Goal: Task Accomplishment & Management: Manage account settings

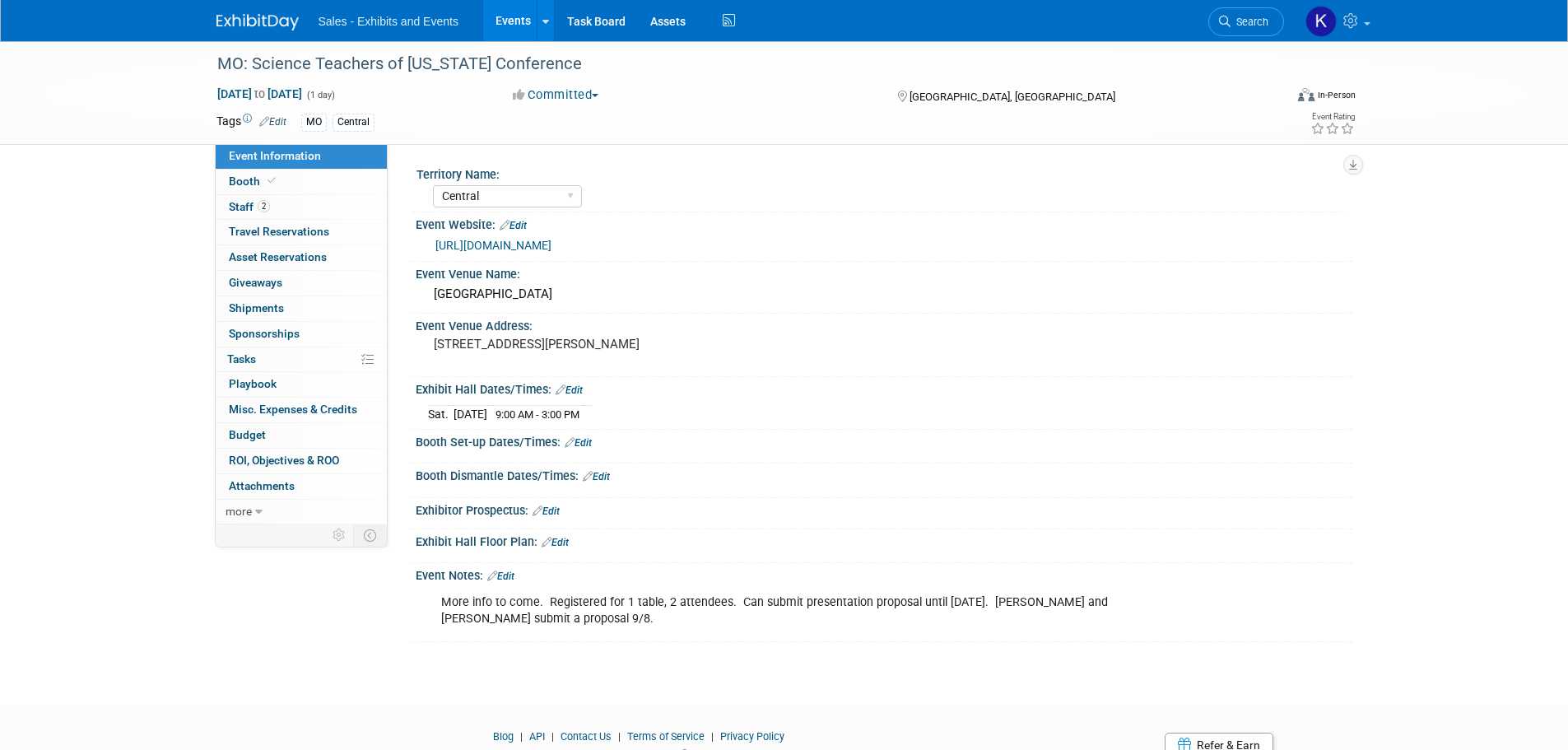
select select "Central"
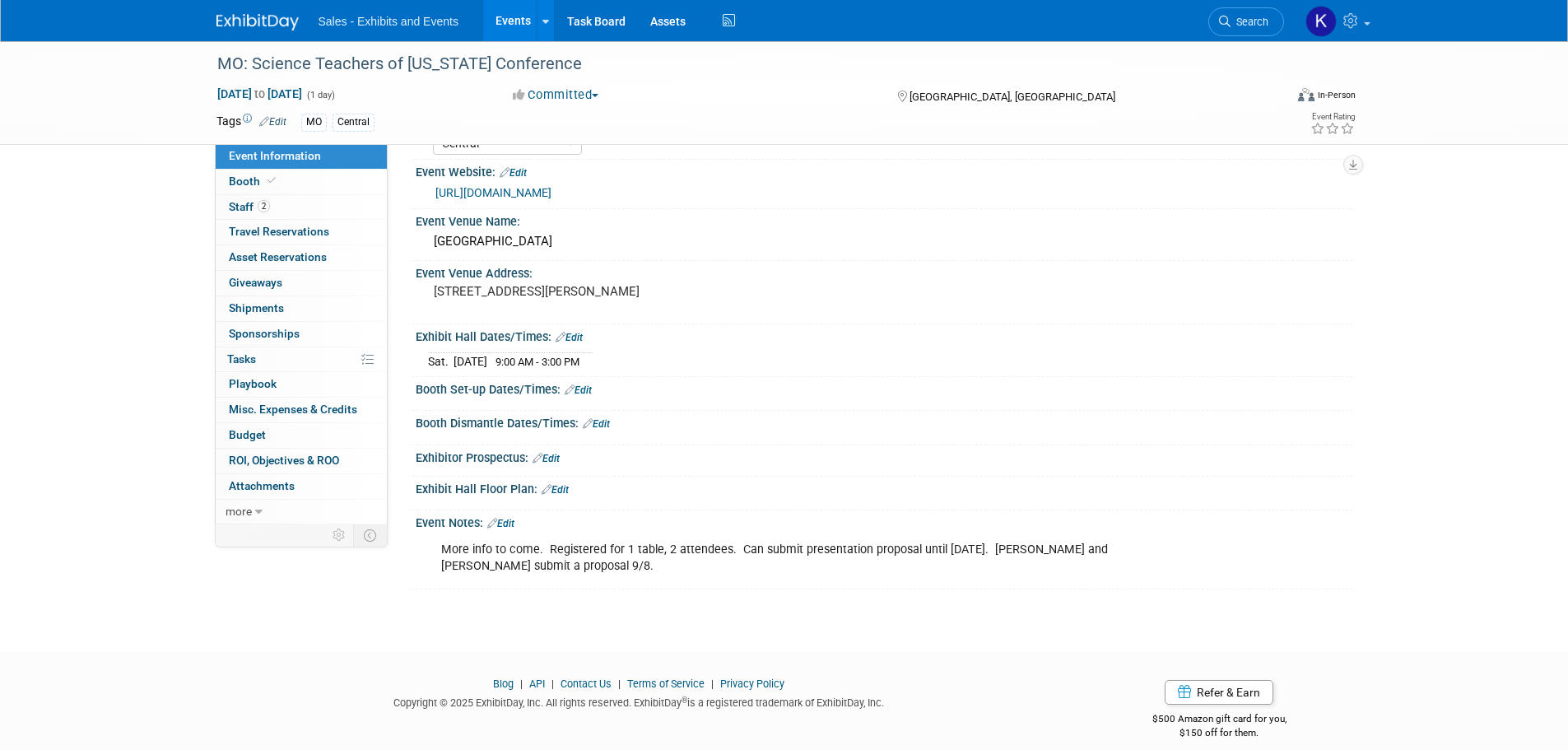
click at [260, 27] on img at bounding box center [257, 22] width 82 height 17
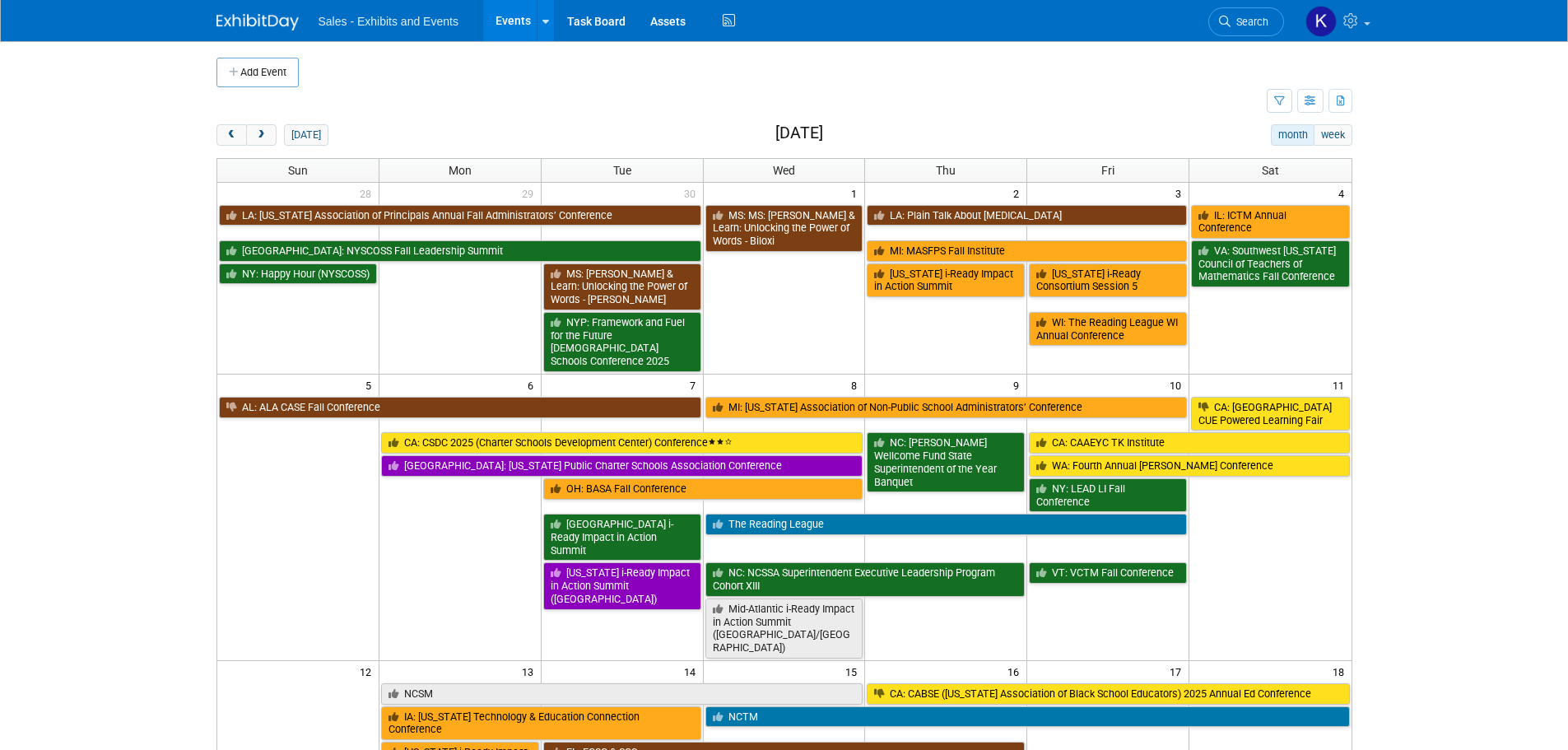
click at [271, 89] on td at bounding box center [741, 102] width 1050 height 29
drag, startPoint x: 255, startPoint y: 61, endPoint x: 273, endPoint y: 74, distance: 22.2
click at [254, 61] on button "Add Event" at bounding box center [257, 73] width 82 height 30
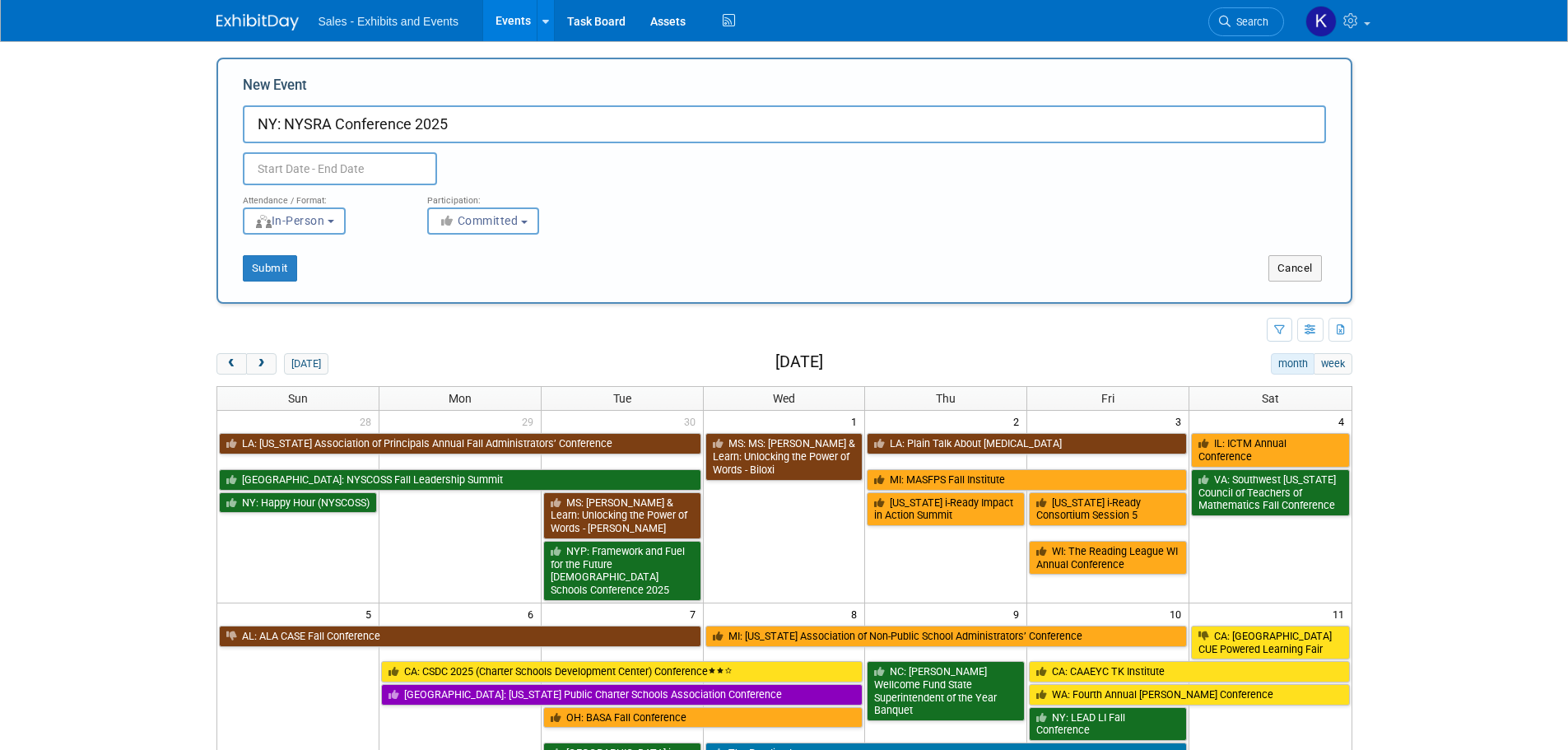
type input "NY: NYSRA Conference 2025"
click at [354, 174] on input "text" at bounding box center [340, 169] width 195 height 33
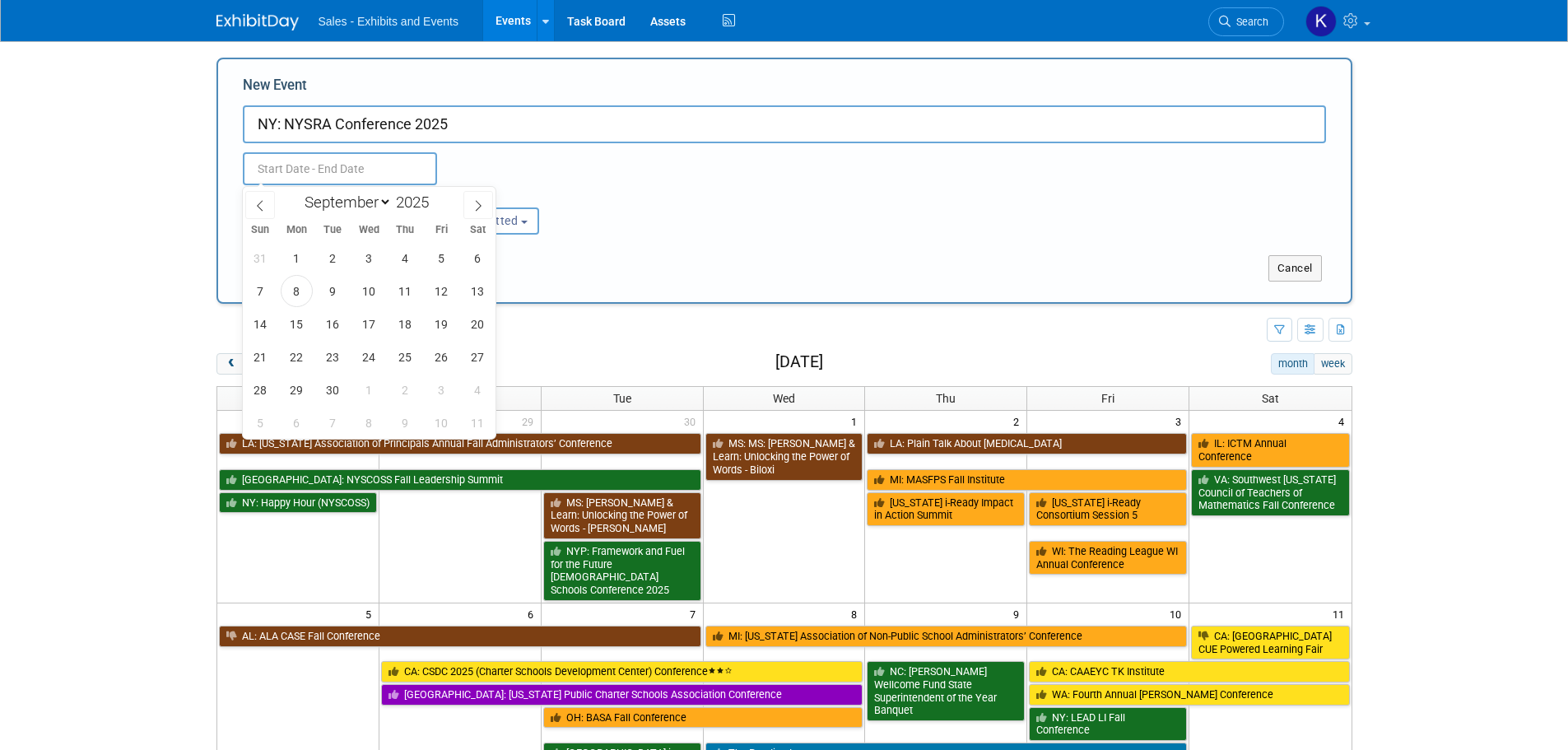
click at [339, 174] on input "text" at bounding box center [340, 169] width 195 height 33
click at [385, 200] on select "January February March April May June July August September October November De…" at bounding box center [345, 202] width 95 height 20
select select "10"
click at [297, 192] on select "January February March April May June July August September October November De…" at bounding box center [345, 202] width 95 height 20
click at [262, 327] on span "9" at bounding box center [261, 324] width 32 height 32
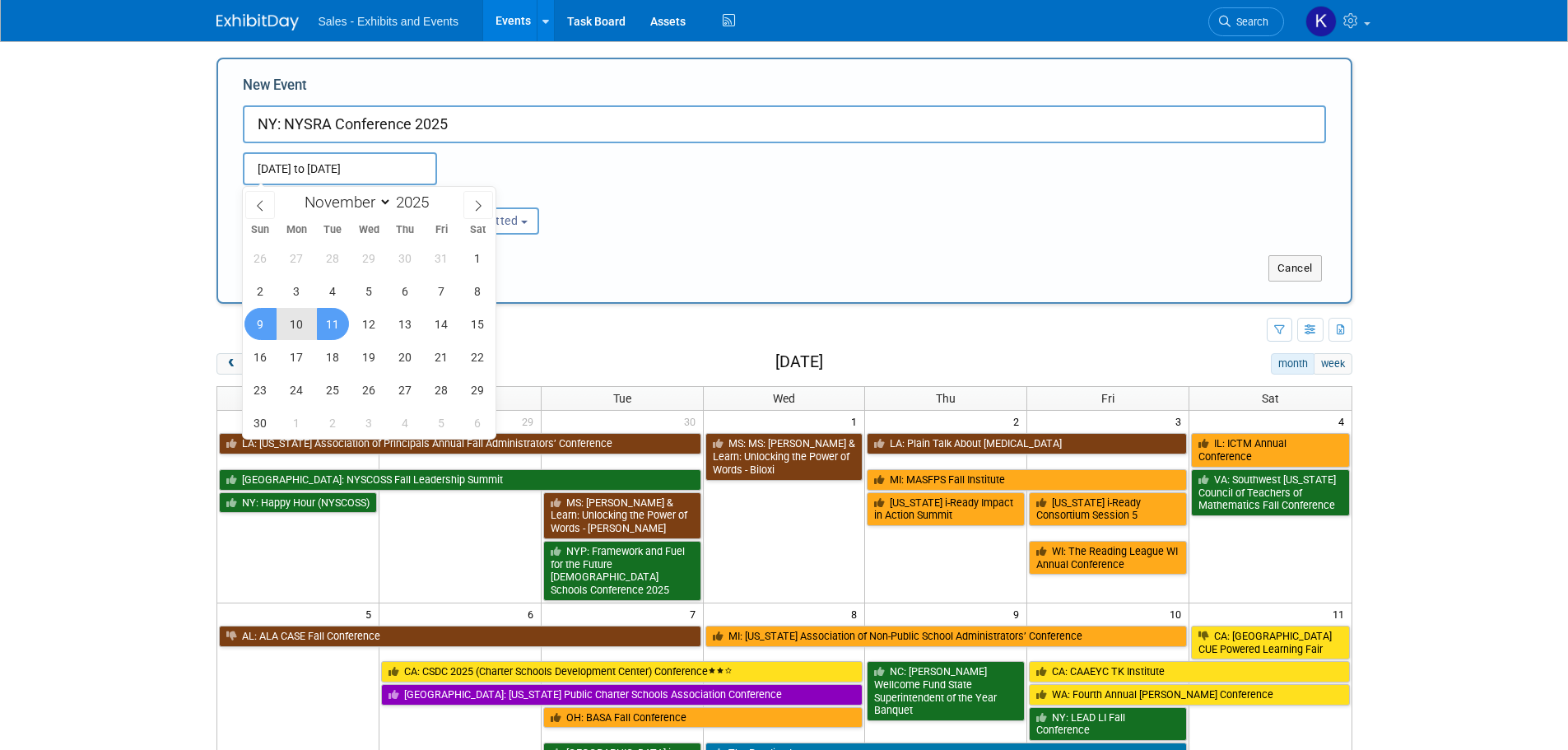
click at [331, 323] on span "11" at bounding box center [332, 324] width 32 height 32
type input "[DATE] to [DATE]"
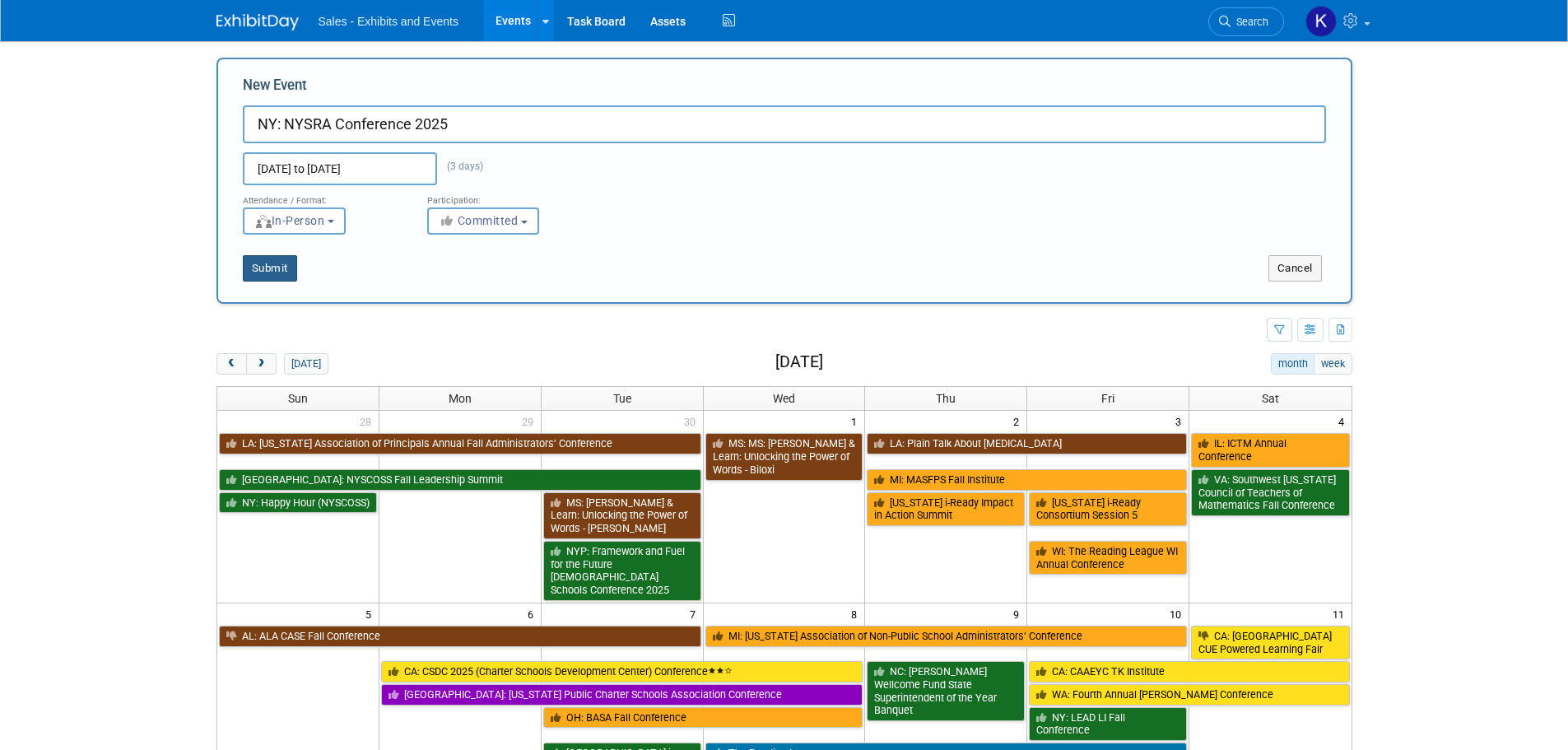
click at [277, 273] on button "Submit" at bounding box center [270, 268] width 54 height 26
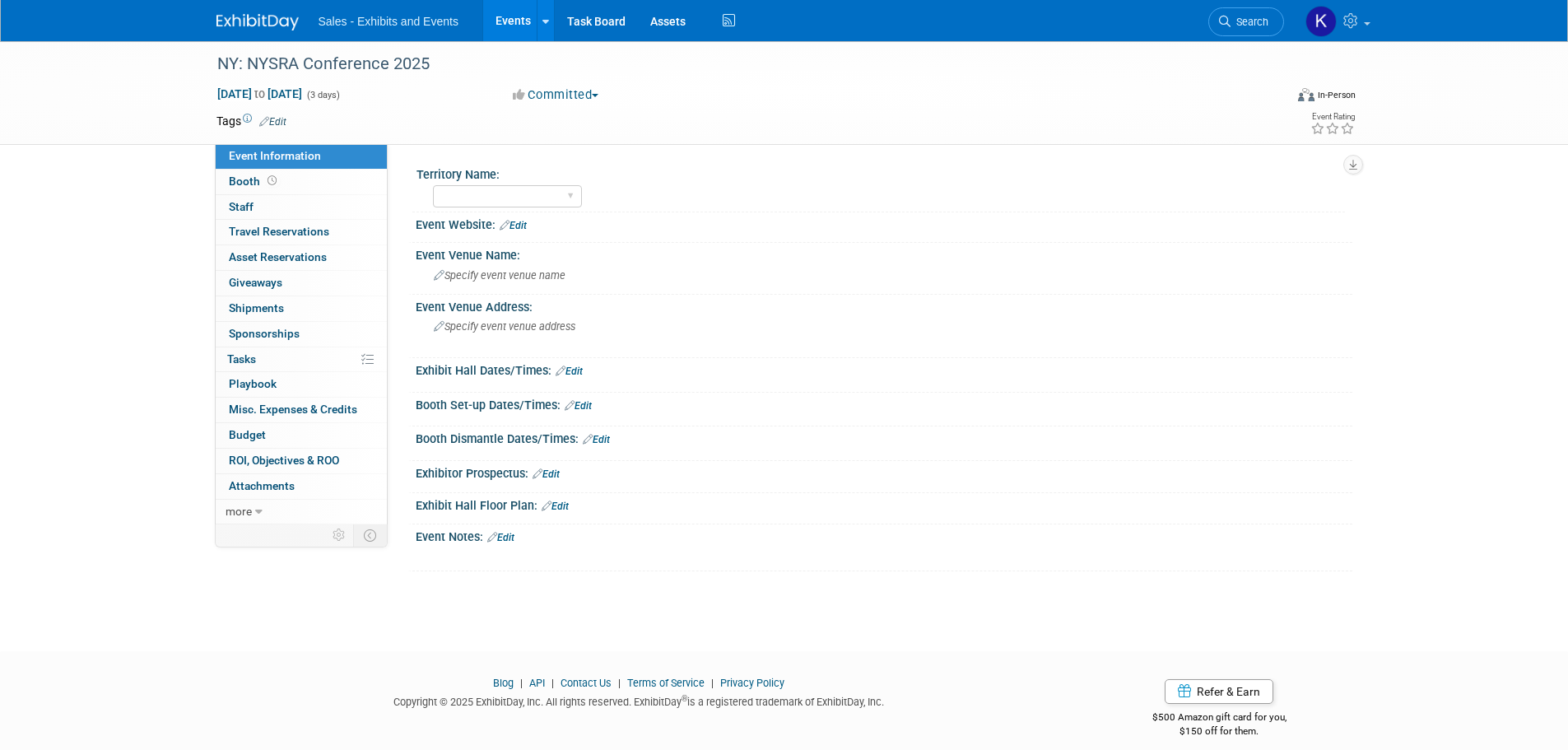
click at [280, 120] on link "Edit" at bounding box center [272, 122] width 27 height 11
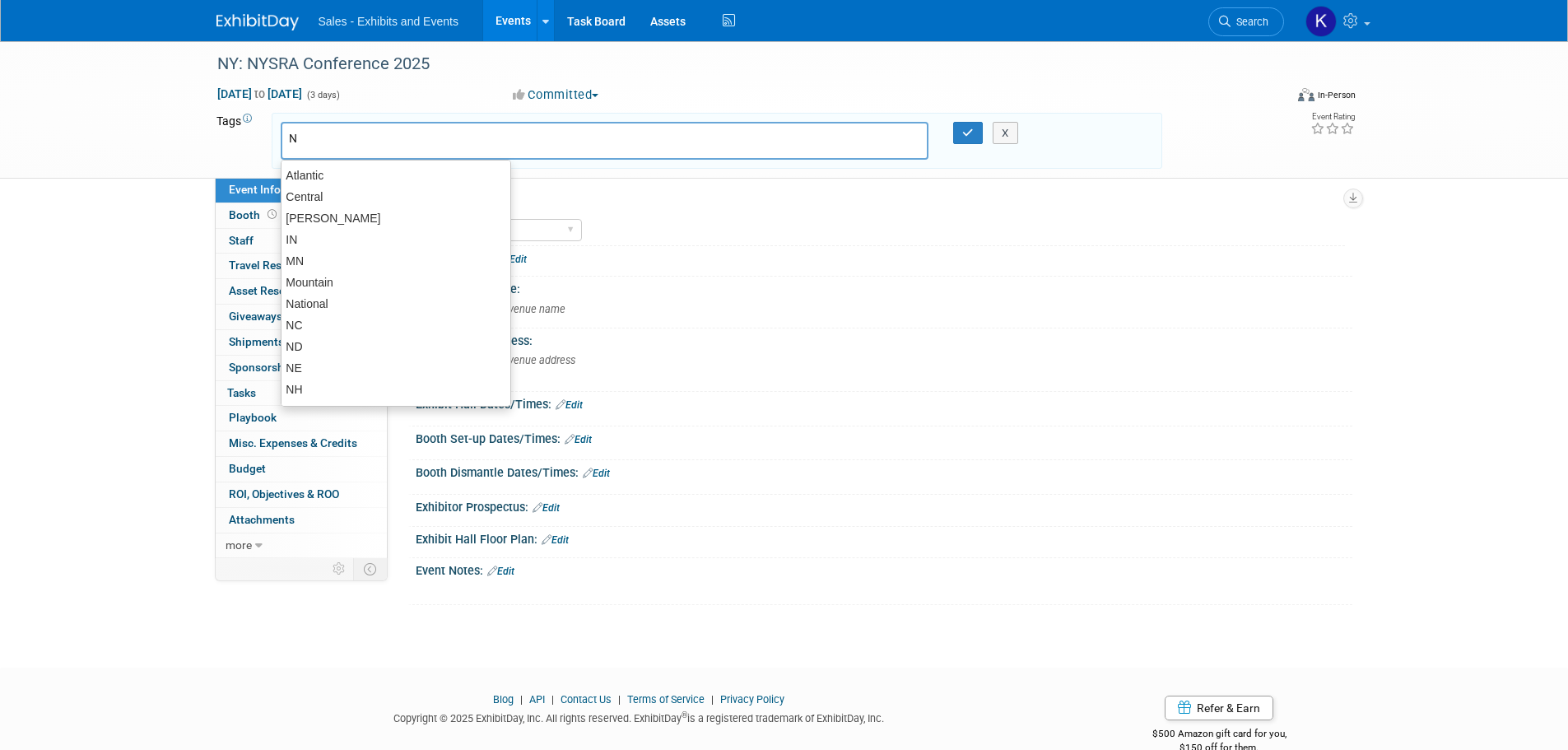
type input "NY"
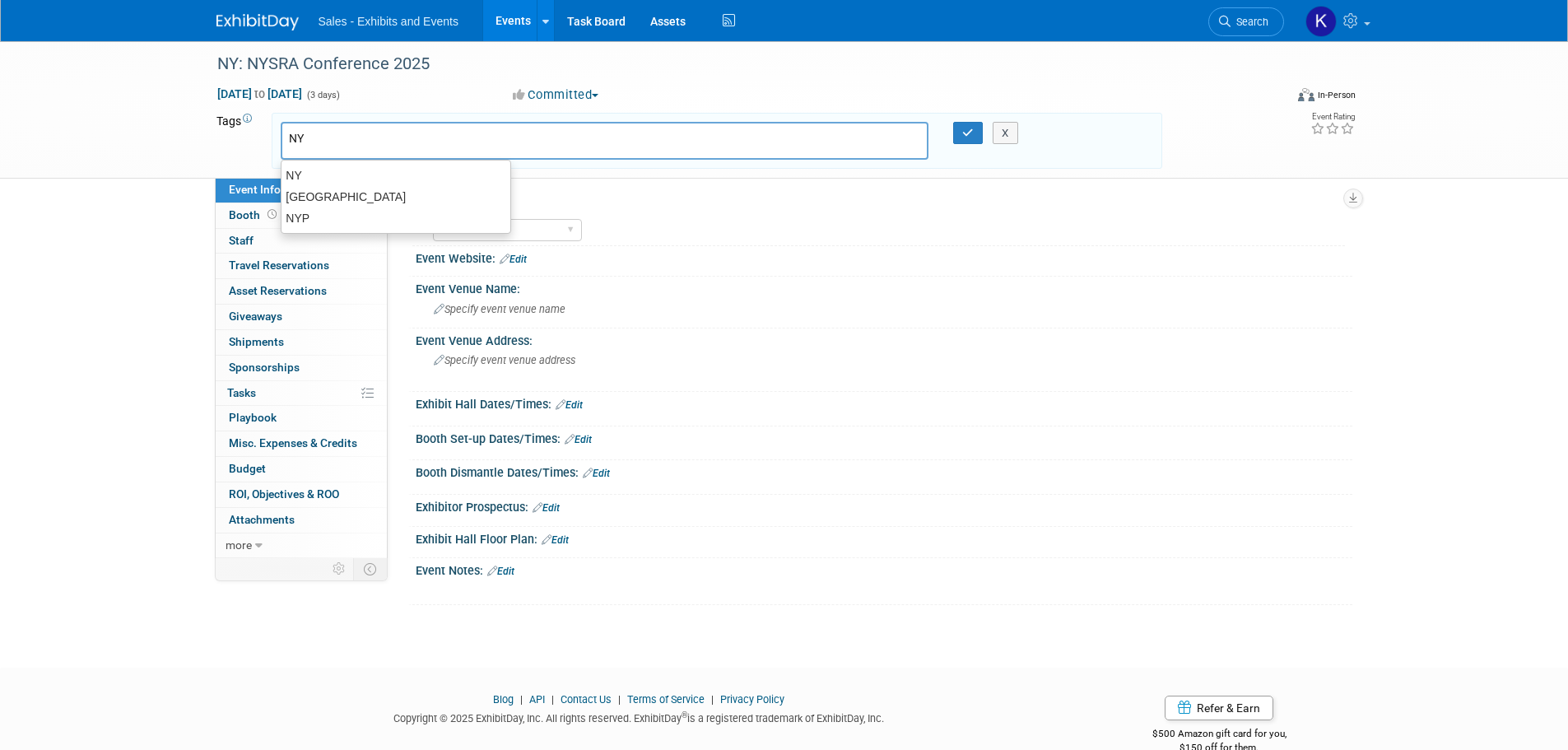
type input "NY"
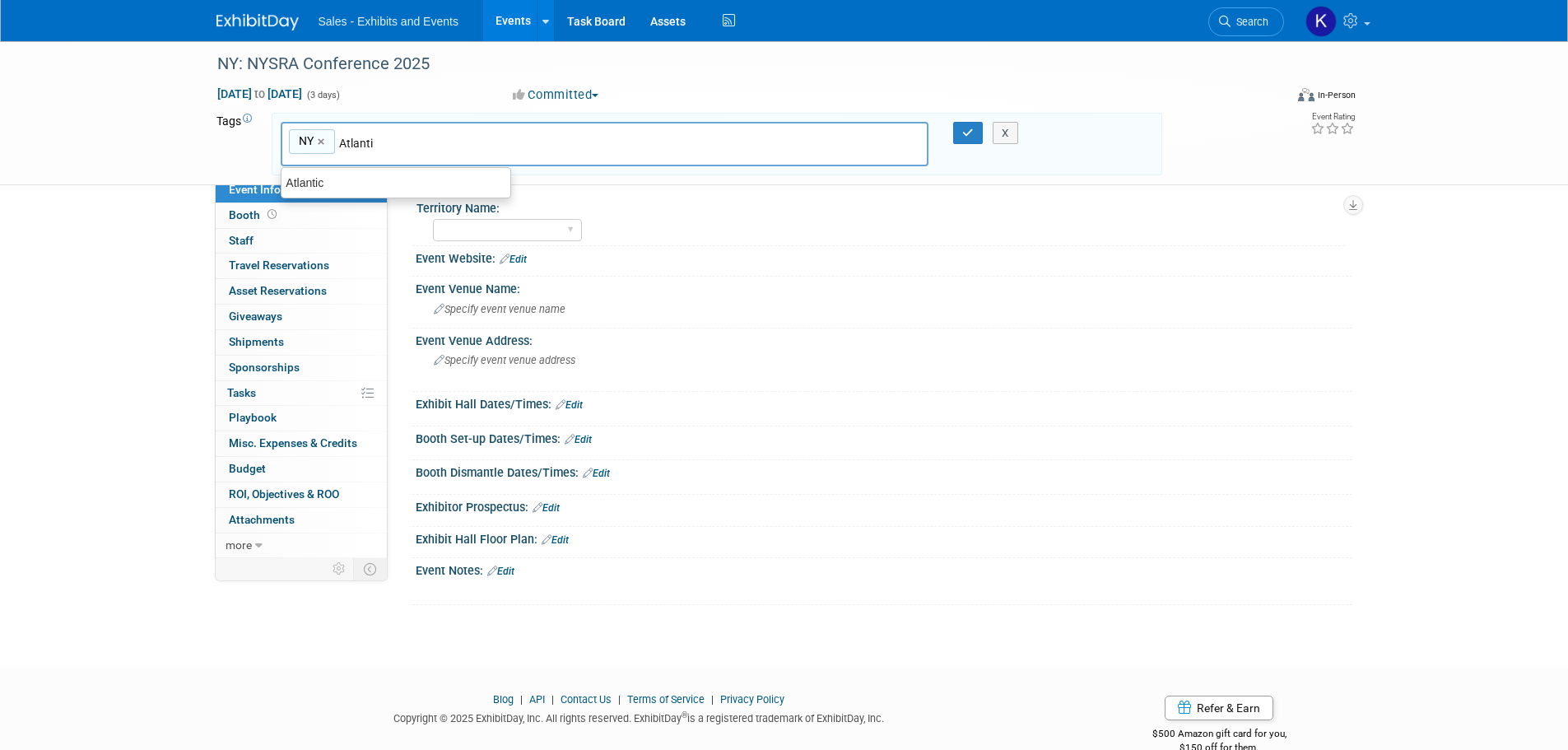
type input "Atlantic"
type input "NY, Atlantic"
drag, startPoint x: 966, startPoint y: 128, endPoint x: 917, endPoint y: 173, distance: 66.5
click at [965, 131] on icon "button" at bounding box center [967, 132] width 11 height 10
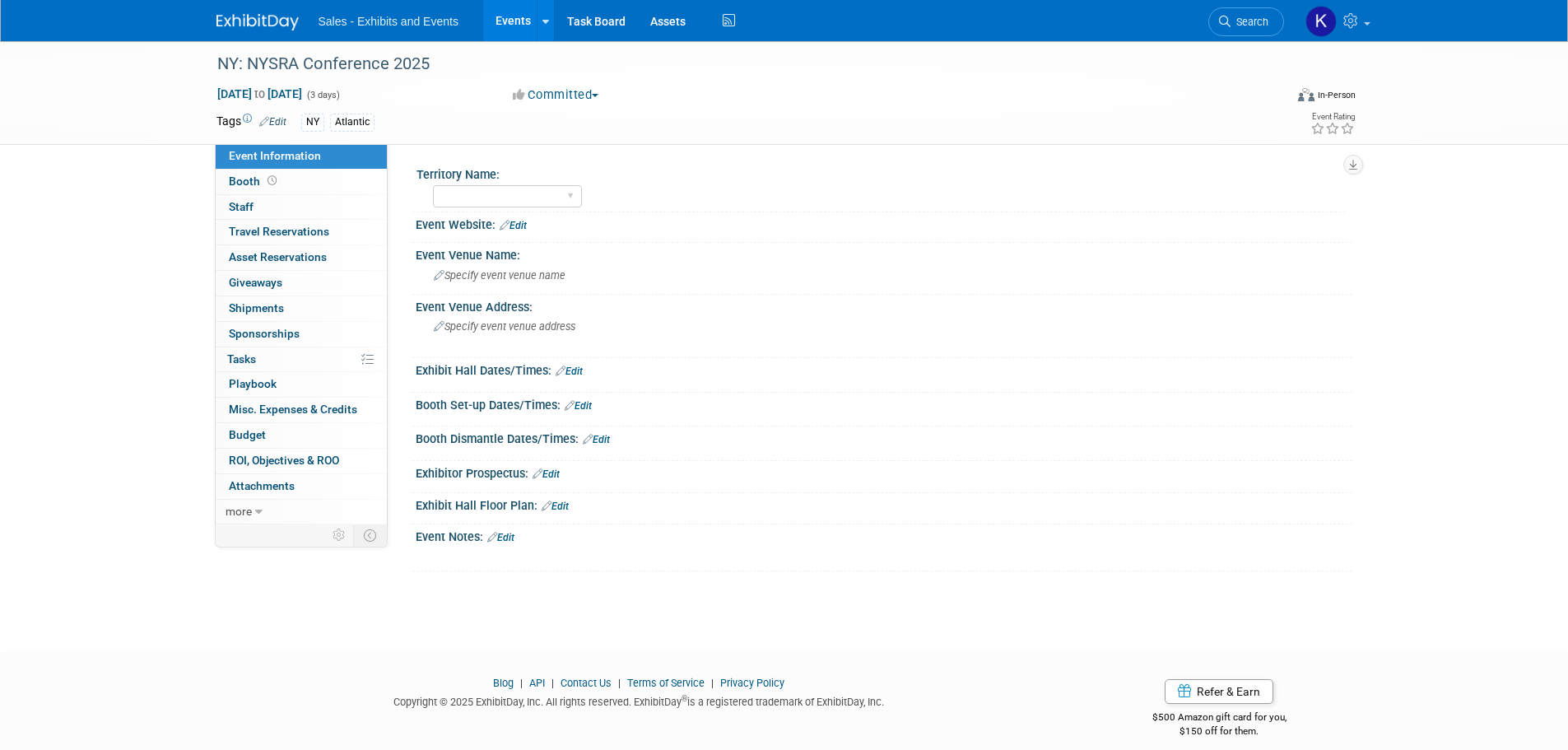
click at [272, 20] on img at bounding box center [257, 22] width 82 height 17
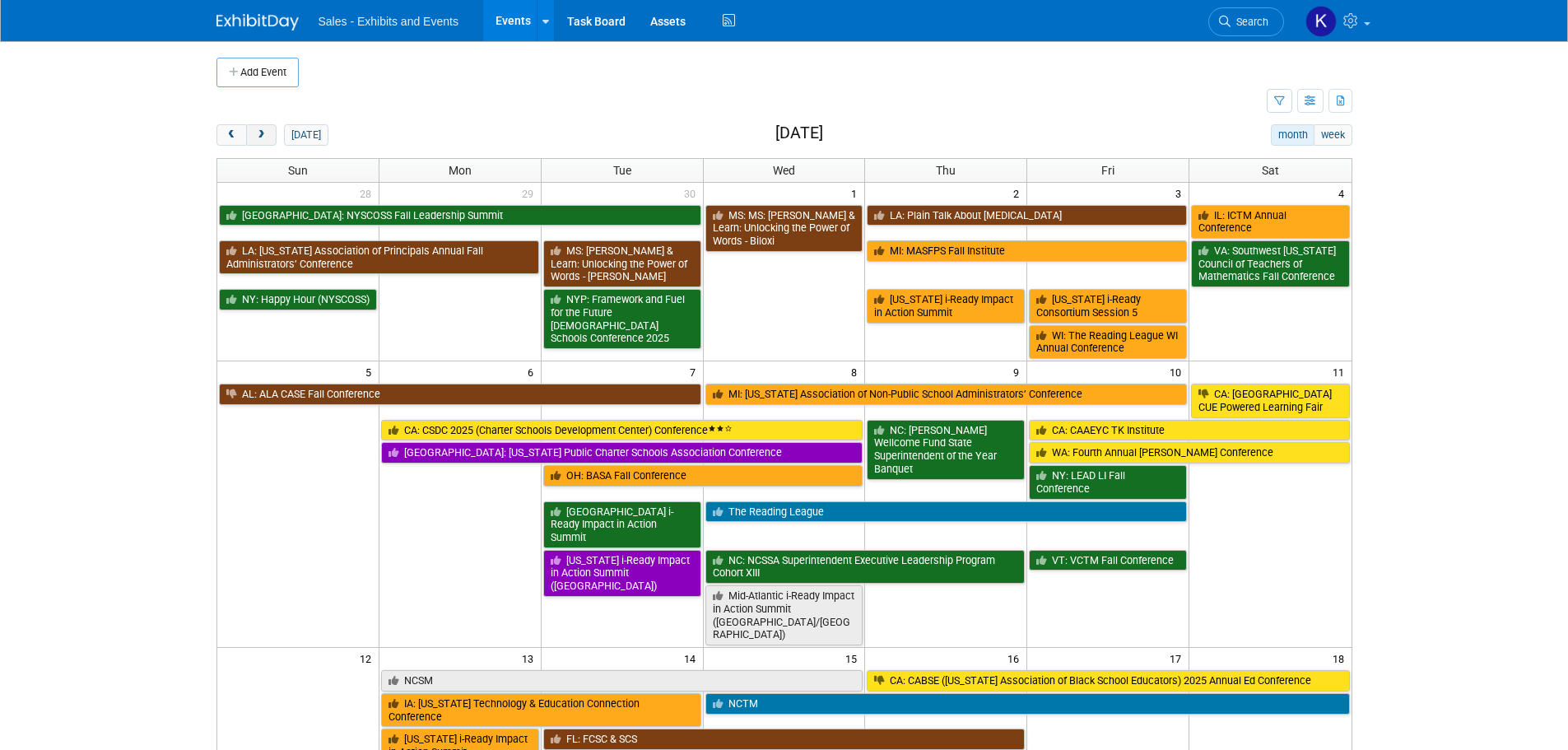
click at [262, 139] on span "next" at bounding box center [261, 135] width 12 height 10
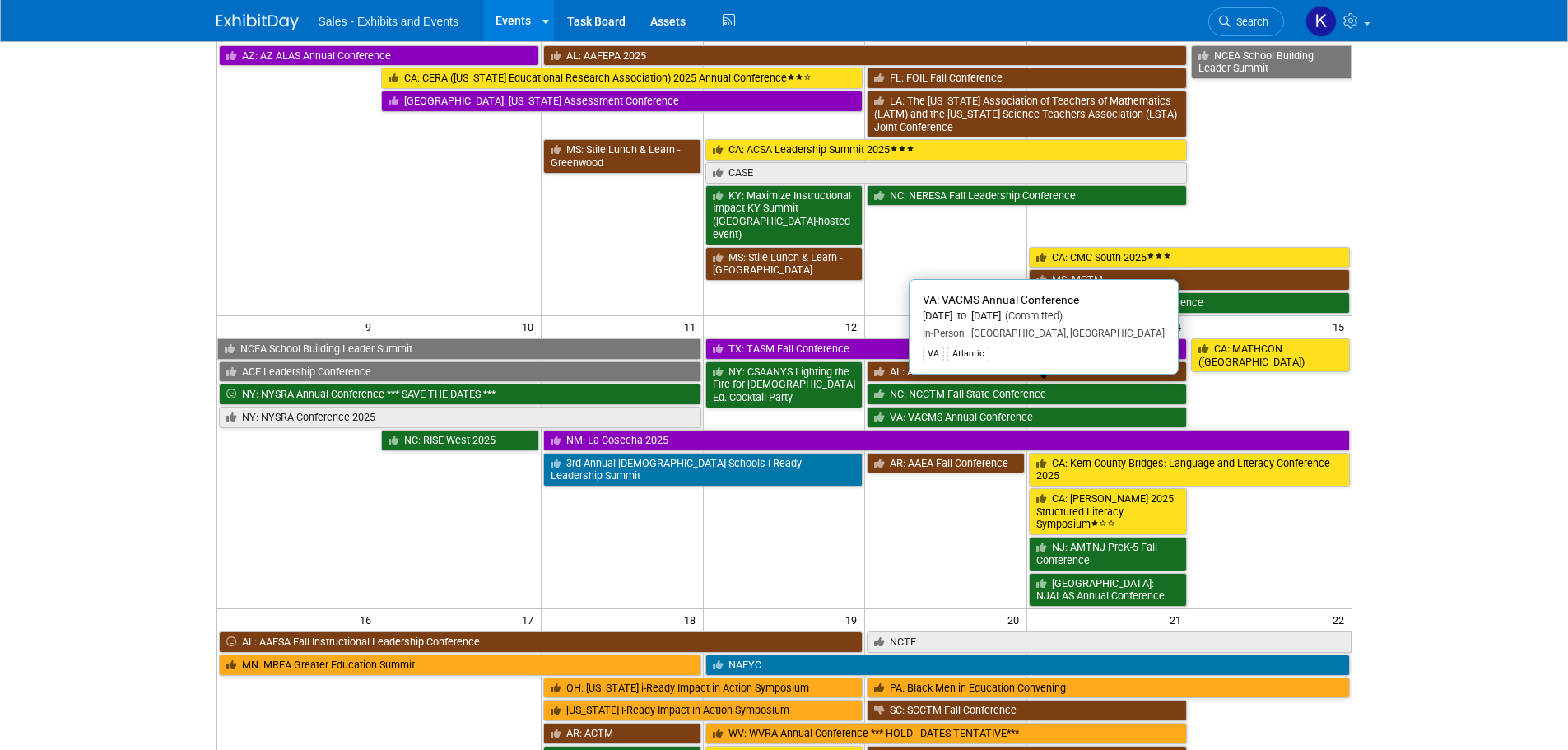
scroll to position [412, 0]
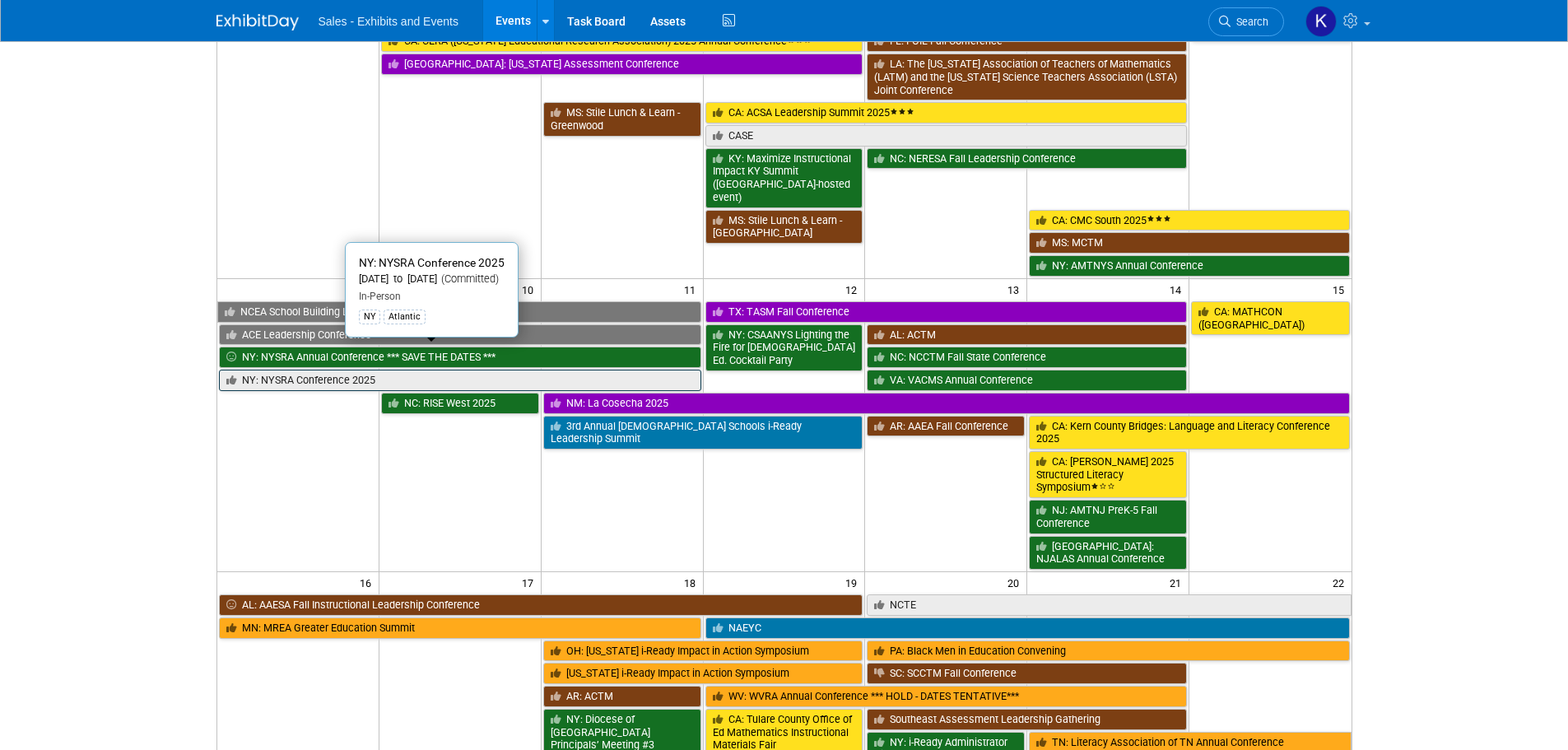
click at [441, 370] on link "NY: NYSRA Conference 2025" at bounding box center [460, 380] width 482 height 21
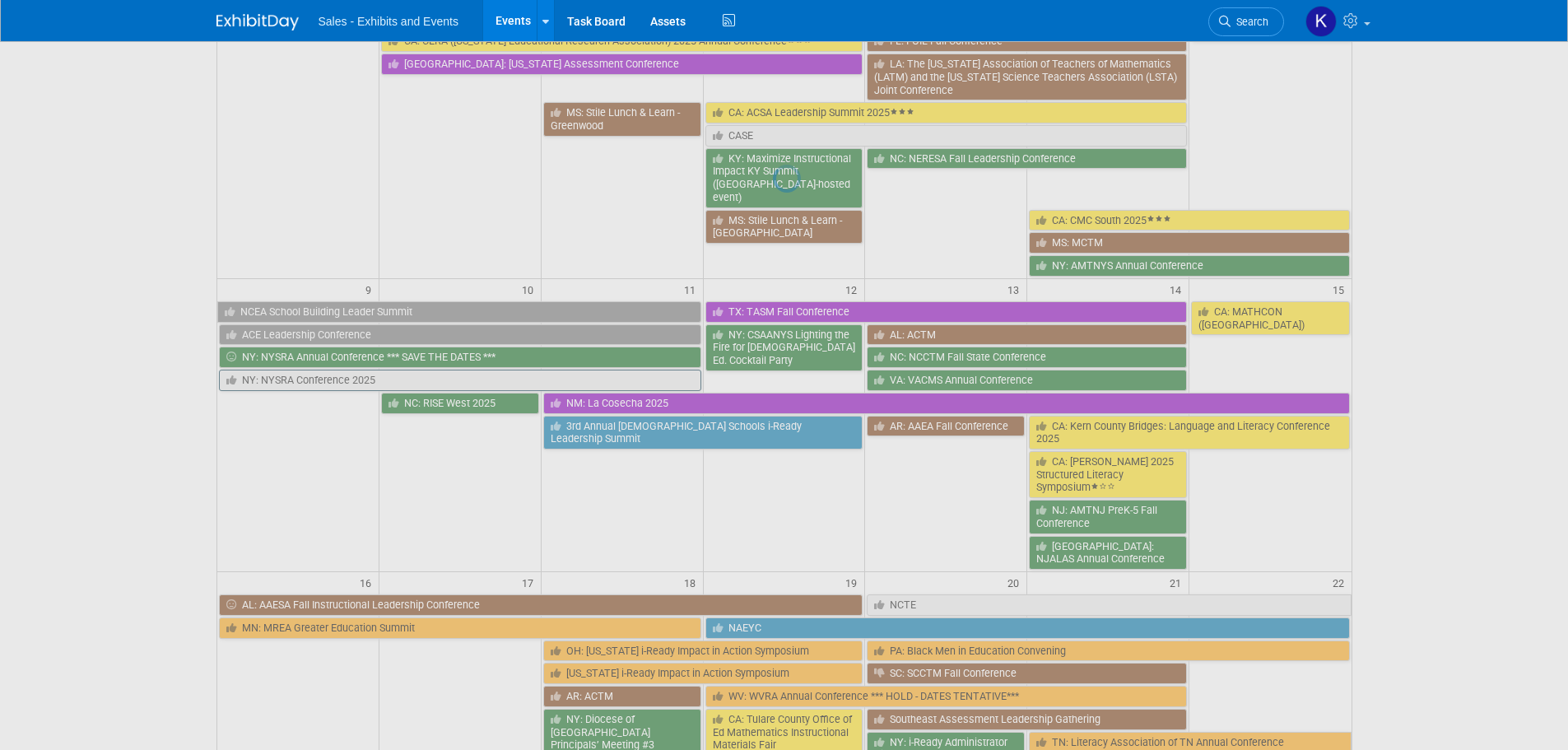
click at [773, 359] on div at bounding box center [784, 375] width 23 height 750
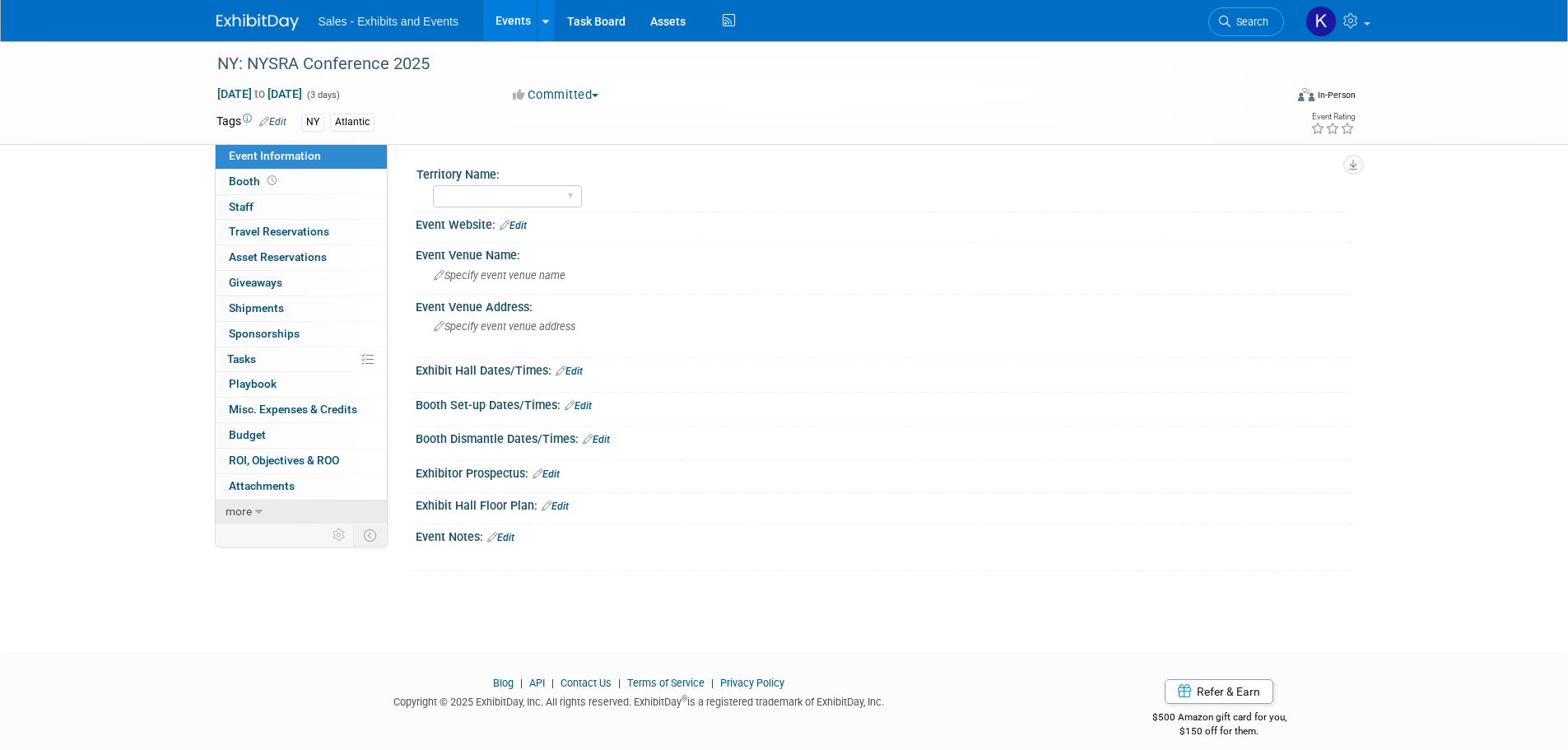
click at [255, 511] on icon at bounding box center [259, 512] width 7 height 11
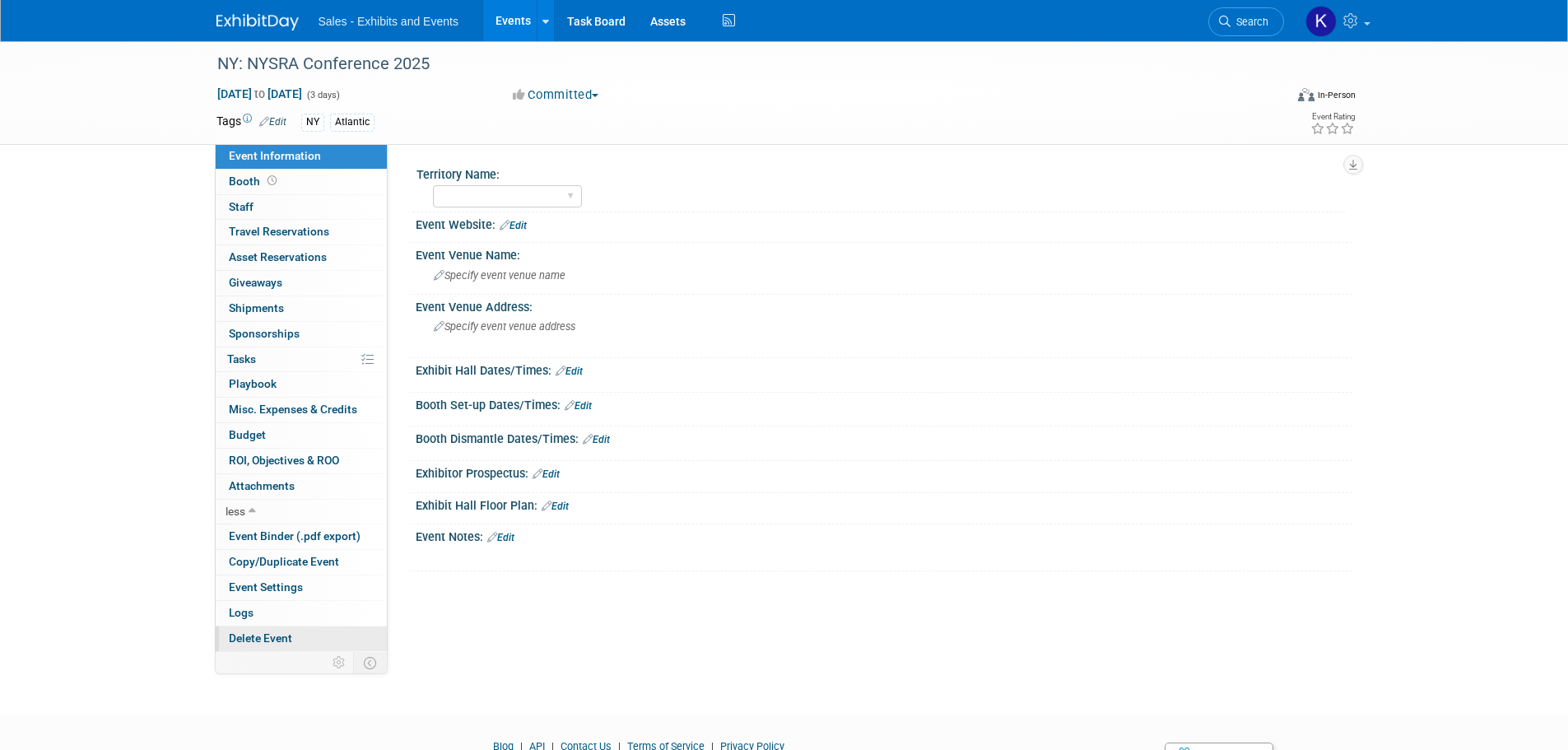
click at [251, 642] on span "Delete Event" at bounding box center [261, 638] width 63 height 13
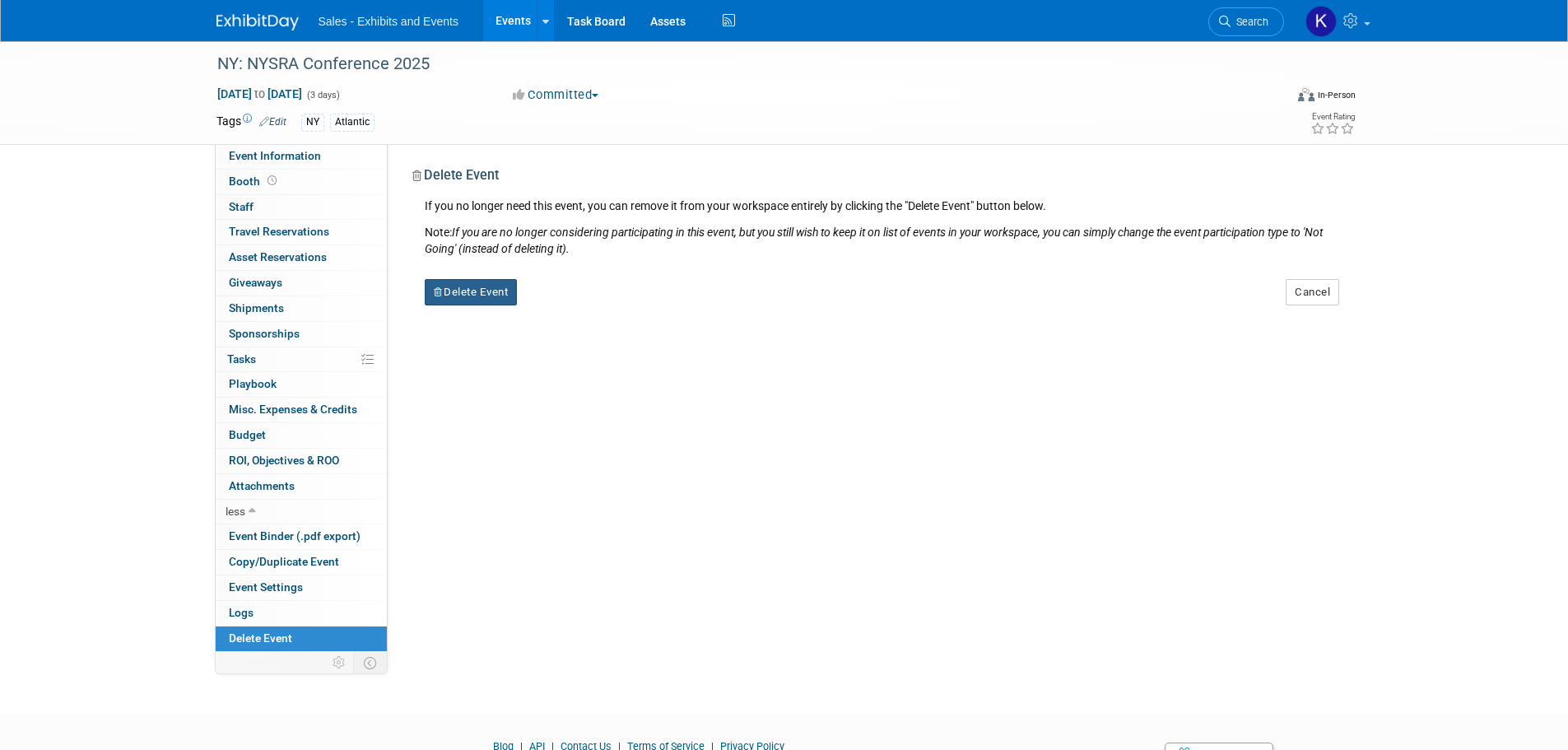
click at [465, 296] on button "Delete Event" at bounding box center [471, 293] width 93 height 26
click at [574, 308] on link "Yes" at bounding box center [574, 306] width 47 height 26
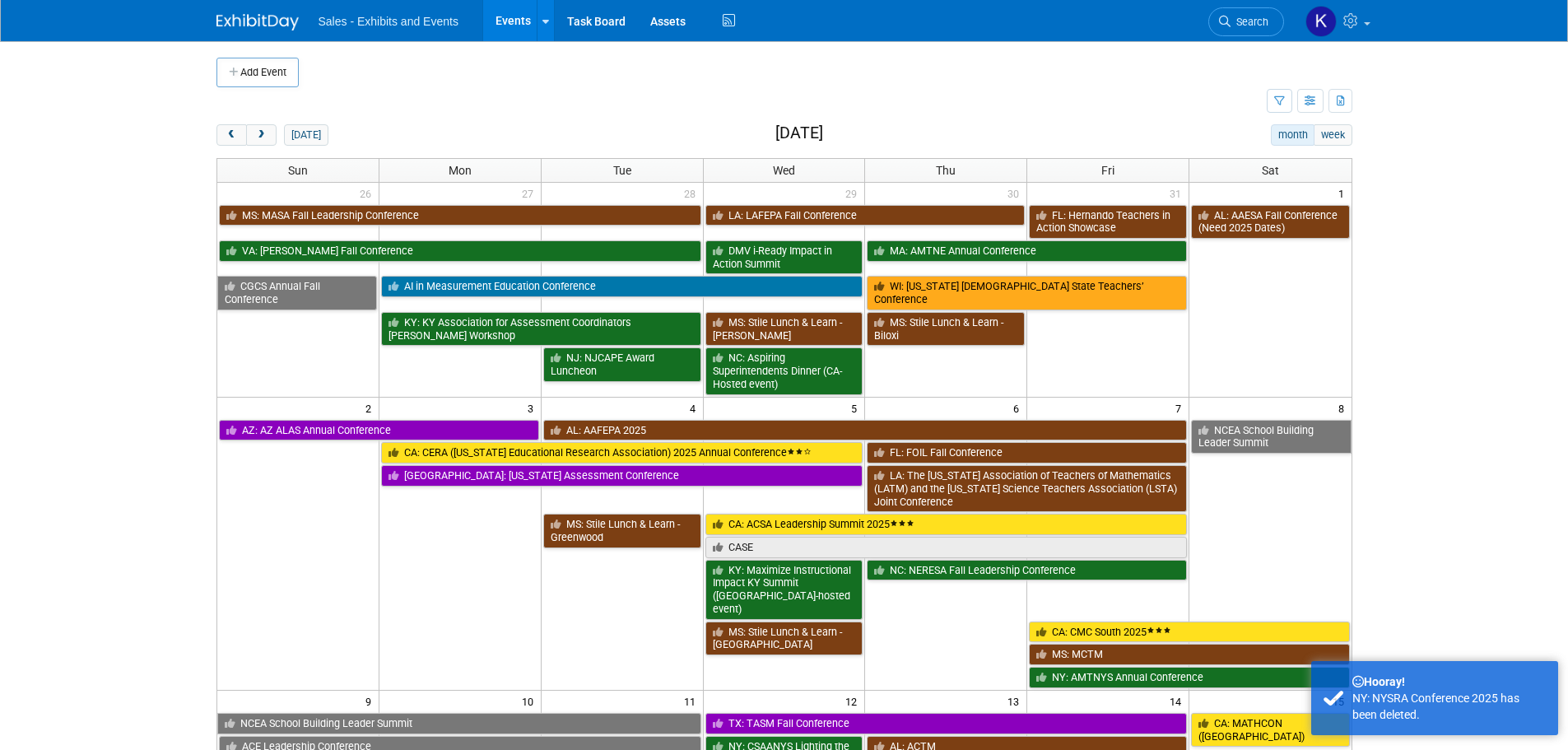
drag, startPoint x: 0, startPoint y: 0, endPoint x: 250, endPoint y: 28, distance: 251.6
click at [250, 29] on img at bounding box center [257, 22] width 82 height 17
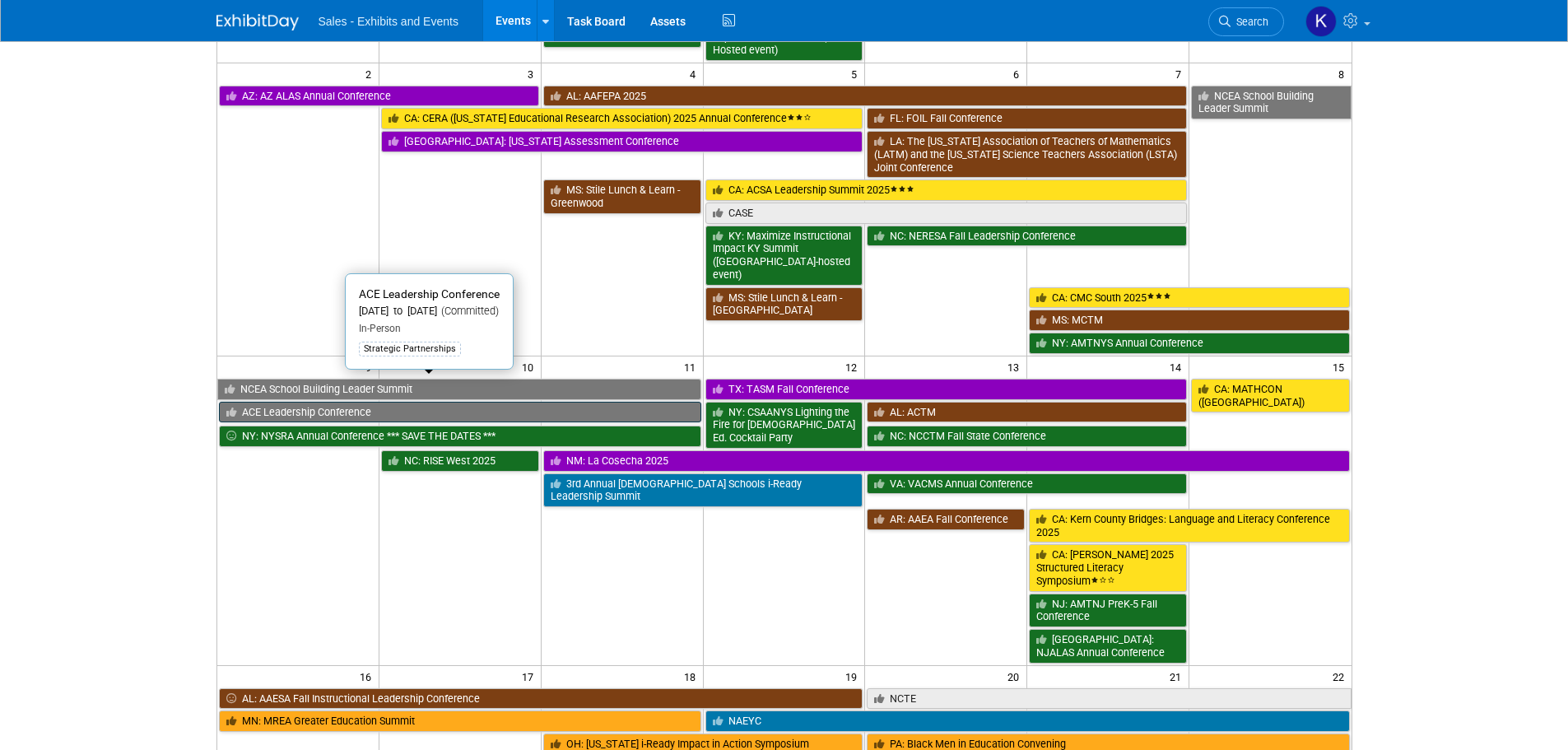
scroll to position [412, 0]
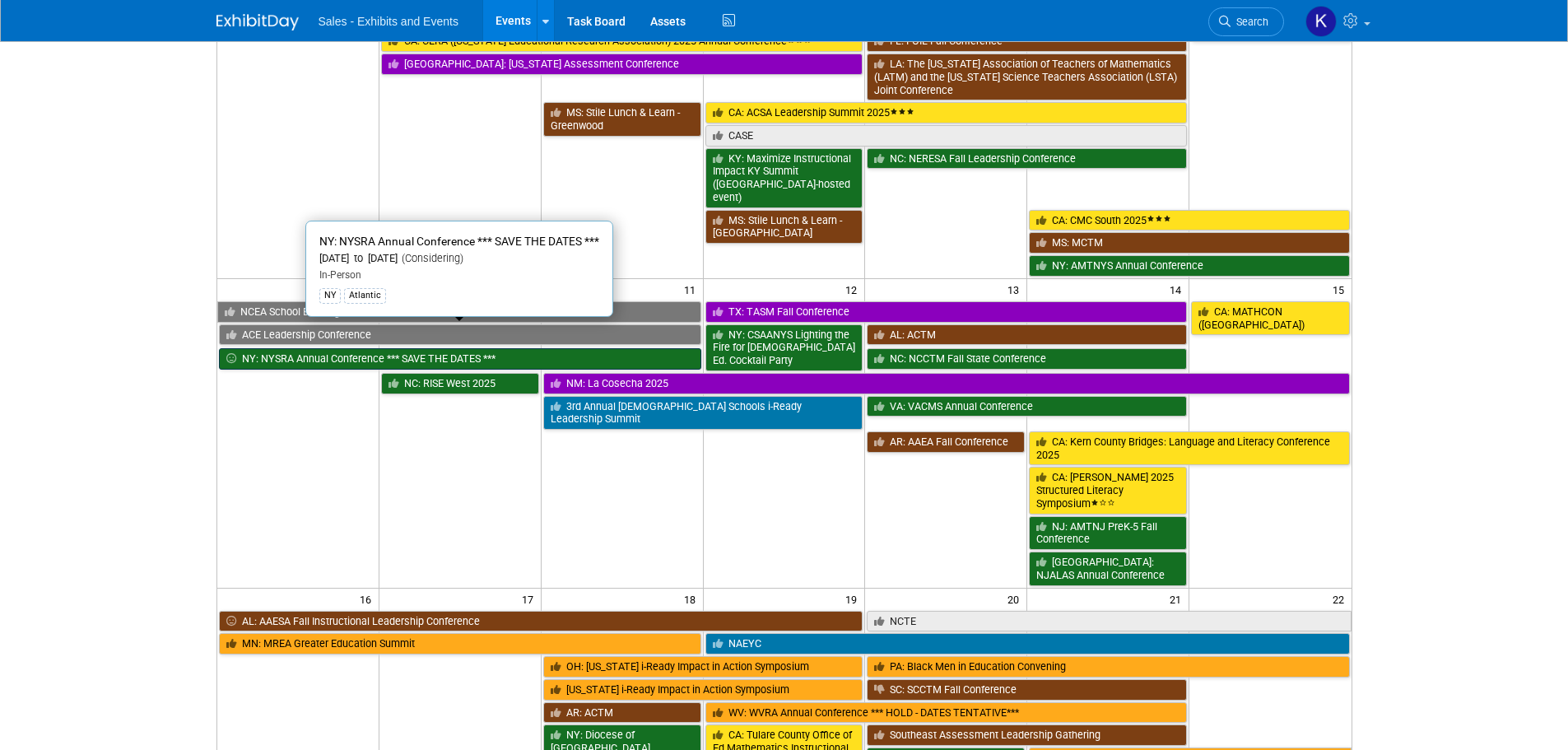
click at [299, 348] on link "NY: NYSRA Annual Conference *** SAVE THE DATES ***" at bounding box center [460, 359] width 482 height 21
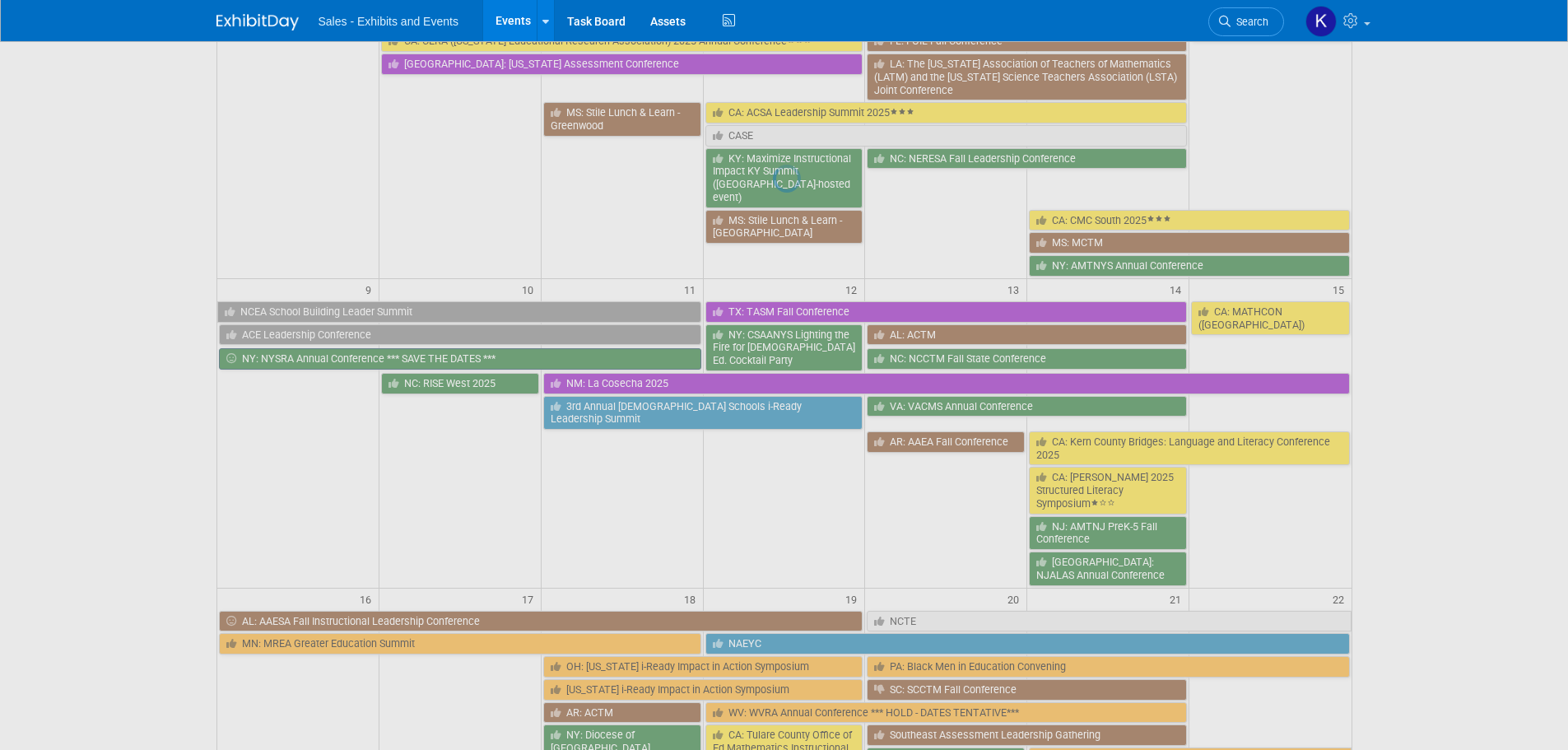
click at [773, 331] on div at bounding box center [784, 375] width 23 height 750
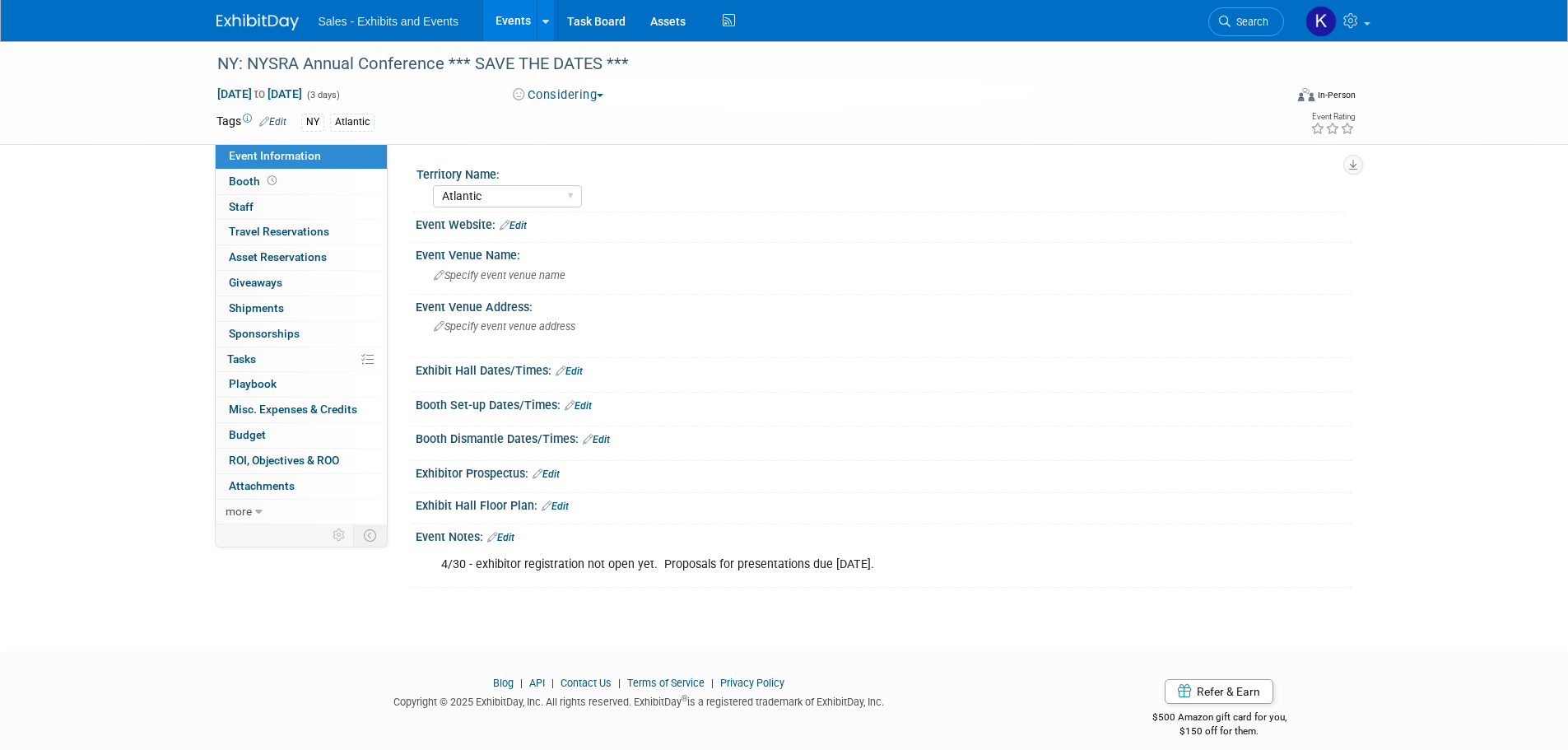
select select "Atlantic"
click at [632, 63] on div "NY: NYSRA Annual Conference *** SAVE THE DATES ***" at bounding box center [735, 64] width 1048 height 30
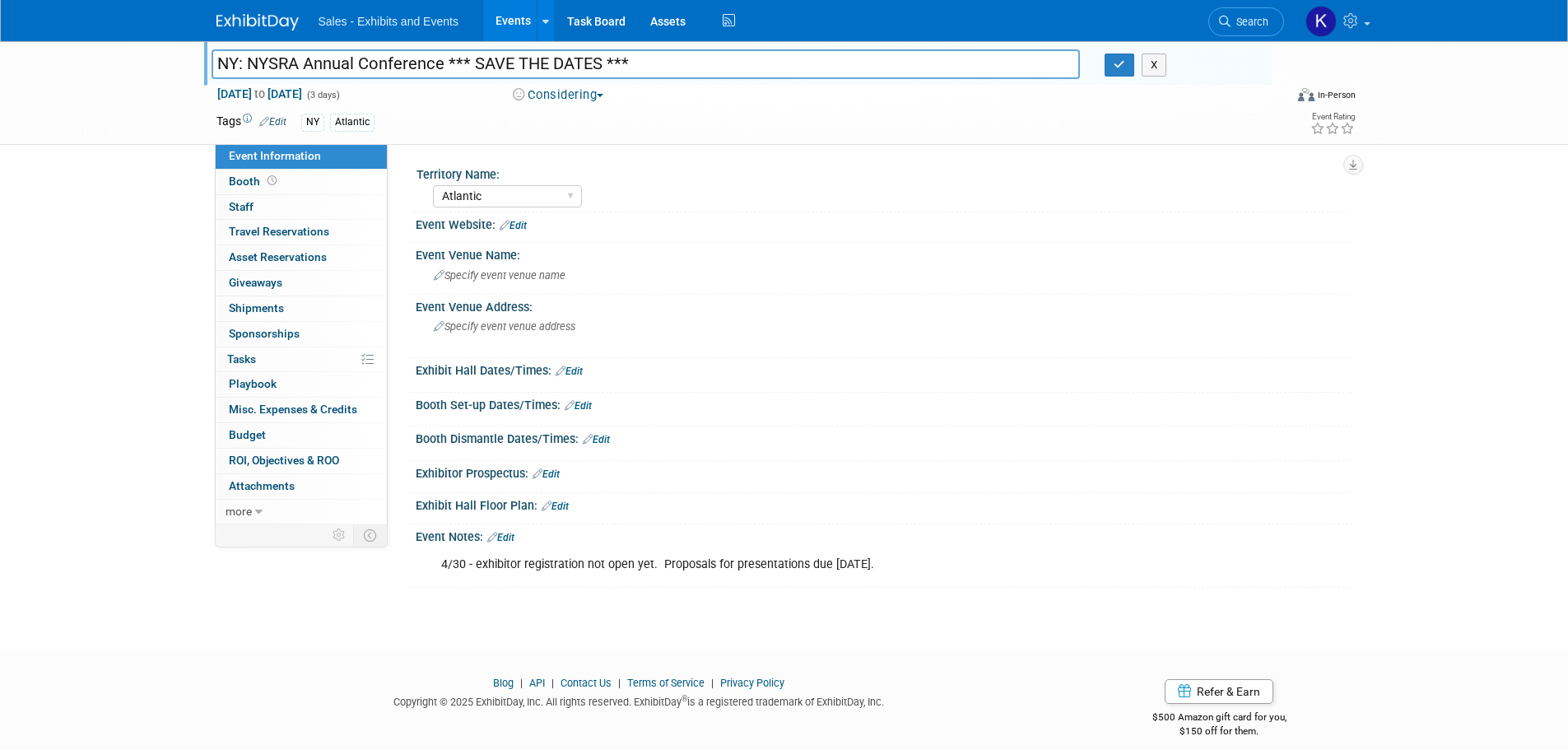
drag, startPoint x: 639, startPoint y: 64, endPoint x: 451, endPoint y: 60, distance: 188.0
click at [451, 60] on input "NY: NYSRA Annual Conference *** SAVE THE DATES ***" at bounding box center [645, 63] width 869 height 29
type input "NY: NYSRA Annual Conference"
click at [1117, 67] on icon "button" at bounding box center [1119, 64] width 11 height 10
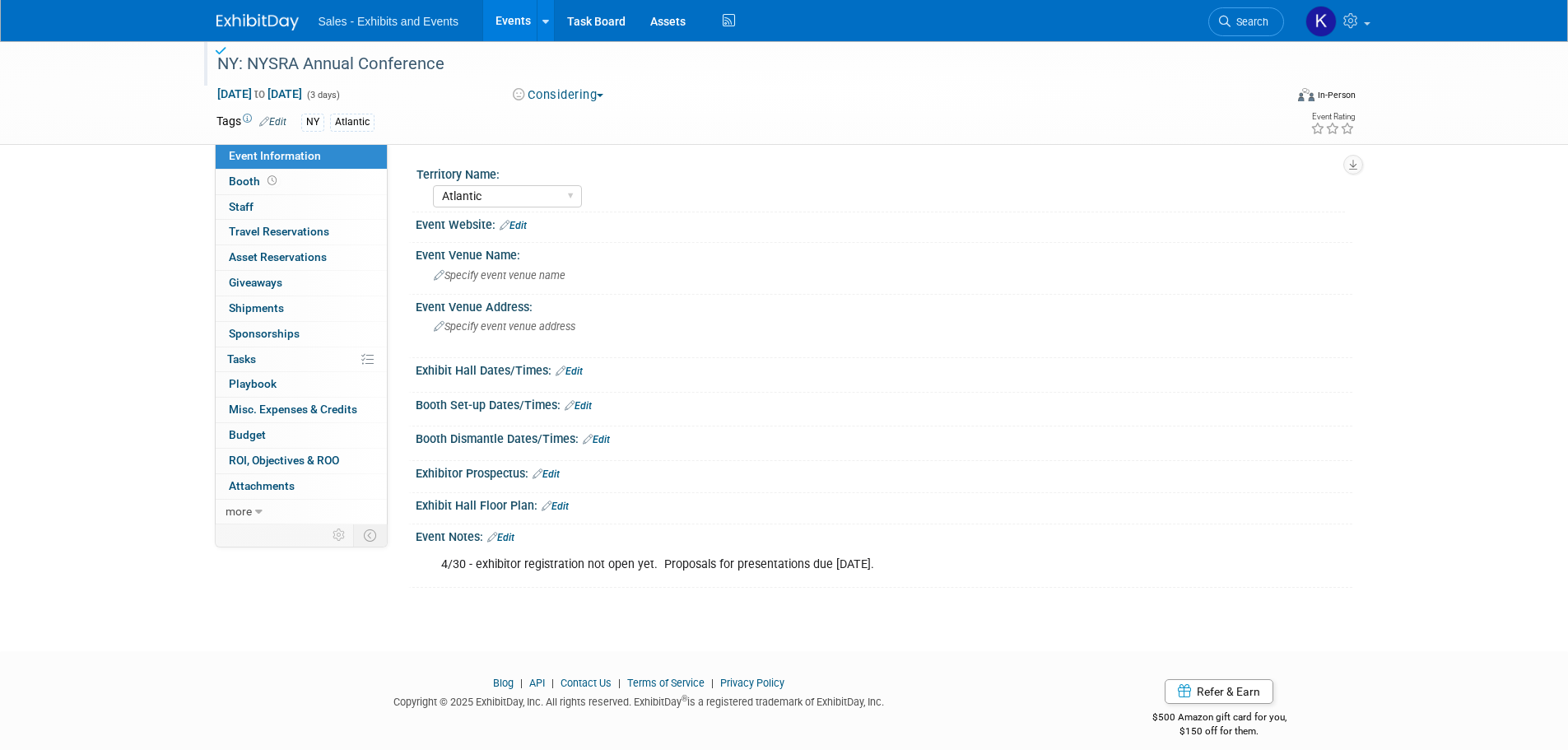
click at [572, 98] on button "Considering" at bounding box center [558, 95] width 102 height 18
click at [569, 120] on link "Committed" at bounding box center [573, 121] width 130 height 23
click at [527, 226] on link "Edit" at bounding box center [513, 225] width 27 height 11
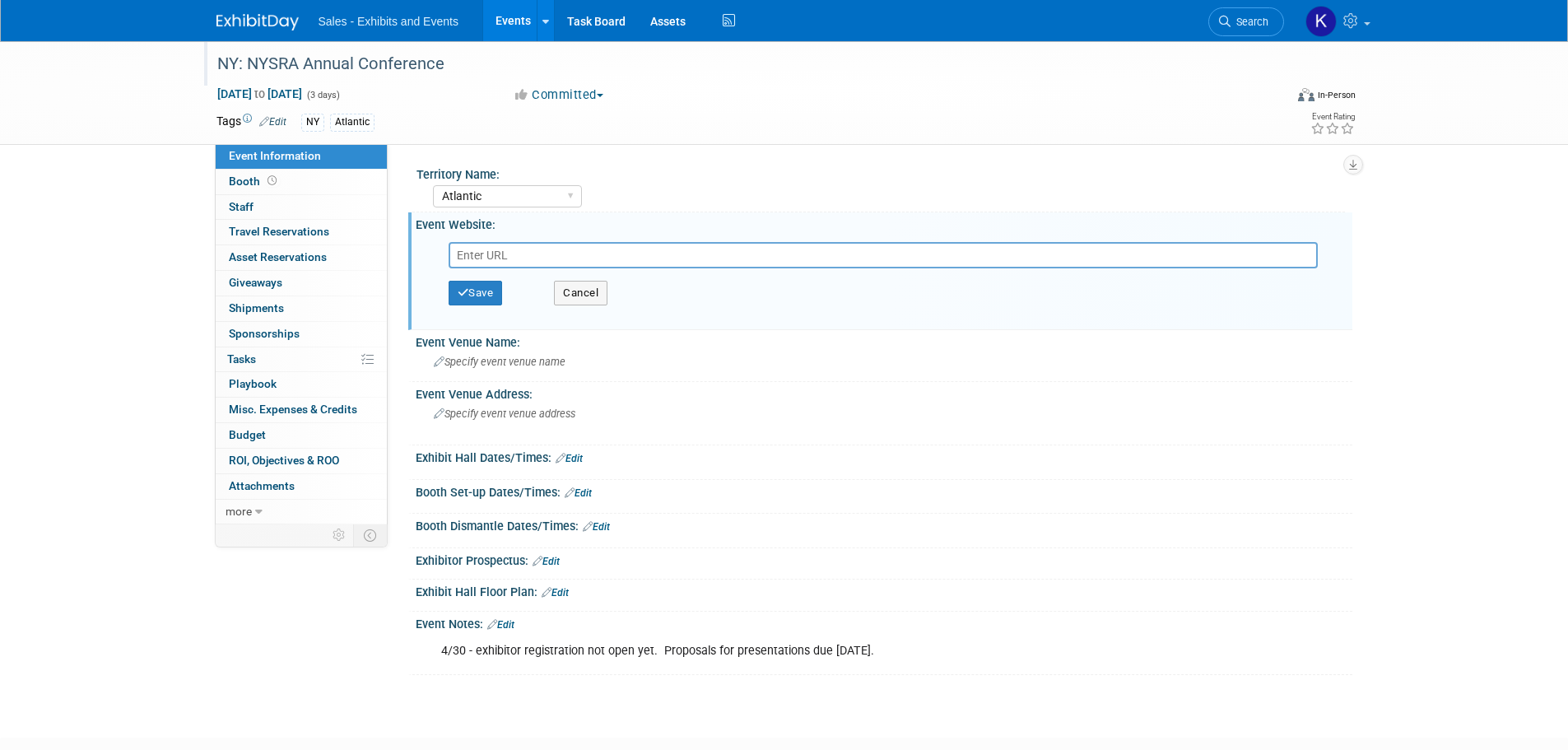
click at [593, 255] on input "text" at bounding box center [883, 255] width 869 height 26
paste input "[URL][DOMAIN_NAME]"
type input "[URL][DOMAIN_NAME]"
click at [483, 301] on button "Save" at bounding box center [476, 293] width 54 height 25
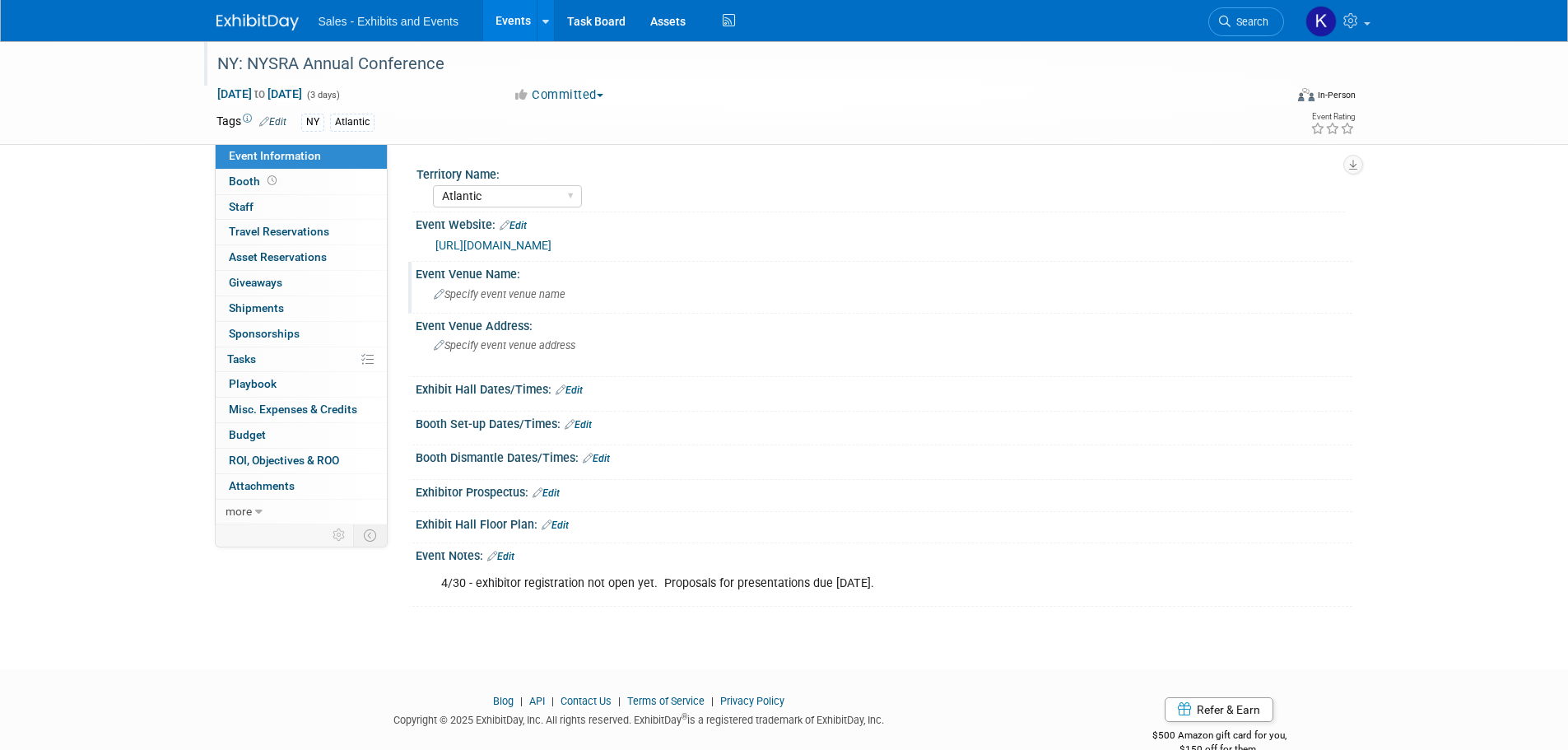
click at [473, 296] on span "Specify event venue name" at bounding box center [499, 293] width 131 height 12
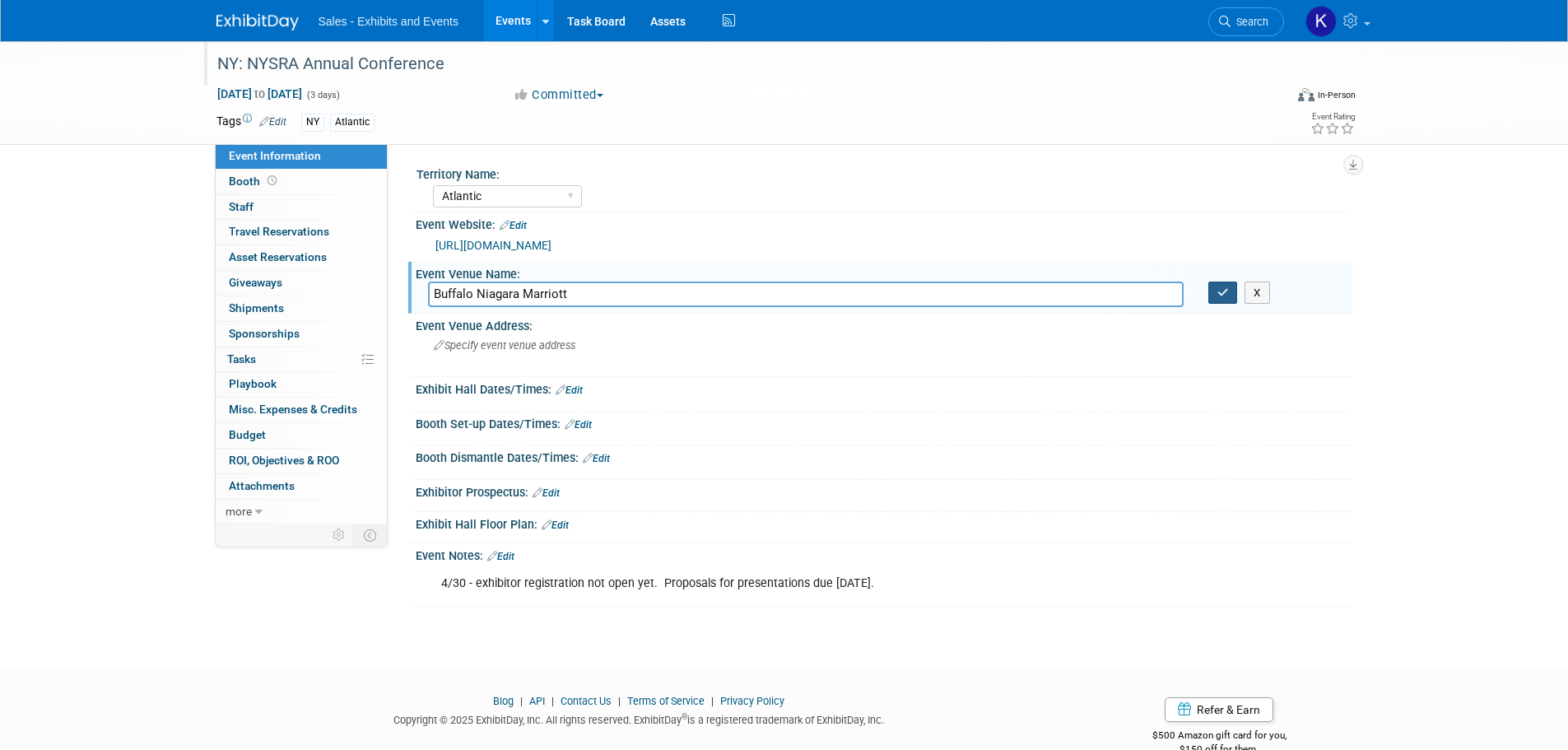
type input "Buffalo Niagara Marriott"
click at [1218, 294] on icon "button" at bounding box center [1223, 292] width 11 height 10
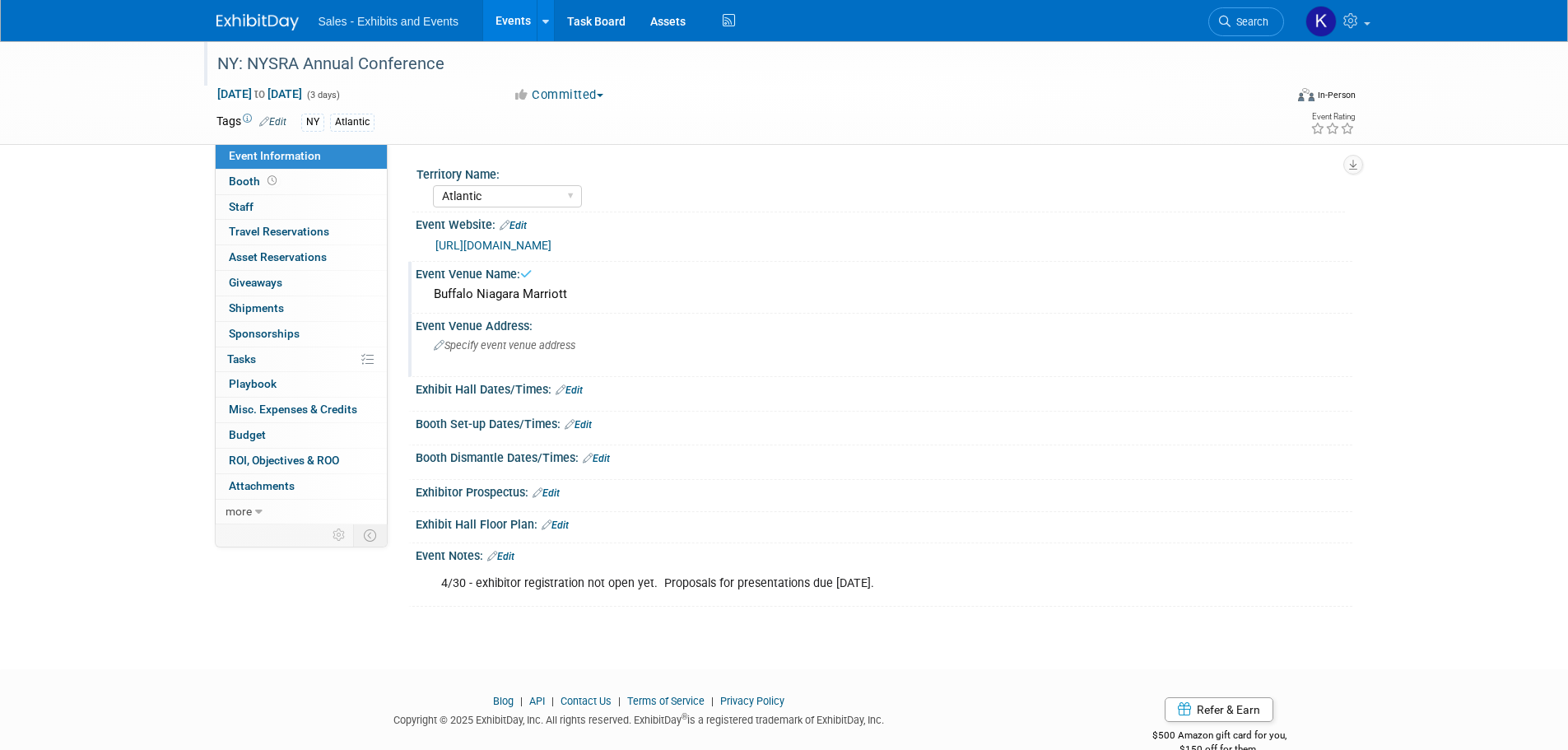
click at [549, 334] on div "Specify event venue address" at bounding box center [611, 351] width 365 height 38
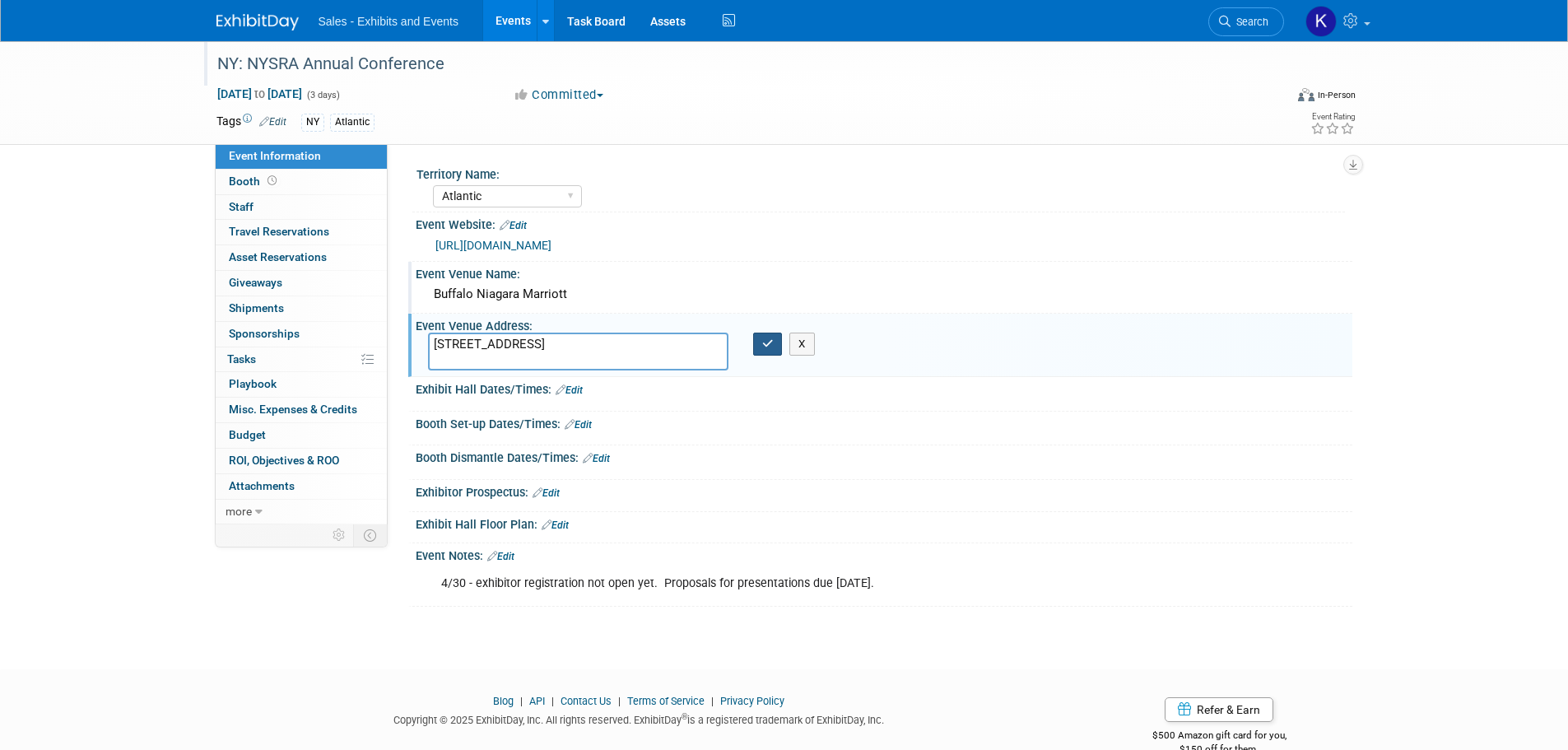
type textarea "[STREET_ADDRESS]"
drag, startPoint x: 778, startPoint y: 350, endPoint x: 779, endPoint y: 365, distance: 15.0
click at [779, 351] on button "button" at bounding box center [768, 344] width 30 height 23
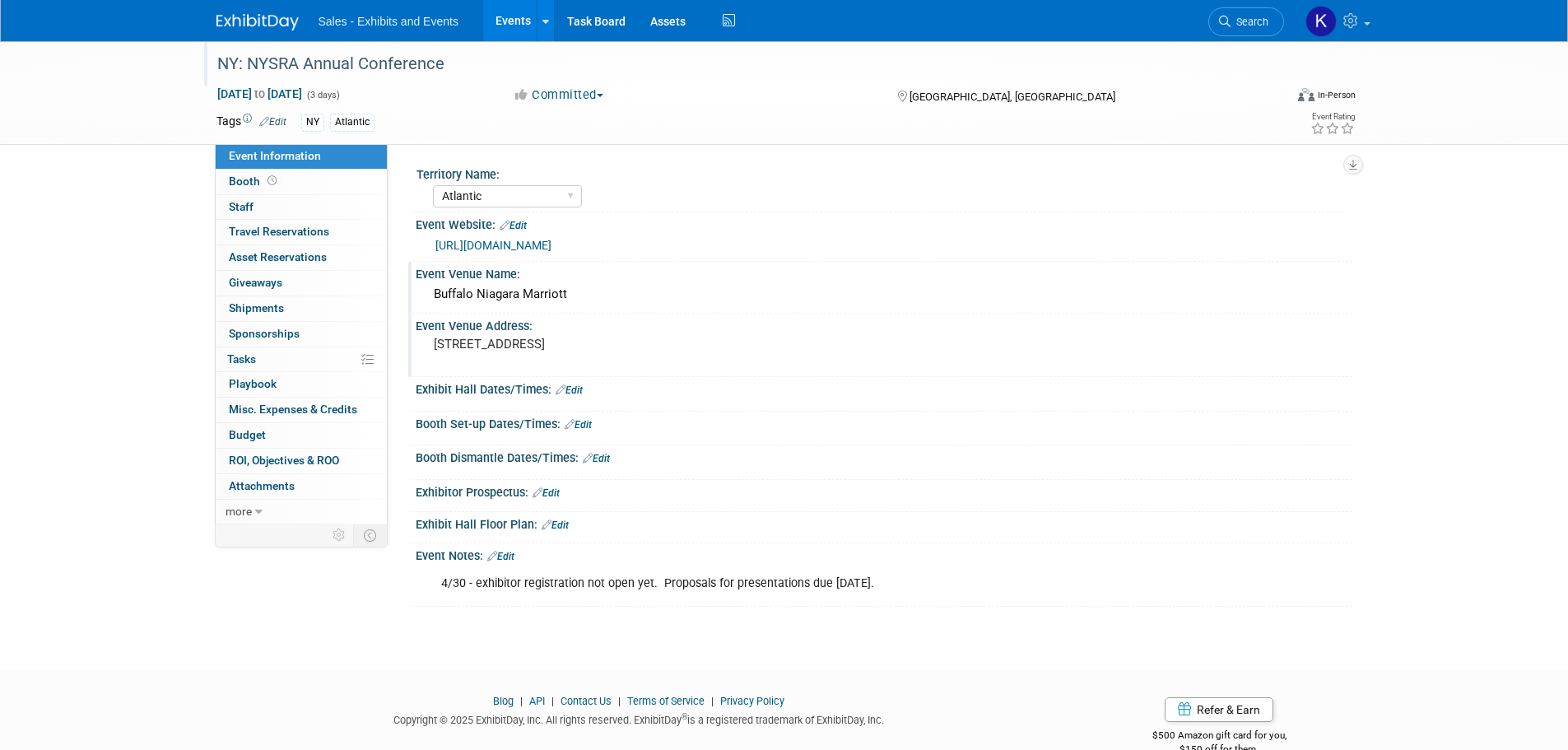
drag, startPoint x: 509, startPoint y: 554, endPoint x: 645, endPoint y: 565, distance: 136.4
click at [509, 555] on link "Edit" at bounding box center [500, 556] width 27 height 11
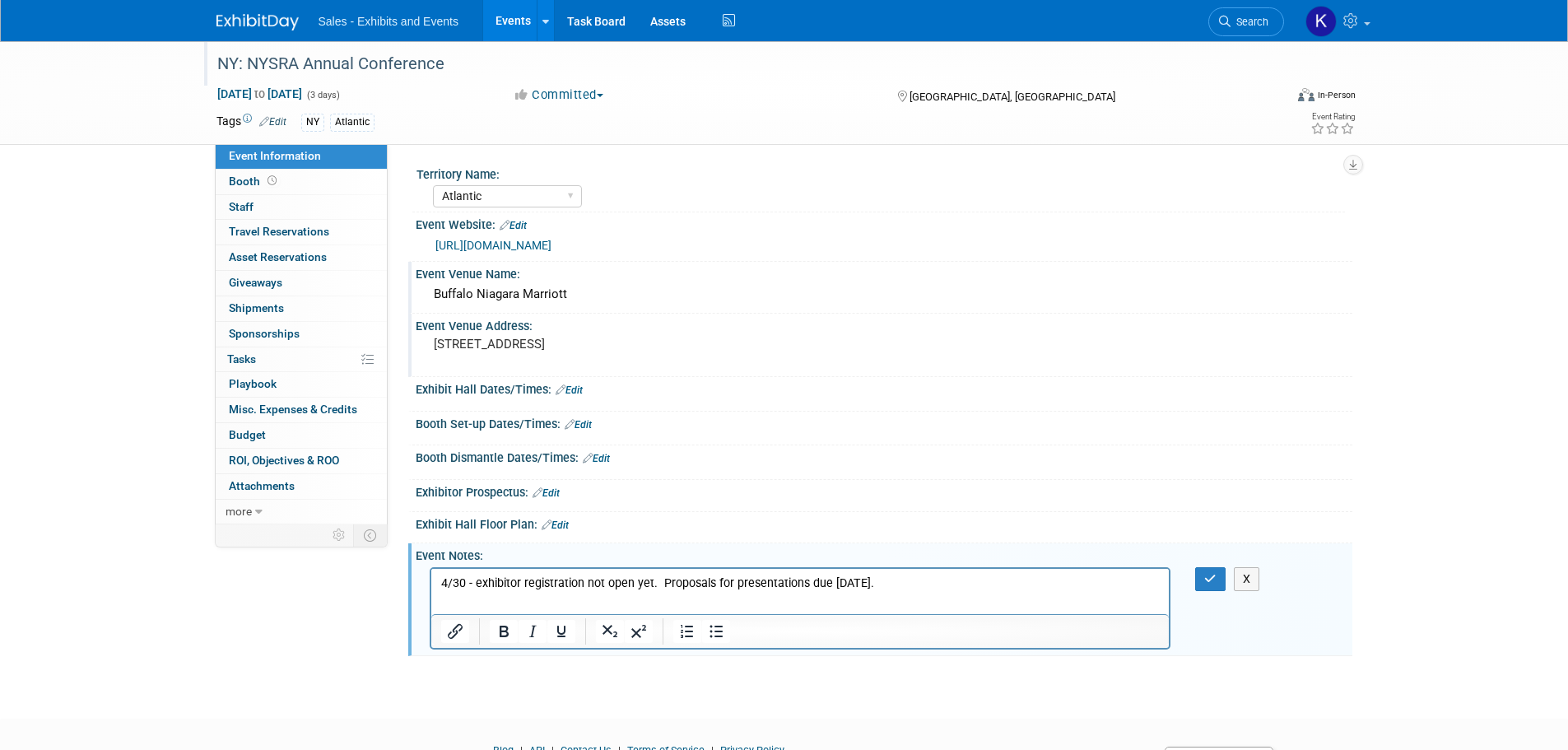
drag, startPoint x: 903, startPoint y: 576, endPoint x: 413, endPoint y: 594, distance: 490.3
click at [430, 592] on html "4/30 - exhibitor registration not open yet. Proposals for presentations due [DA…" at bounding box center [799, 580] width 738 height 23
click at [467, 587] on p "Rich Text Area. Press ALT-0 for help." at bounding box center [800, 583] width 720 height 17
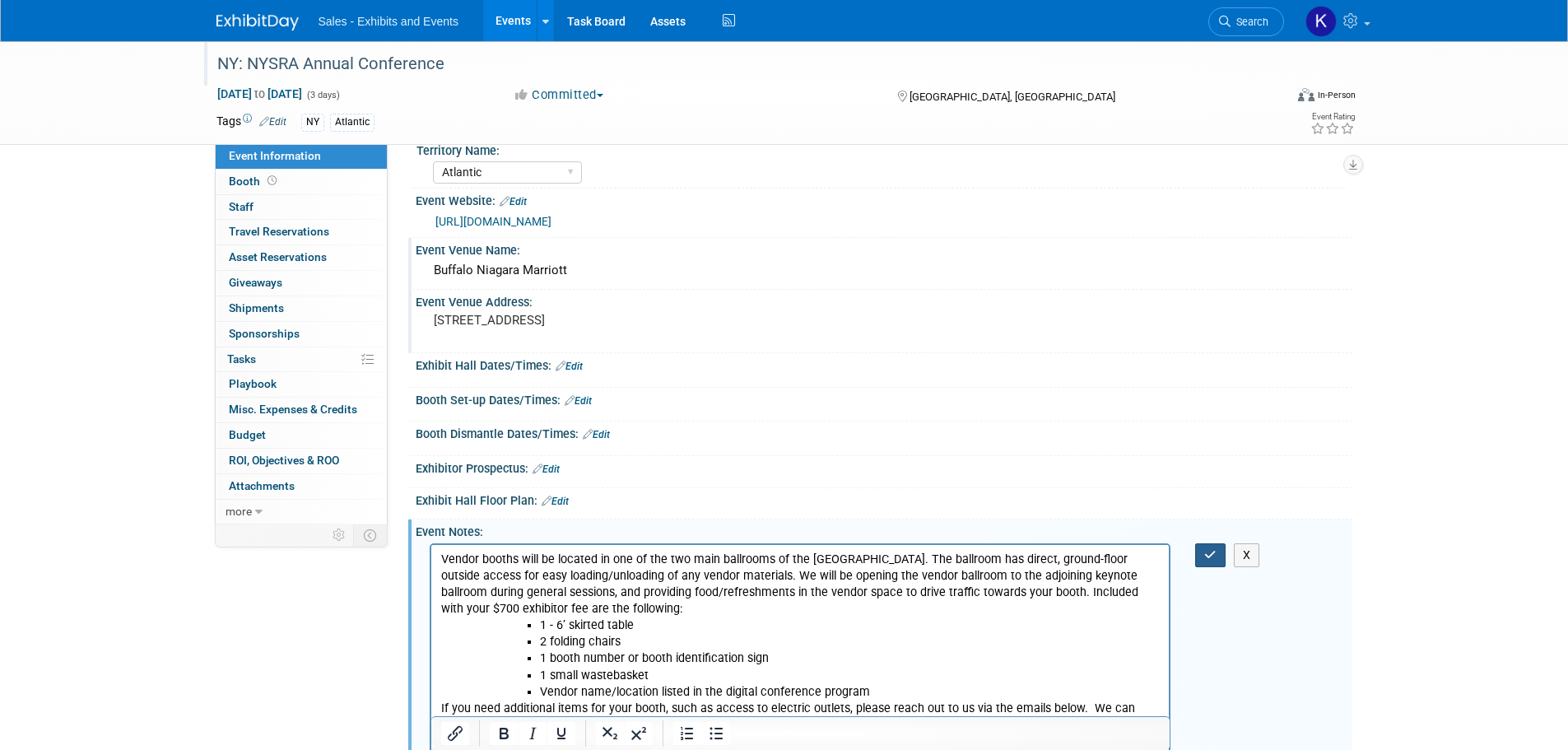
click at [1215, 548] on button "button" at bounding box center [1210, 555] width 31 height 24
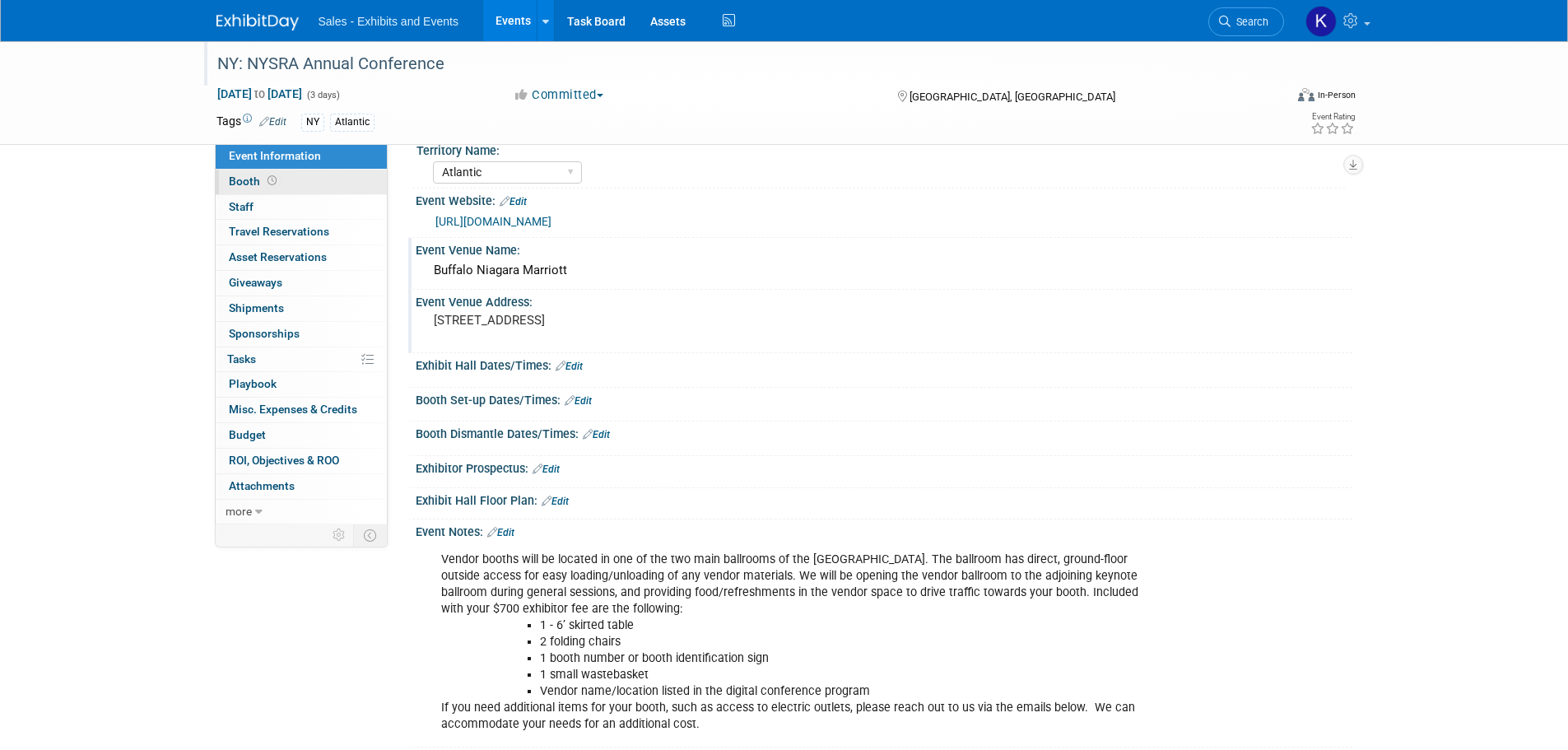
click at [235, 178] on span "Booth" at bounding box center [254, 181] width 51 height 13
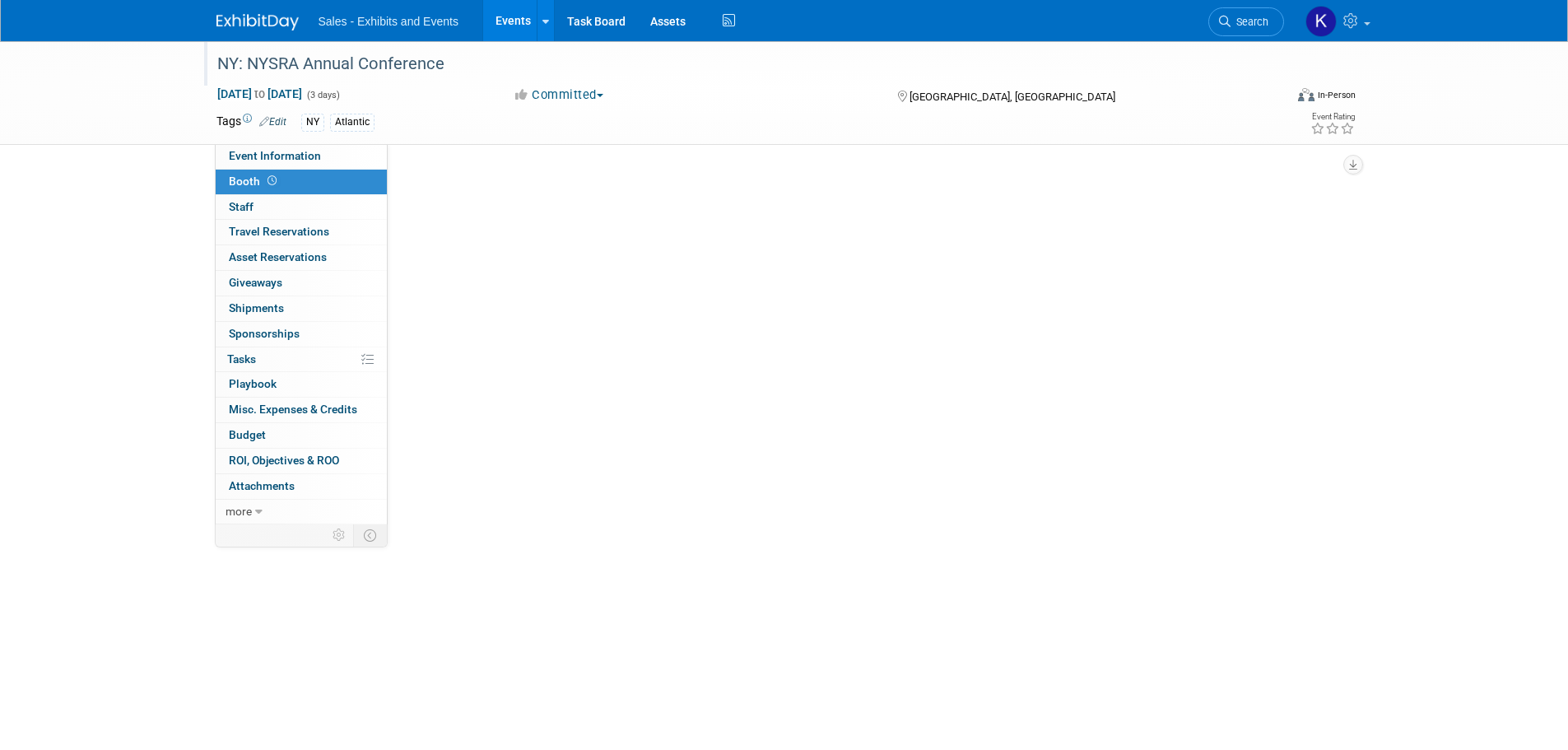
scroll to position [0, 0]
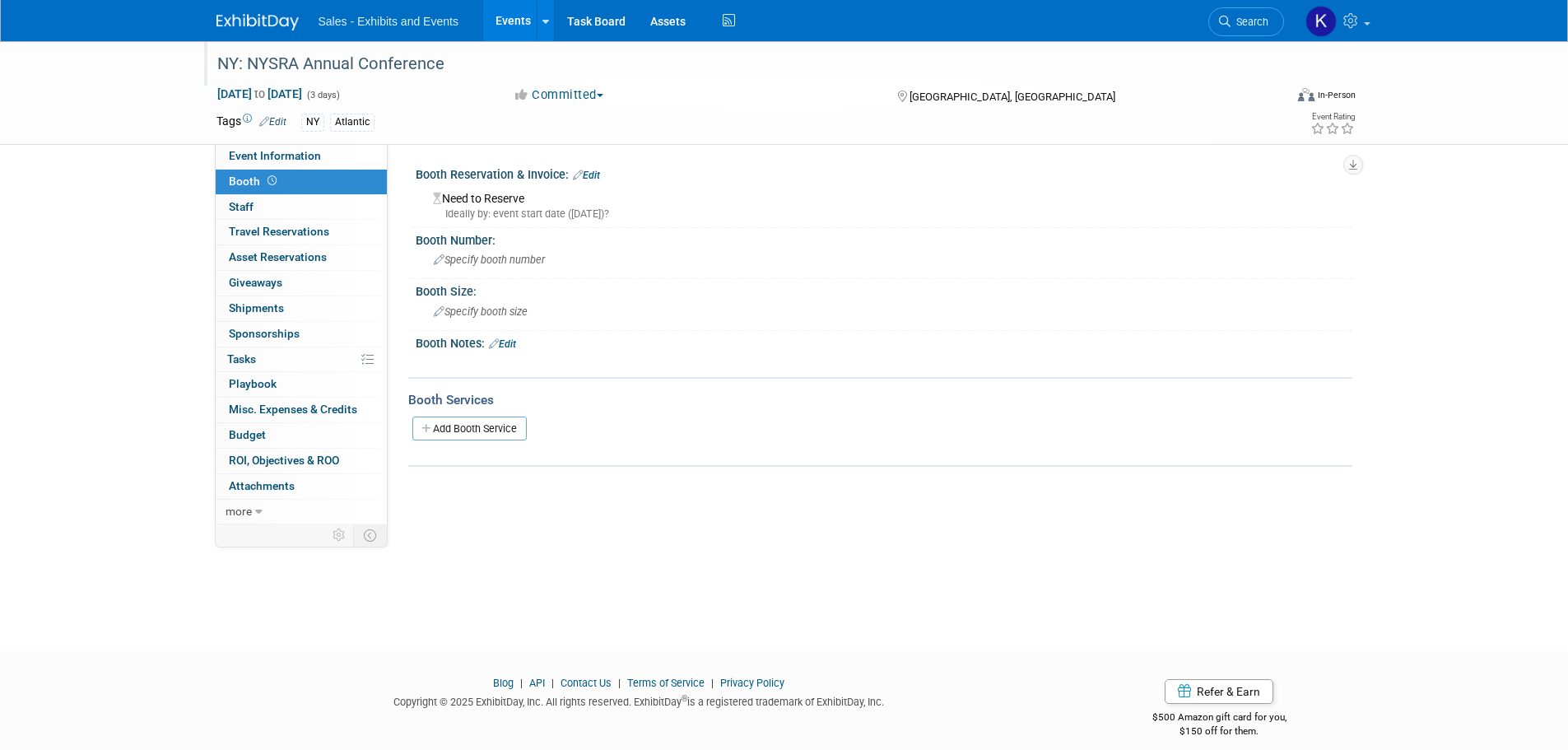
click at [597, 174] on link "Edit" at bounding box center [586, 175] width 27 height 11
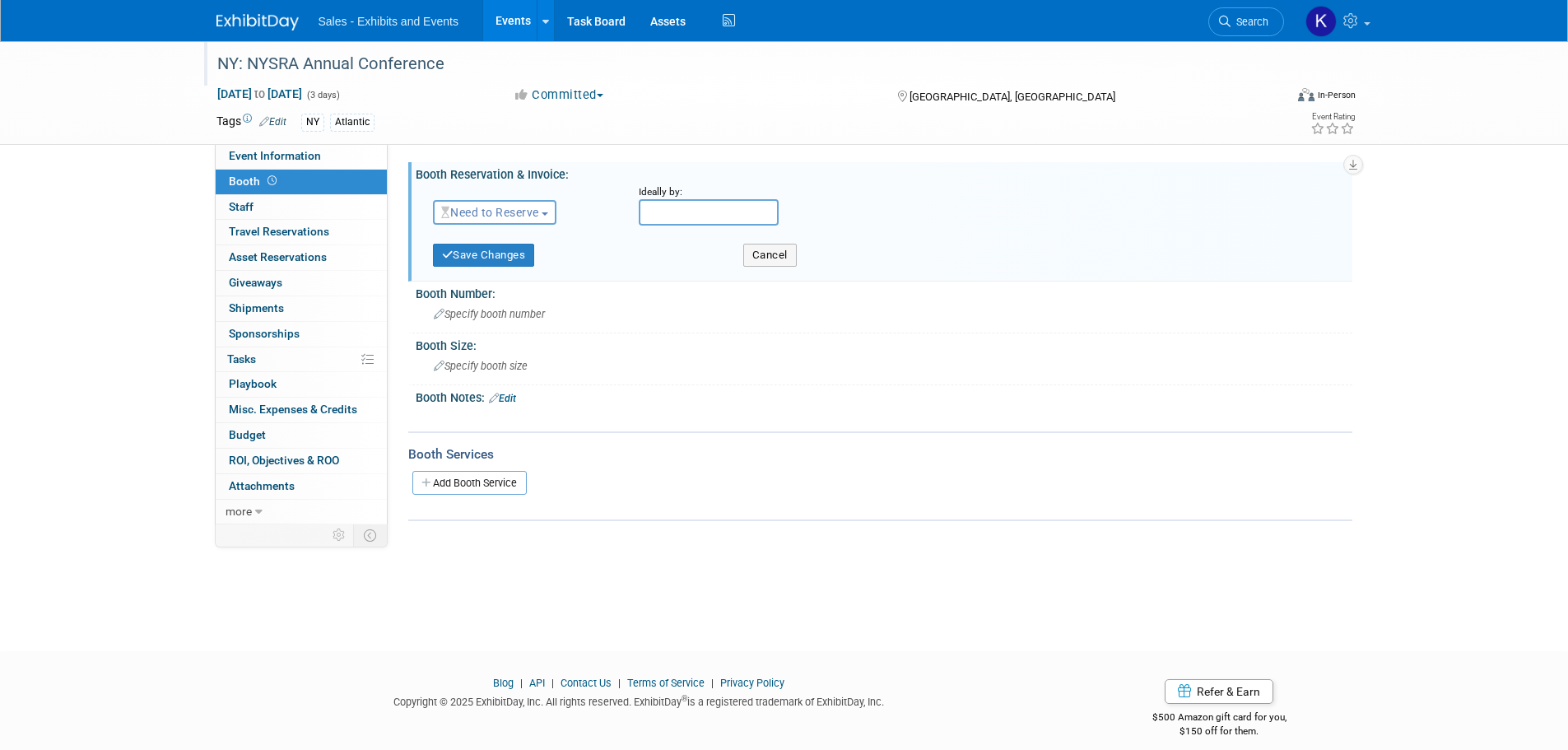
click at [535, 216] on span "Need to Reserve" at bounding box center [490, 212] width 98 height 13
drag, startPoint x: 520, startPoint y: 260, endPoint x: 529, endPoint y: 266, distance: 10.8
click at [520, 262] on link "Reserved" at bounding box center [521, 263] width 176 height 23
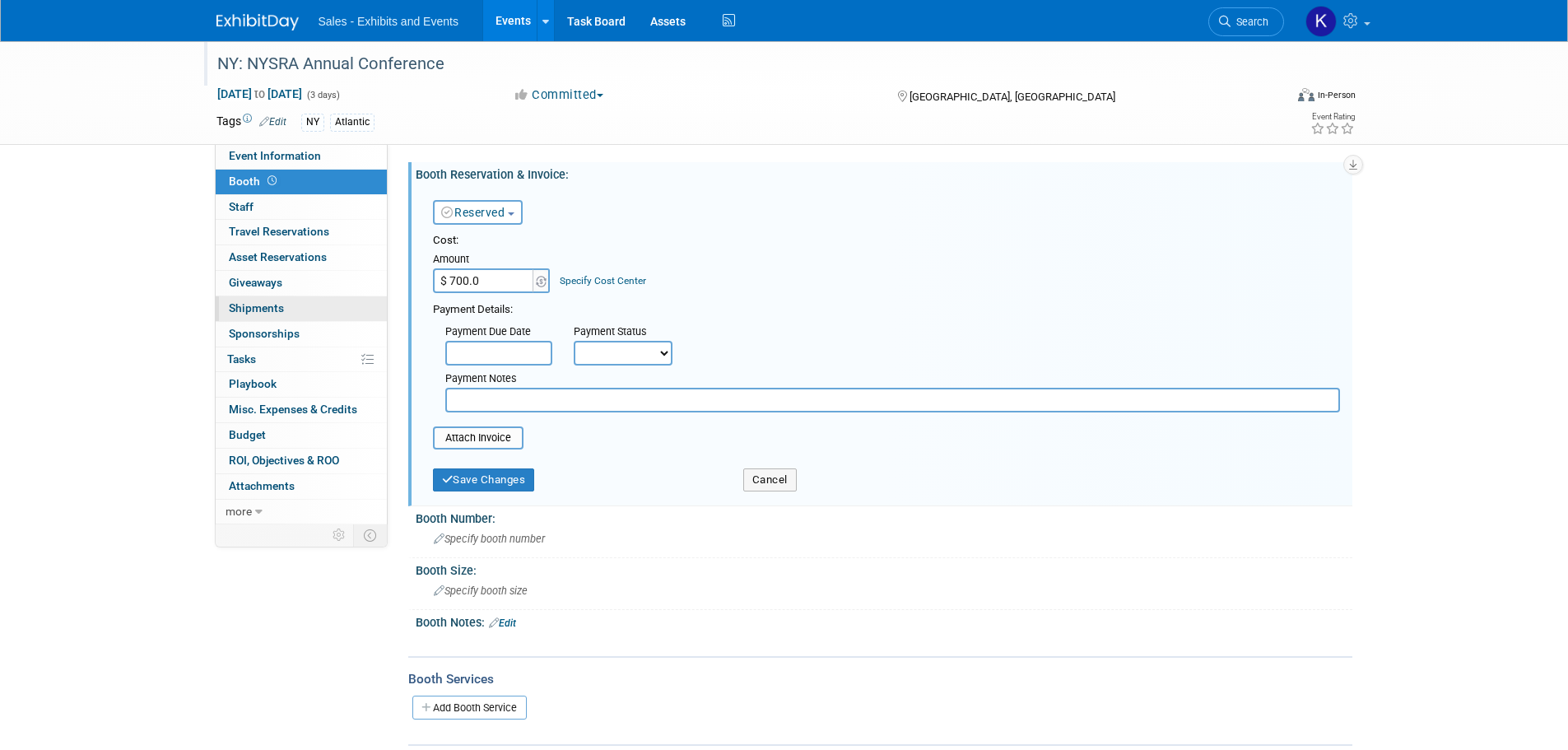
type input "$ 700.00"
click at [490, 399] on input "text" at bounding box center [892, 400] width 895 height 25
type input "Requested invoice 9/8"
click at [480, 488] on button "Save Changes" at bounding box center [484, 480] width 102 height 23
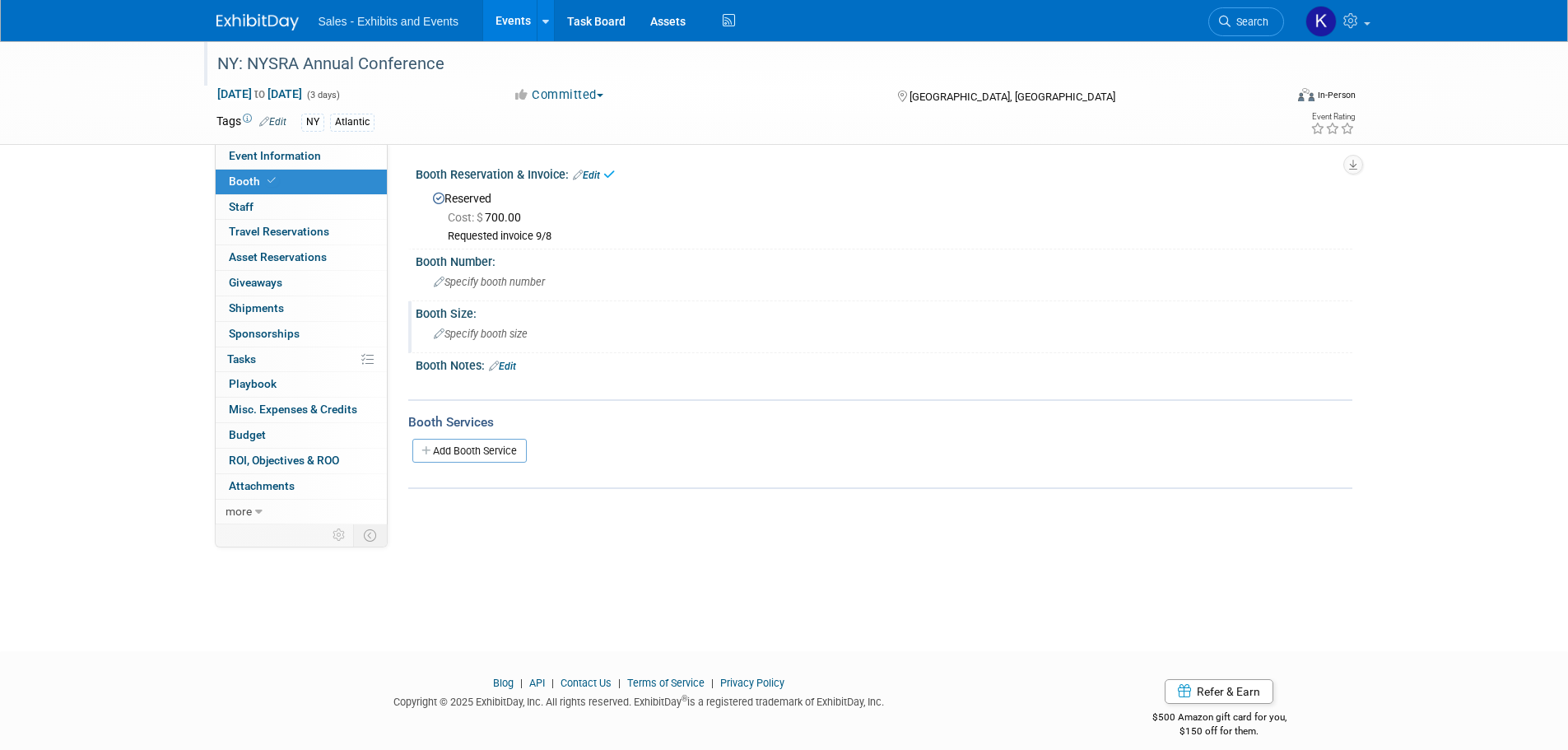
click at [518, 338] on span "Specify booth size" at bounding box center [480, 334] width 94 height 12
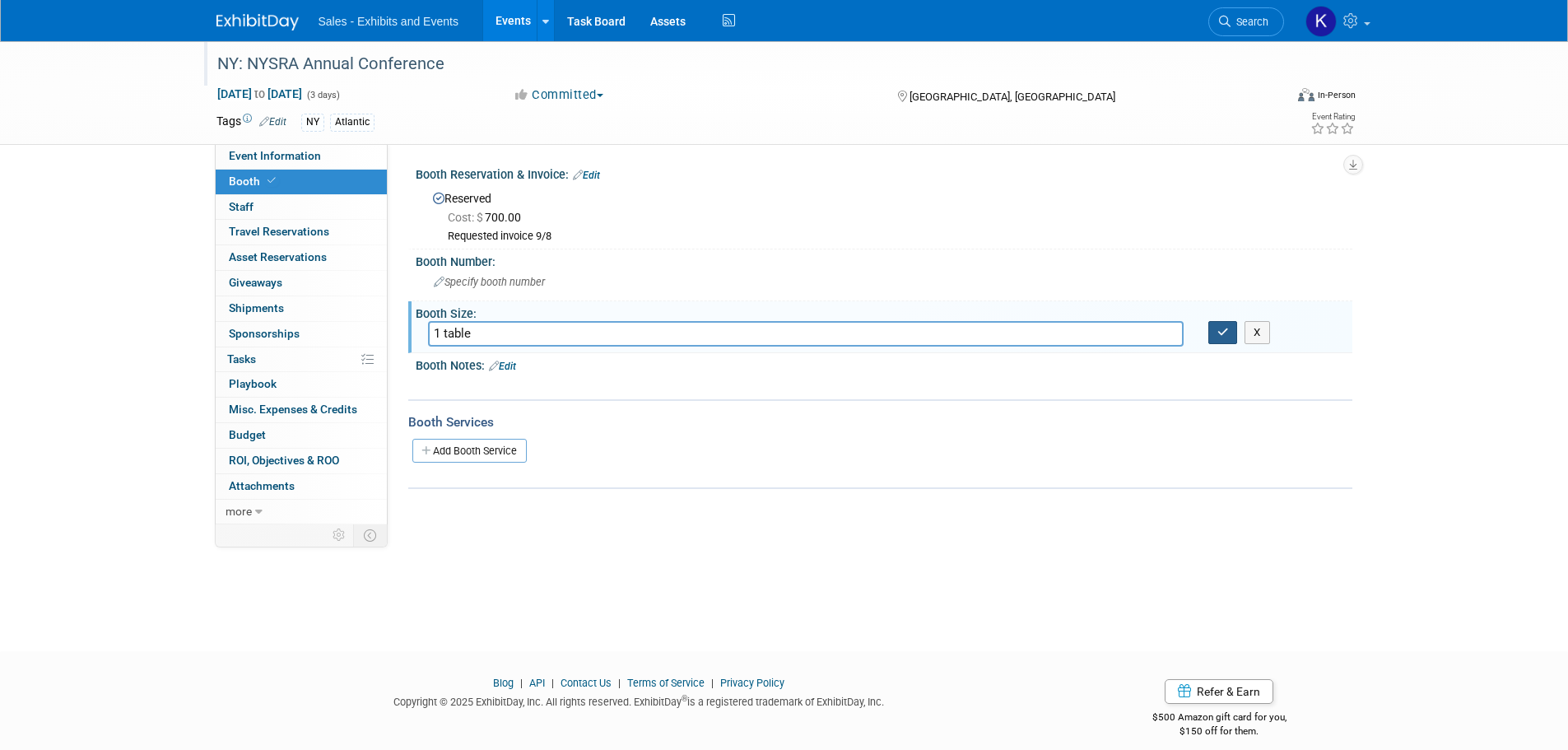
type input "1 table"
click at [1214, 340] on button "button" at bounding box center [1223, 333] width 30 height 23
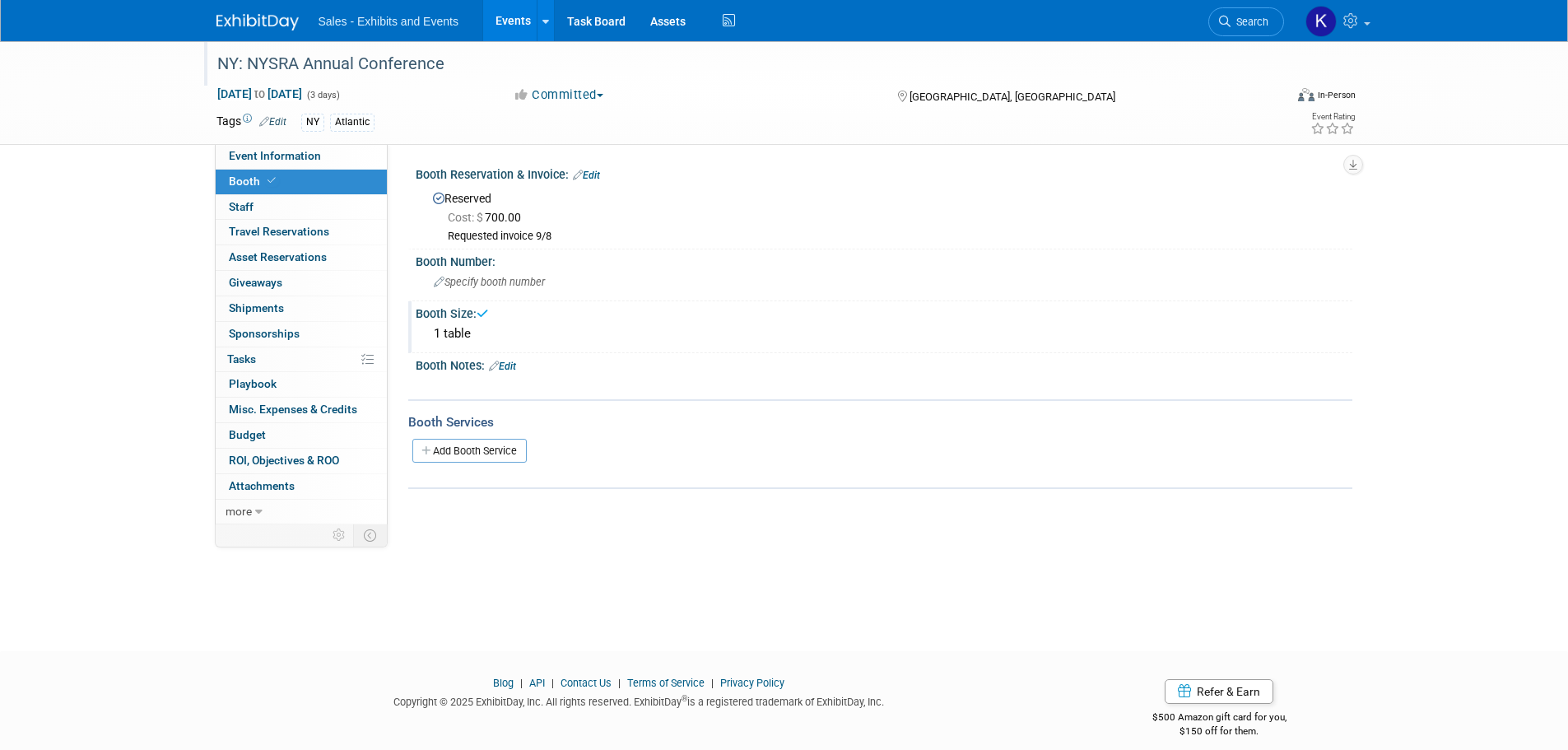
drag, startPoint x: 522, startPoint y: 366, endPoint x: 550, endPoint y: 375, distance: 29.4
click at [522, 367] on div "Booth Notes: Edit" at bounding box center [884, 363] width 937 height 21
drag, startPoint x: 519, startPoint y: 365, endPoint x: 560, endPoint y: 373, distance: 41.8
click at [516, 366] on link "Edit" at bounding box center [502, 366] width 27 height 11
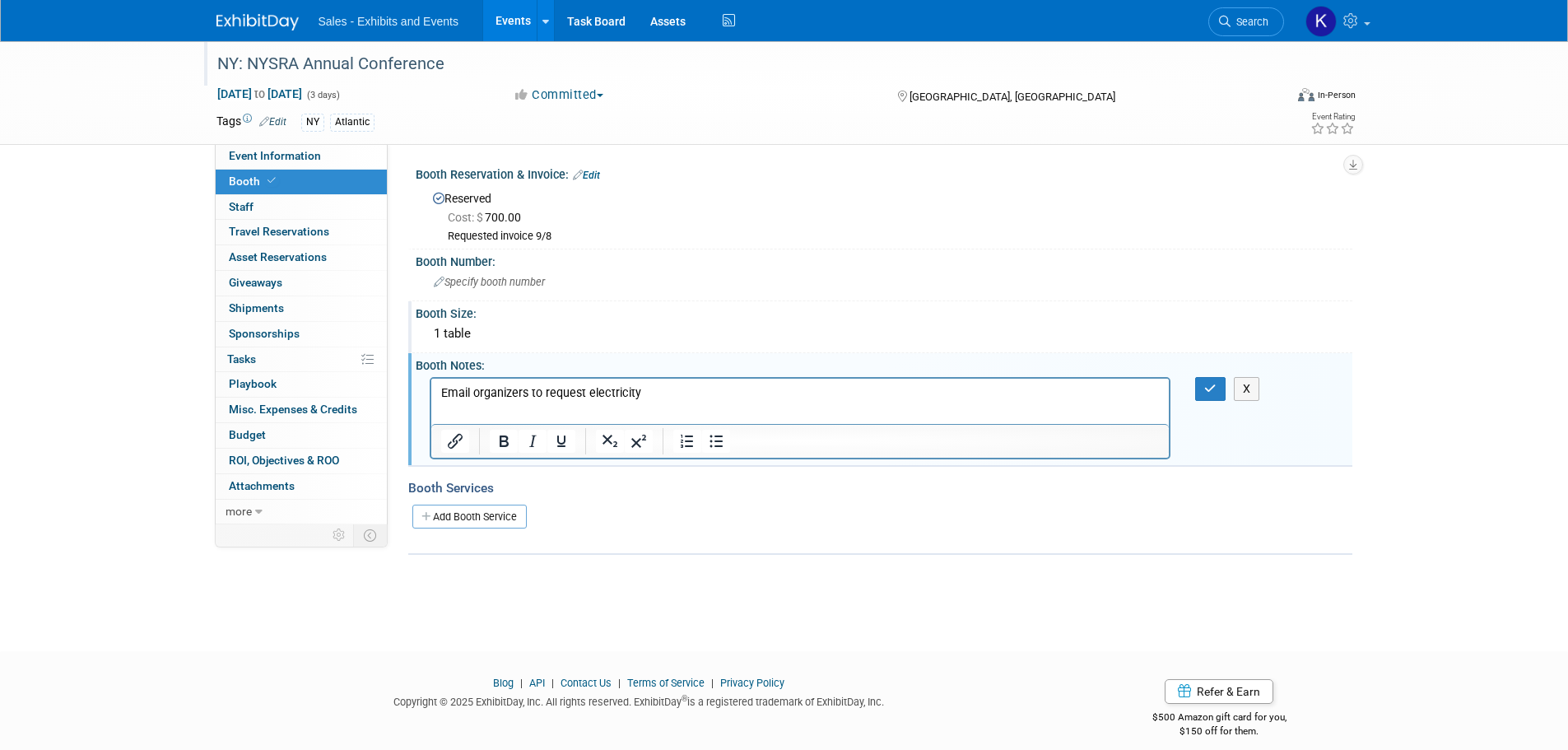
drag, startPoint x: 670, startPoint y: 387, endPoint x: 669, endPoint y: 396, distance: 9.1
click at [669, 388] on p "Email organizers to request electricity" at bounding box center [800, 393] width 720 height 17
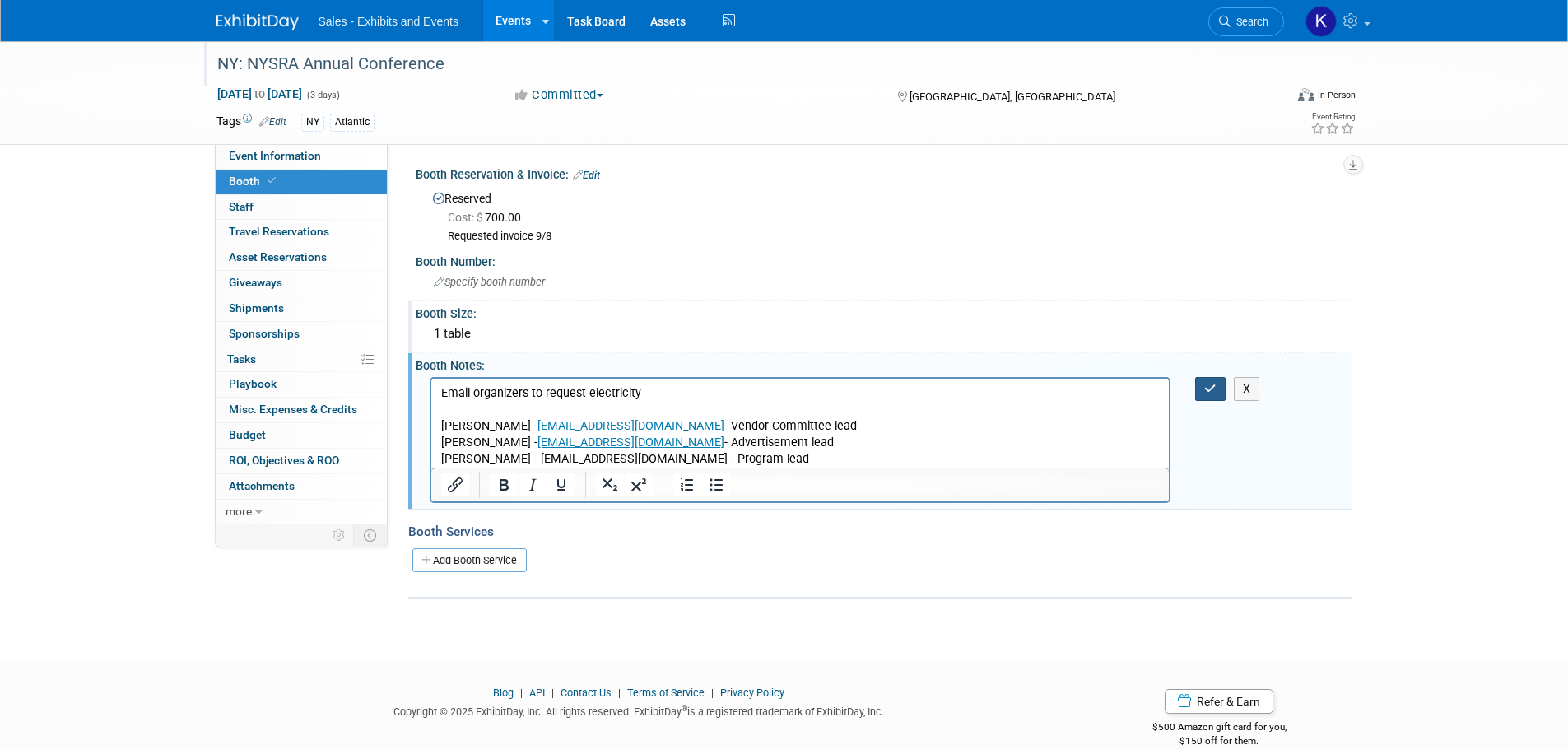
click at [1211, 398] on button "button" at bounding box center [1210, 389] width 31 height 24
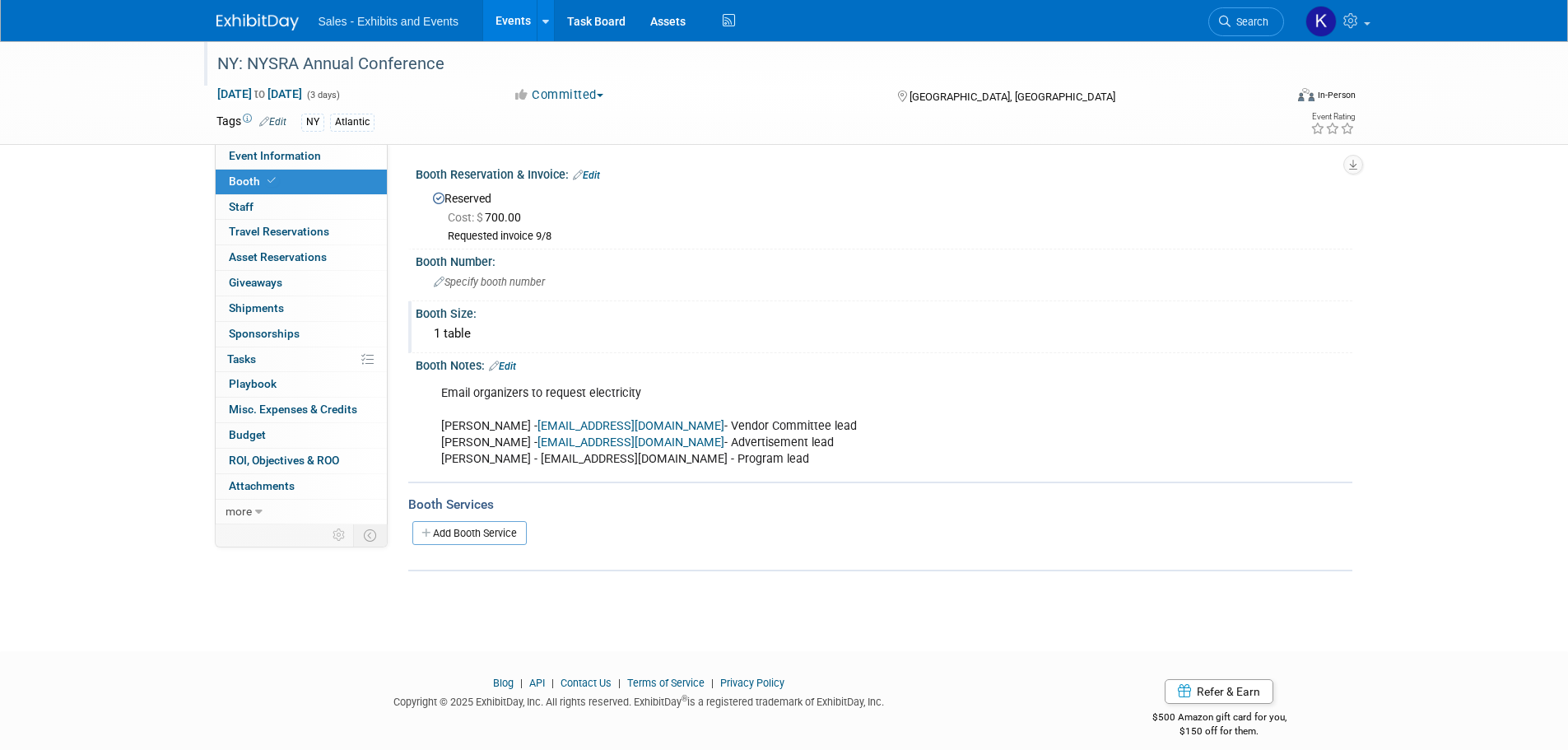
drag, startPoint x: 272, startPoint y: 408, endPoint x: 308, endPoint y: 412, distance: 36.2
click at [272, 408] on span "Misc. Expenses & Credits 0" at bounding box center [293, 409] width 128 height 13
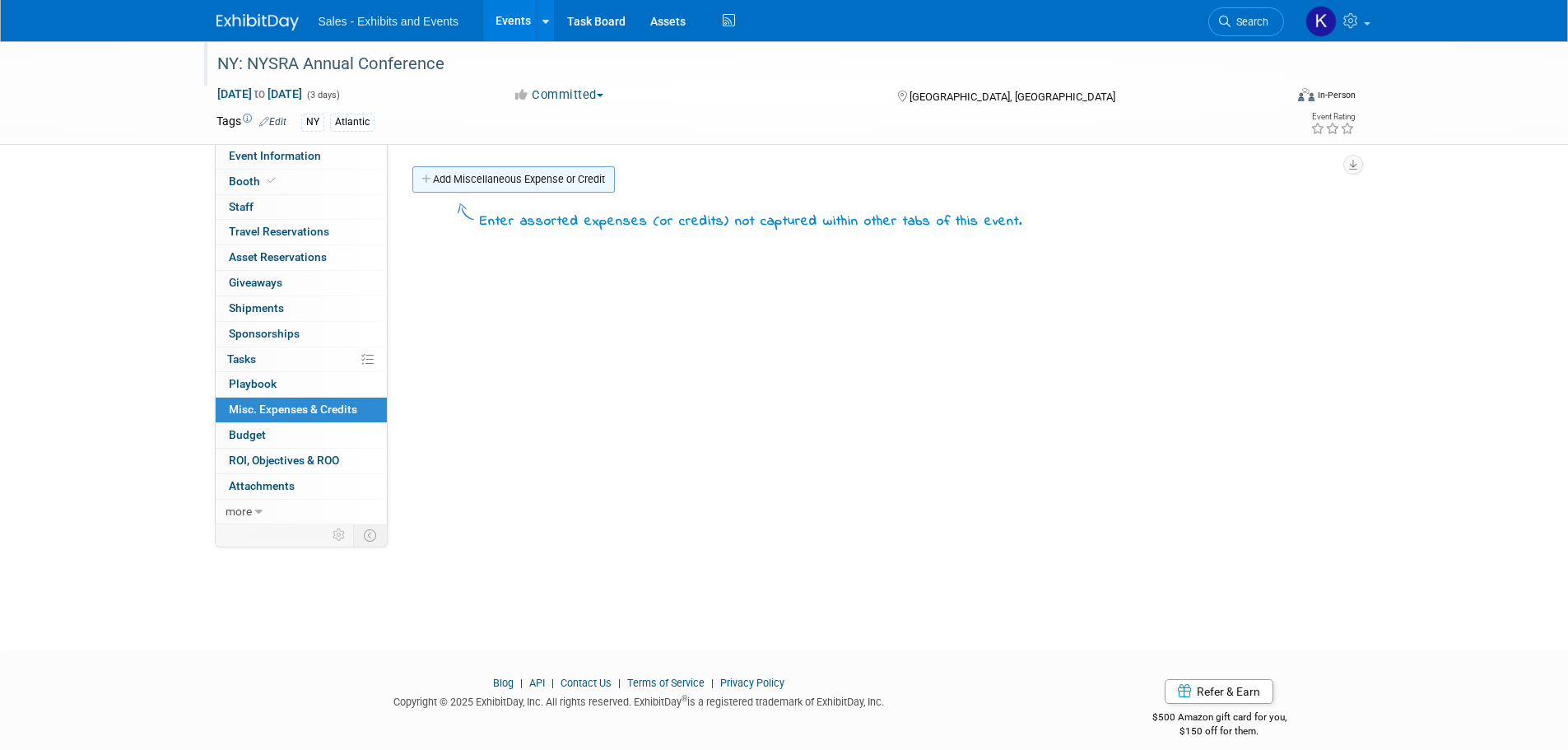
click at [527, 183] on link "Add Miscellaneous Expense or Credit" at bounding box center [513, 180] width 202 height 26
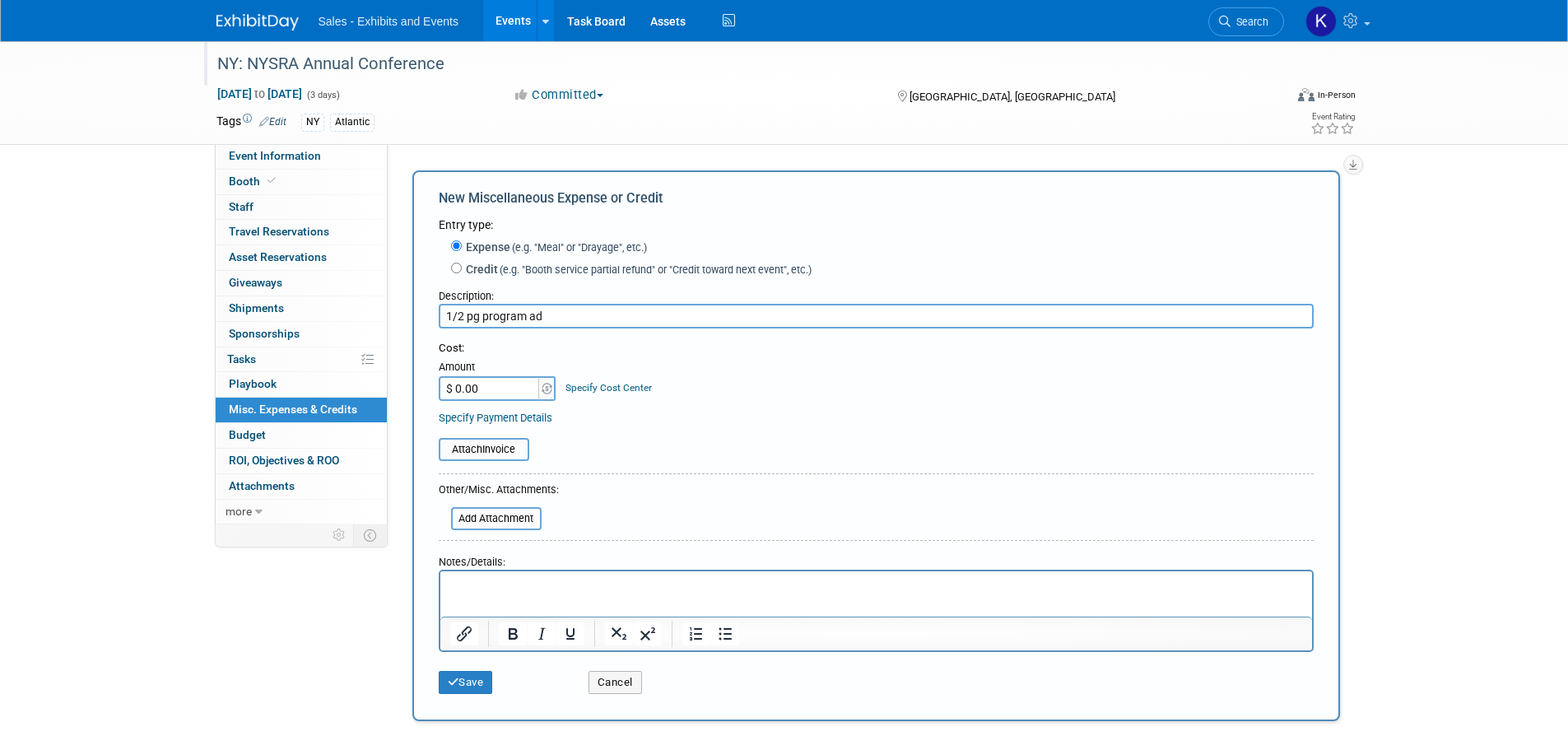
type input "1/2 pg program ad"
type input "$ 300.00"
click at [565, 586] on p "Rich Text Area. Press ALT-0 for help." at bounding box center [876, 587] width 853 height 17
click at [471, 694] on div "Save Cancel" at bounding box center [876, 677] width 875 height 50
click at [480, 692] on button "Save" at bounding box center [466, 682] width 54 height 23
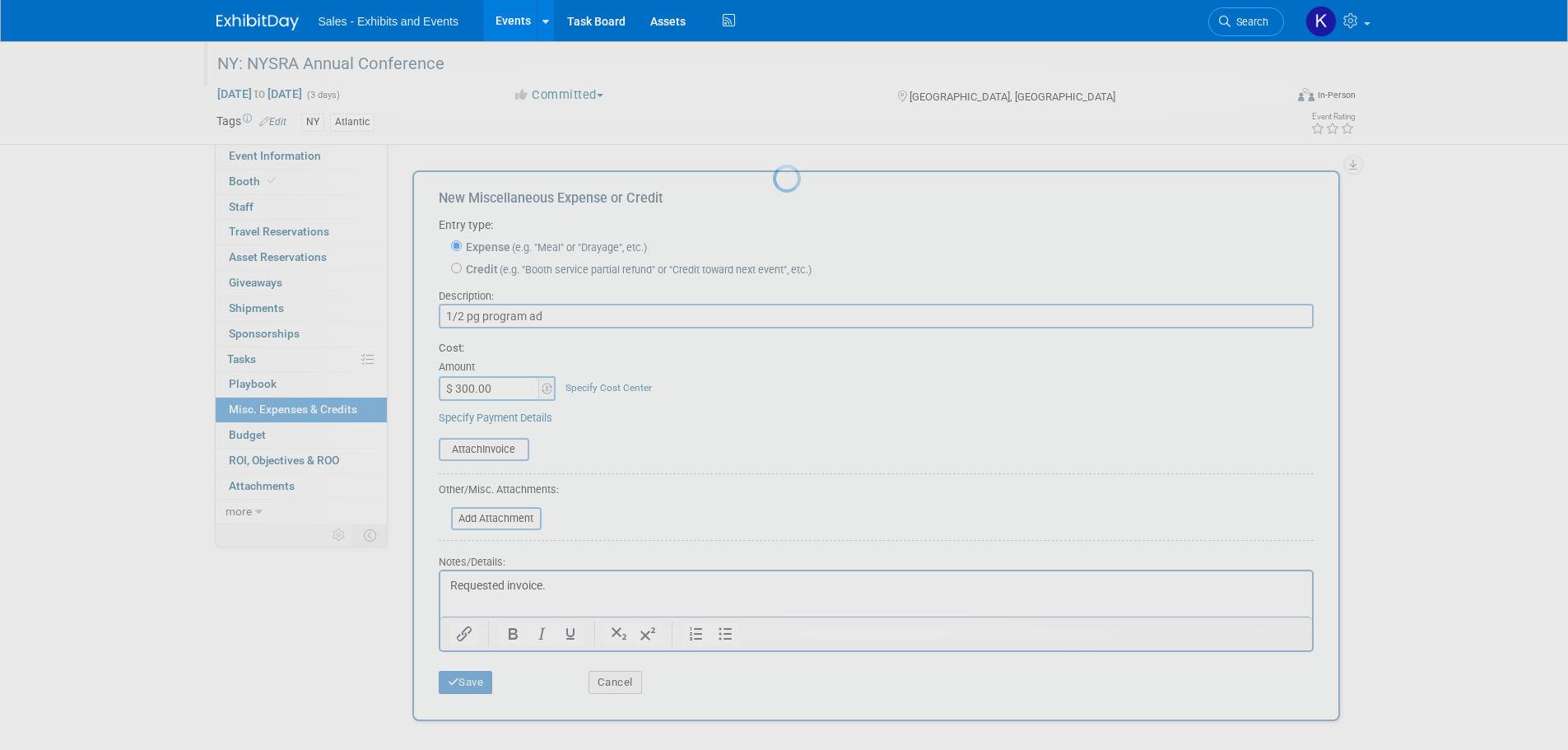
scroll to position [17, 0]
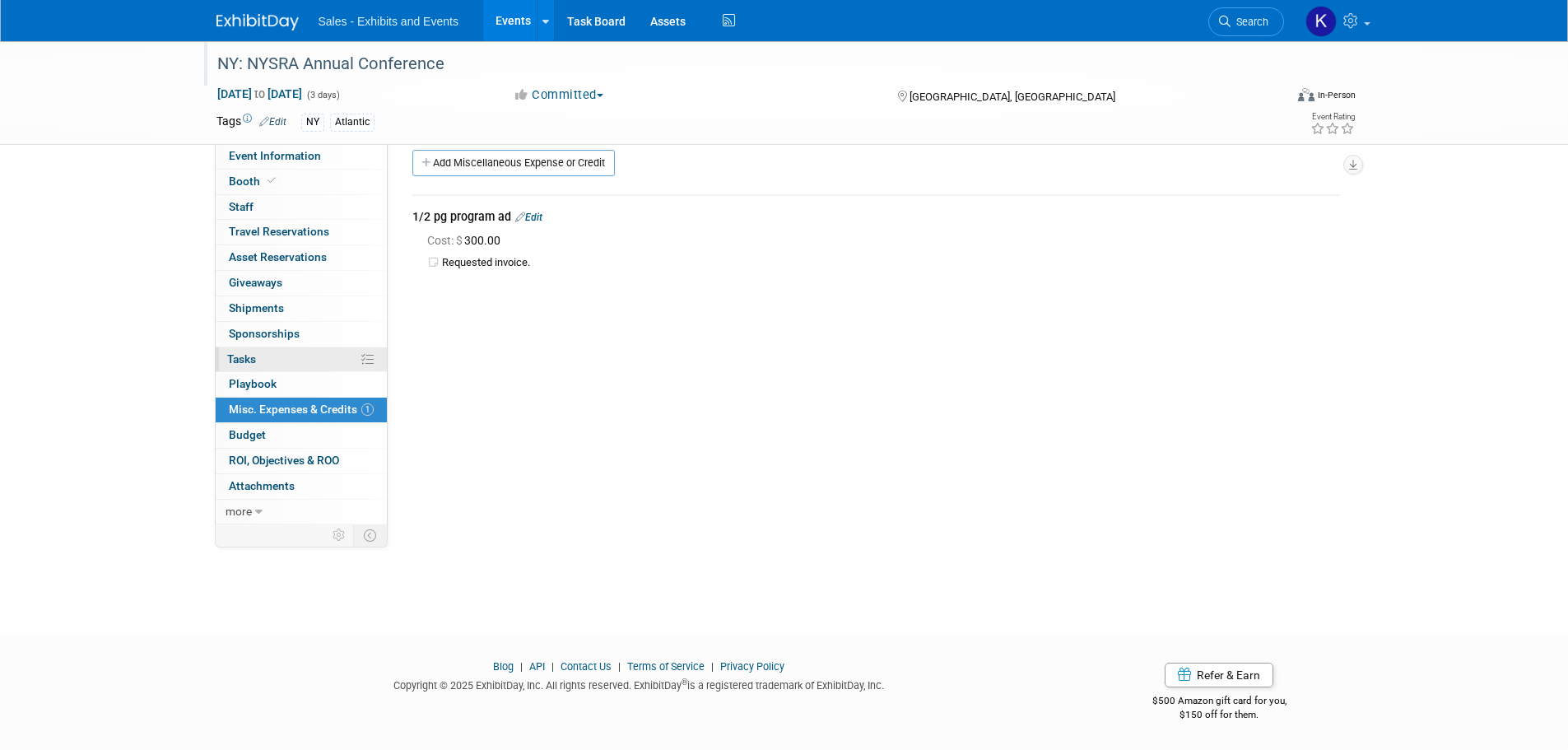
click at [245, 361] on span "Tasks 0%" at bounding box center [241, 359] width 29 height 13
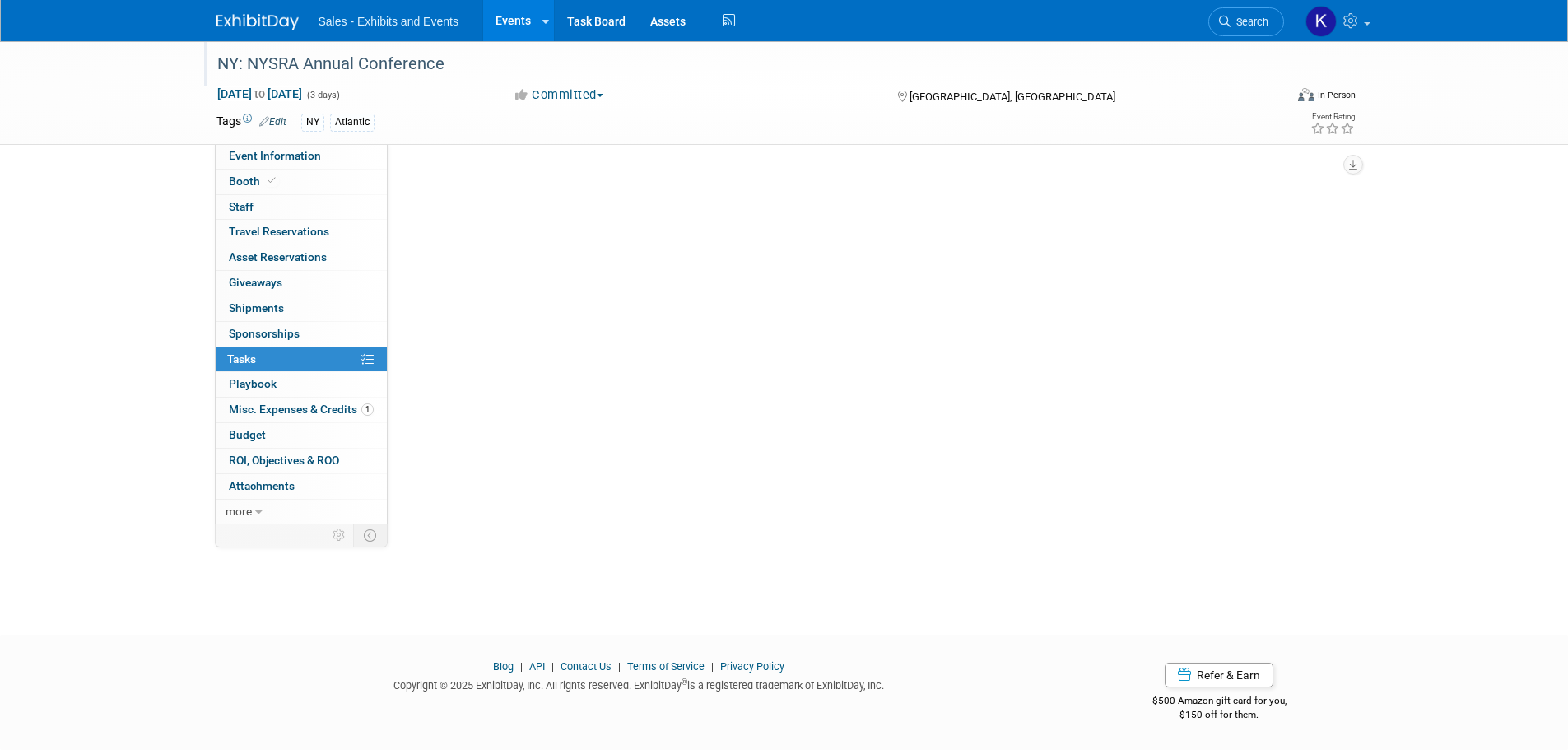
scroll to position [0, 0]
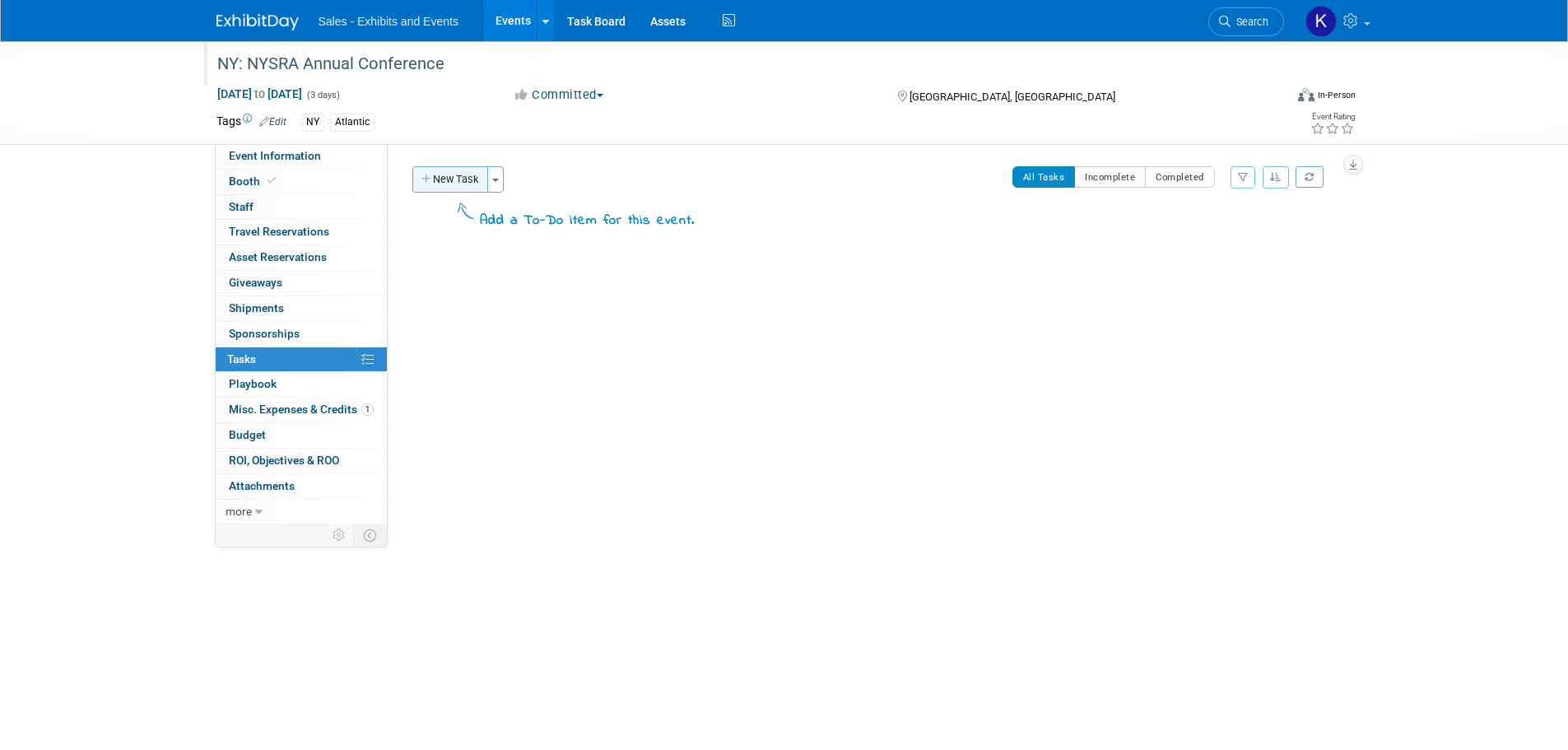
click at [456, 173] on button "New Task" at bounding box center [450, 180] width 75 height 26
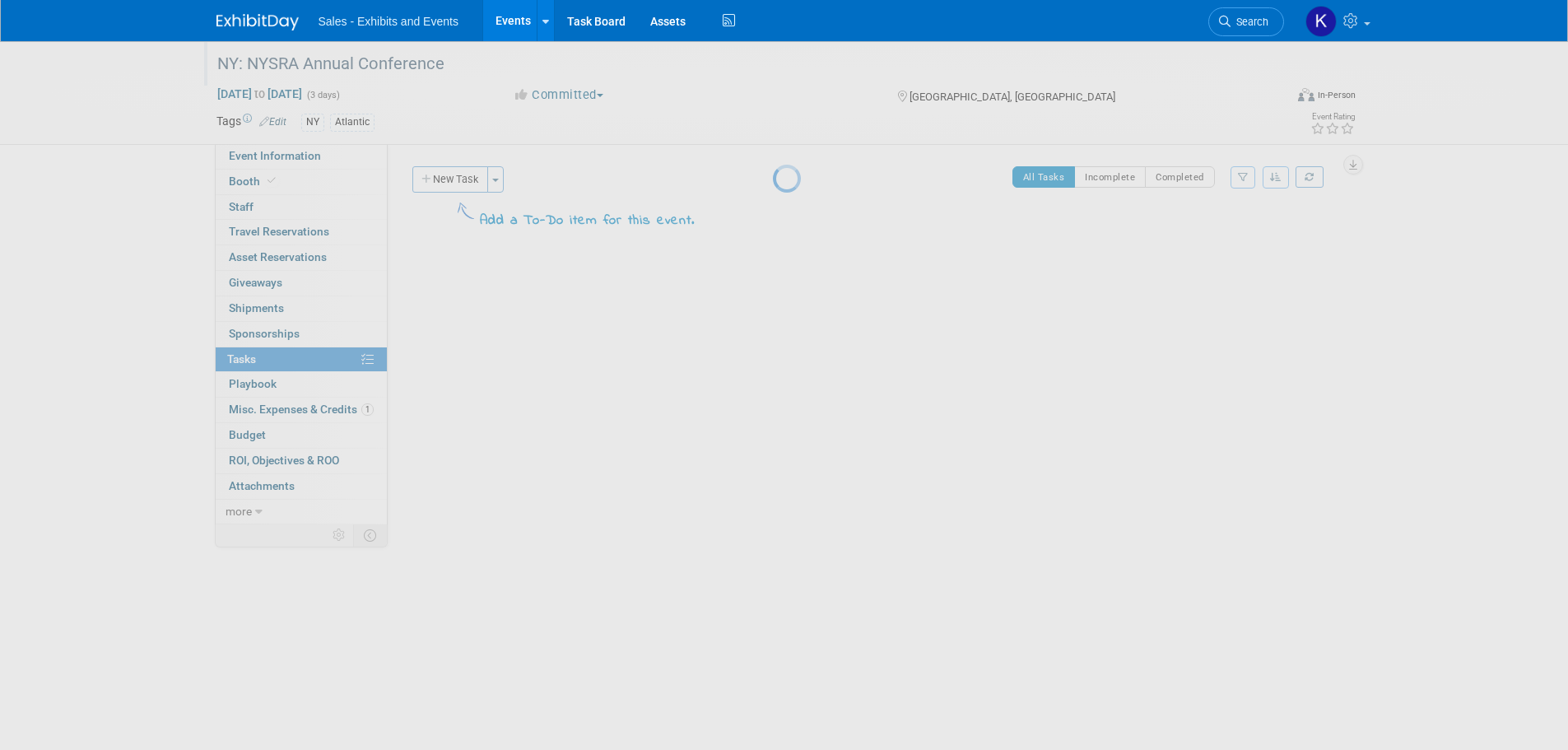
select select "8"
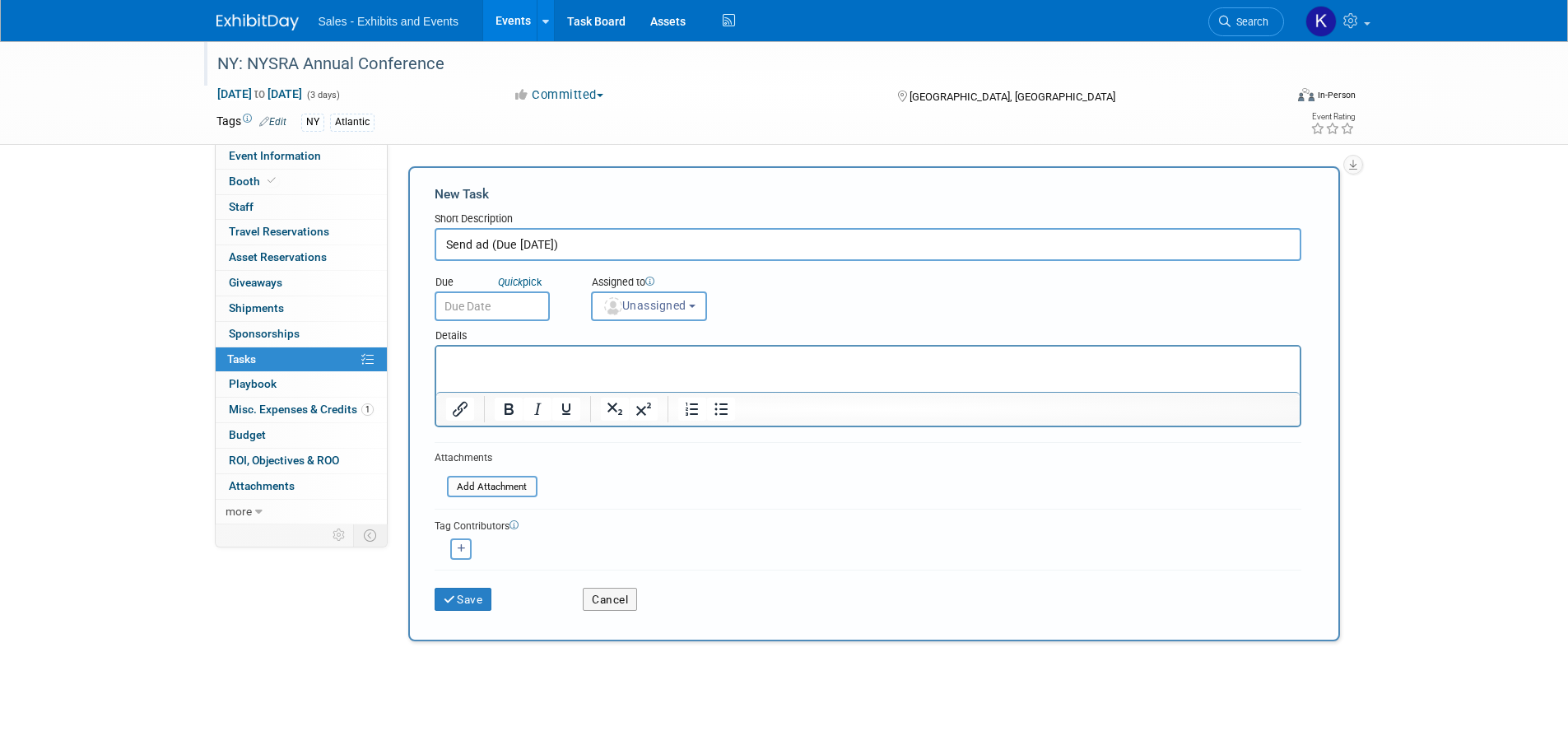
type input "Send ad (Due [DATE])"
drag, startPoint x: 527, startPoint y: 302, endPoint x: 534, endPoint y: 308, distance: 9.2
click at [528, 302] on input "text" at bounding box center [493, 307] width 115 height 30
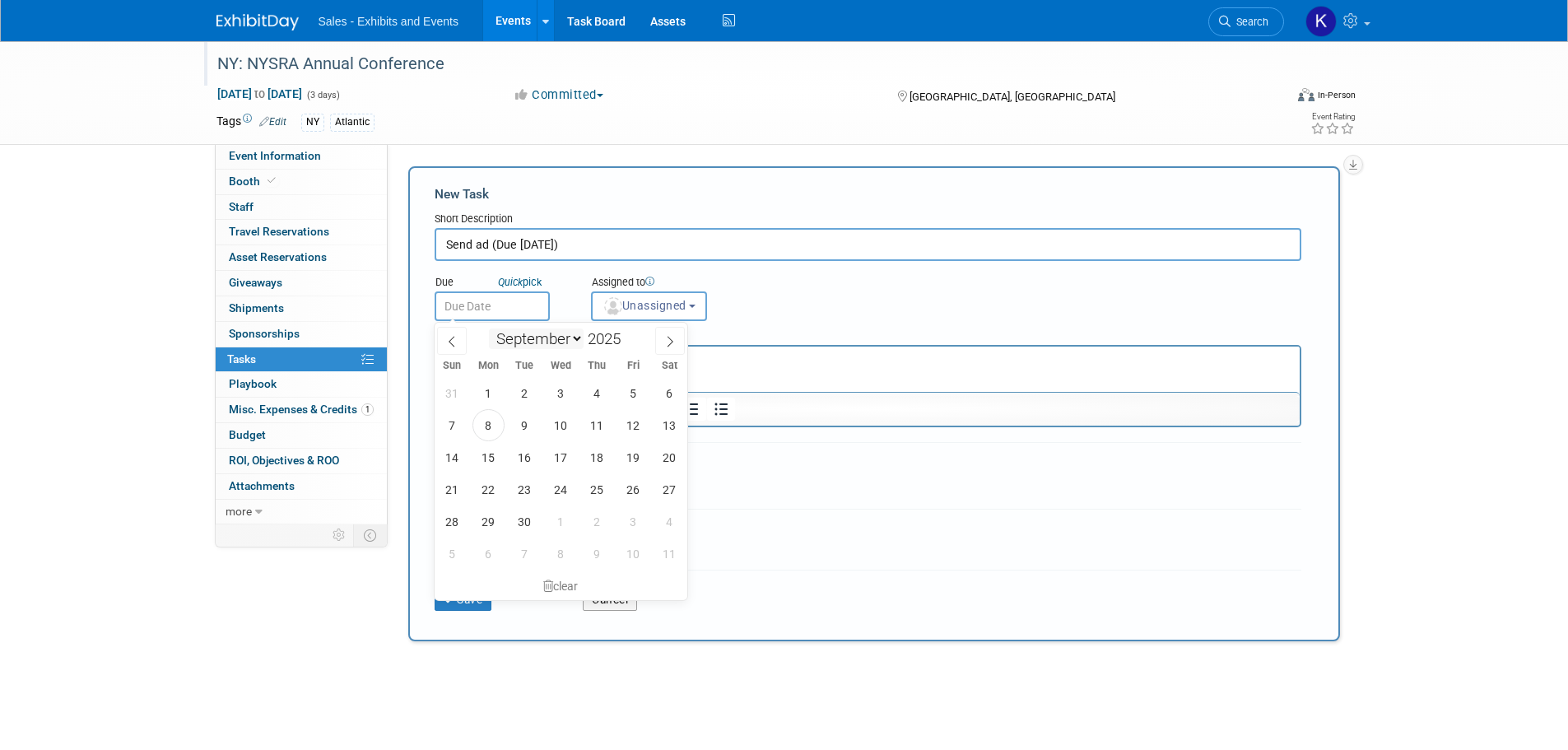
click at [579, 342] on select "January February March April May June July August September October November De…" at bounding box center [536, 339] width 95 height 20
select select "10"
click at [489, 329] on select "January February March April May June July August September October November De…" at bounding box center [536, 339] width 95 height 20
click at [670, 394] on span "1" at bounding box center [669, 393] width 32 height 32
type input "[DATE]"
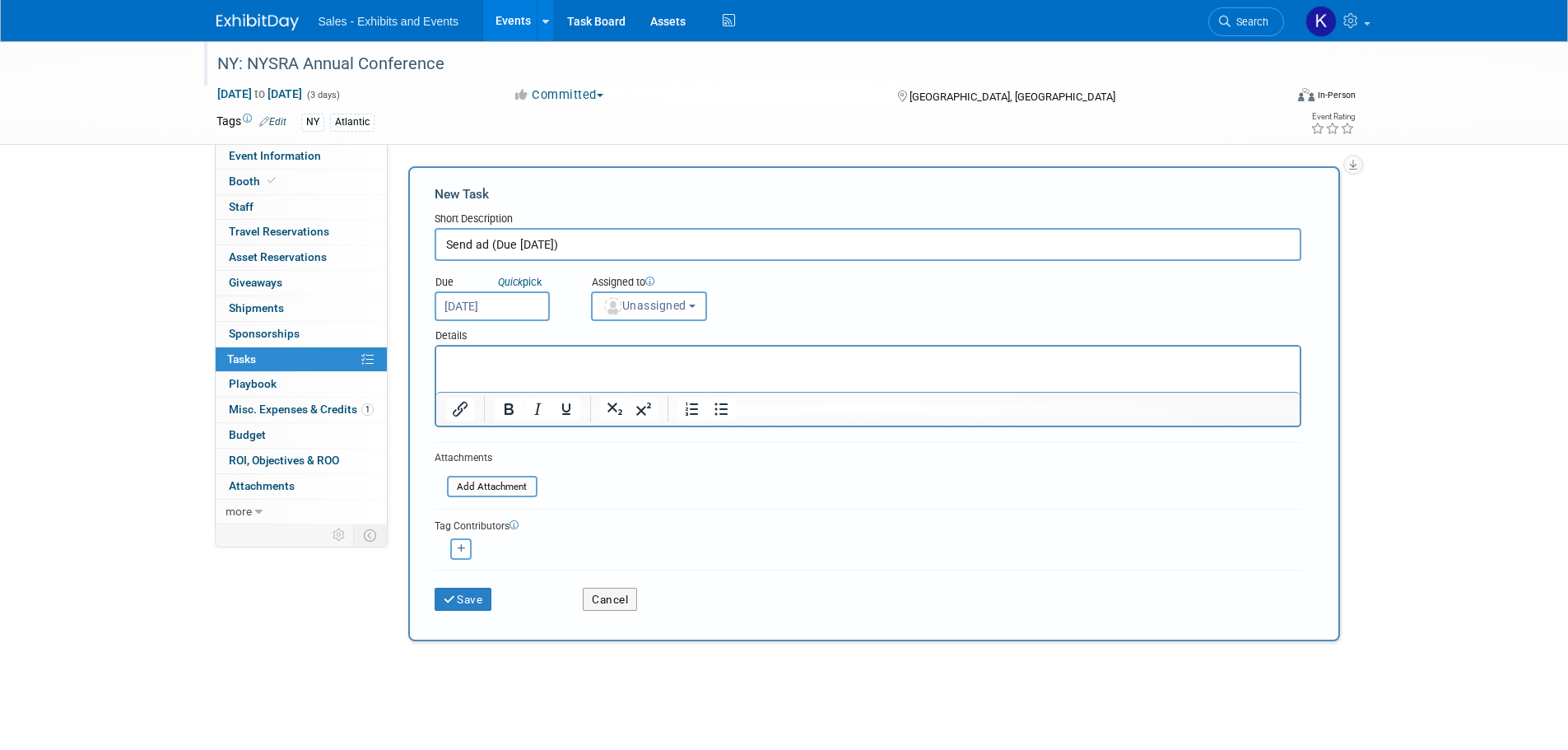
click at [791, 500] on form "New Task Short Description Send ad (Due [DATE]) Due Quick pick [DATE] Unassigned" at bounding box center [874, 403] width 879 height 437
click at [505, 369] on html at bounding box center [867, 358] width 863 height 23
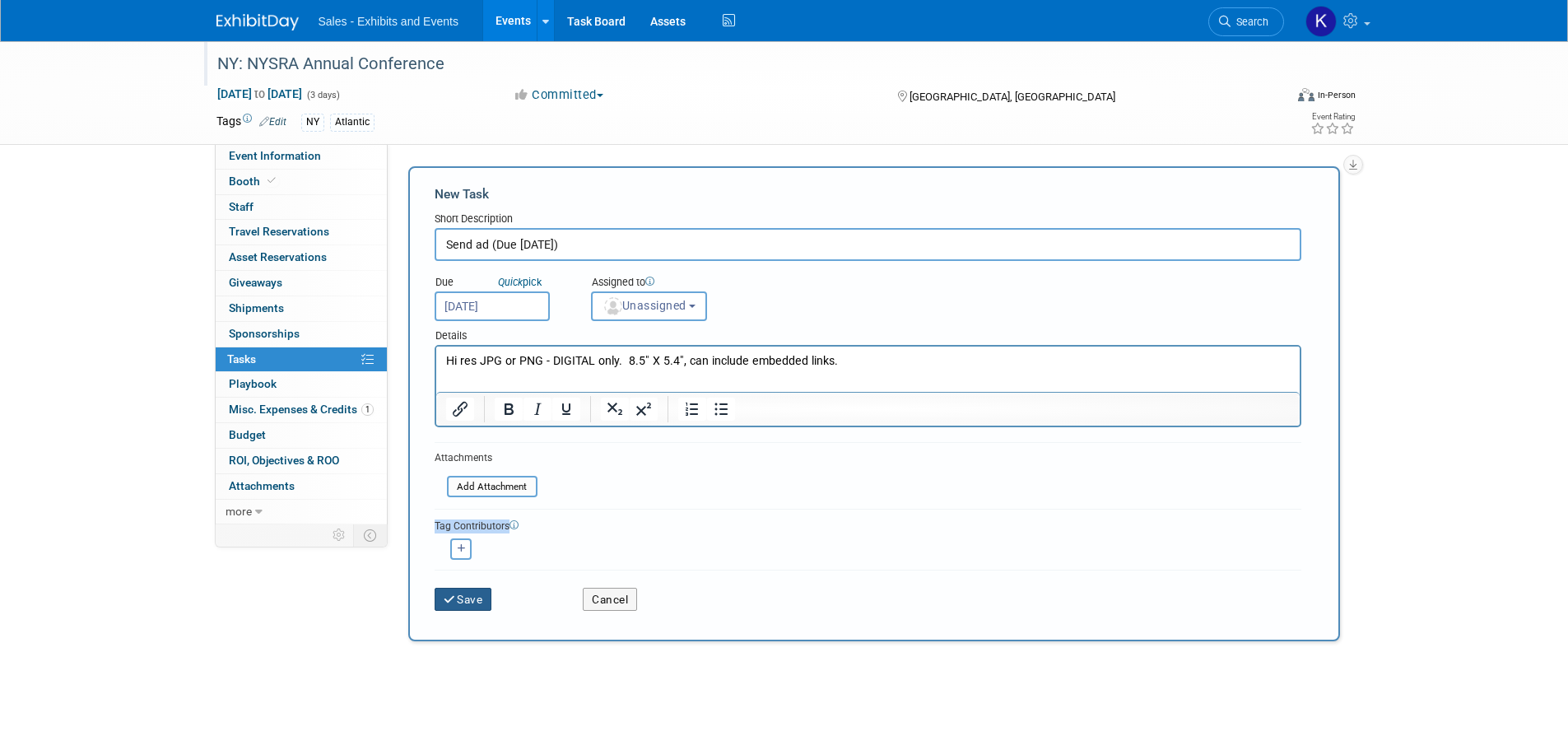
drag, startPoint x: 472, startPoint y: 602, endPoint x: 592, endPoint y: 573, distance: 123.5
click at [474, 602] on button "Save" at bounding box center [464, 599] width 58 height 23
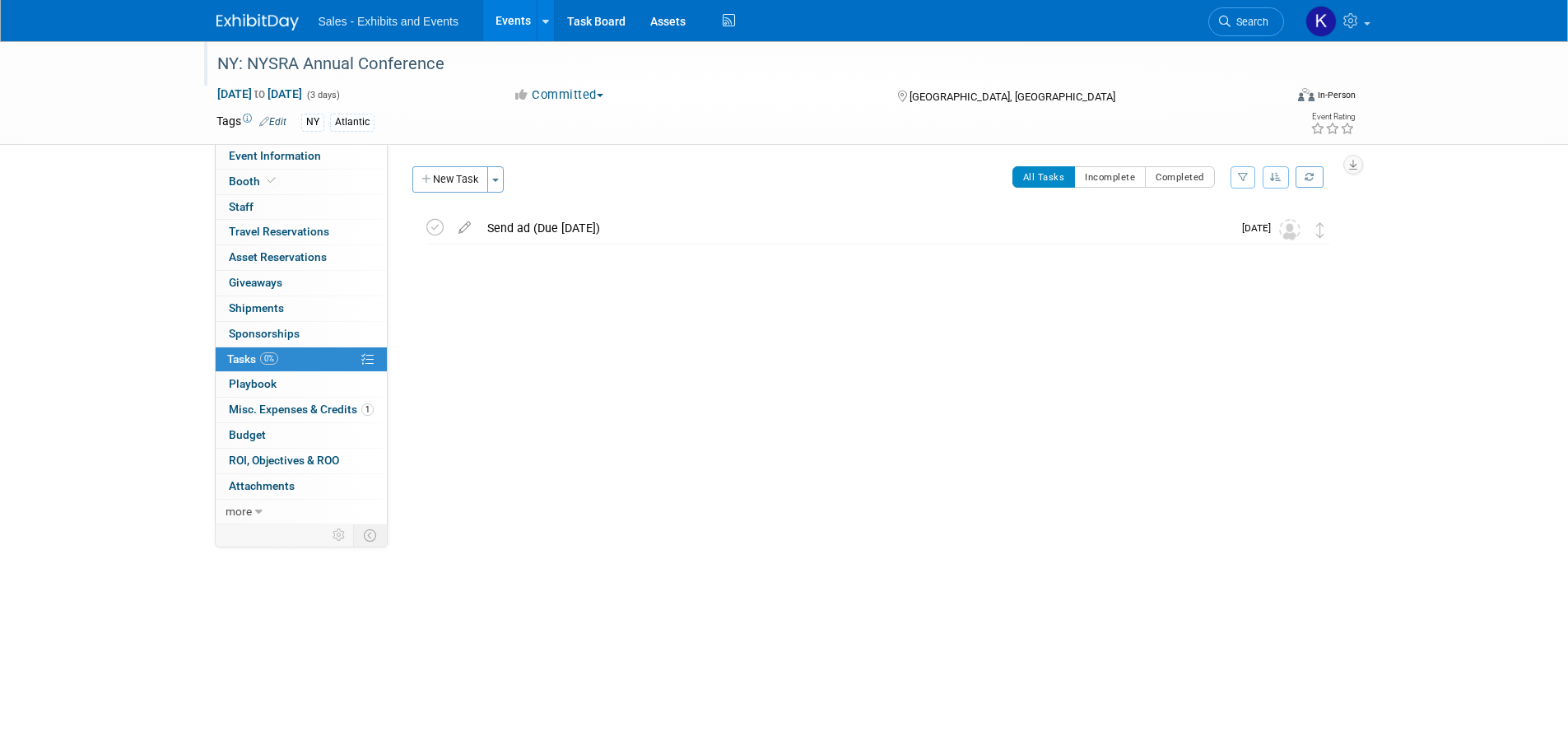
click at [539, 225] on div "Send ad (Due [DATE])" at bounding box center [855, 228] width 753 height 28
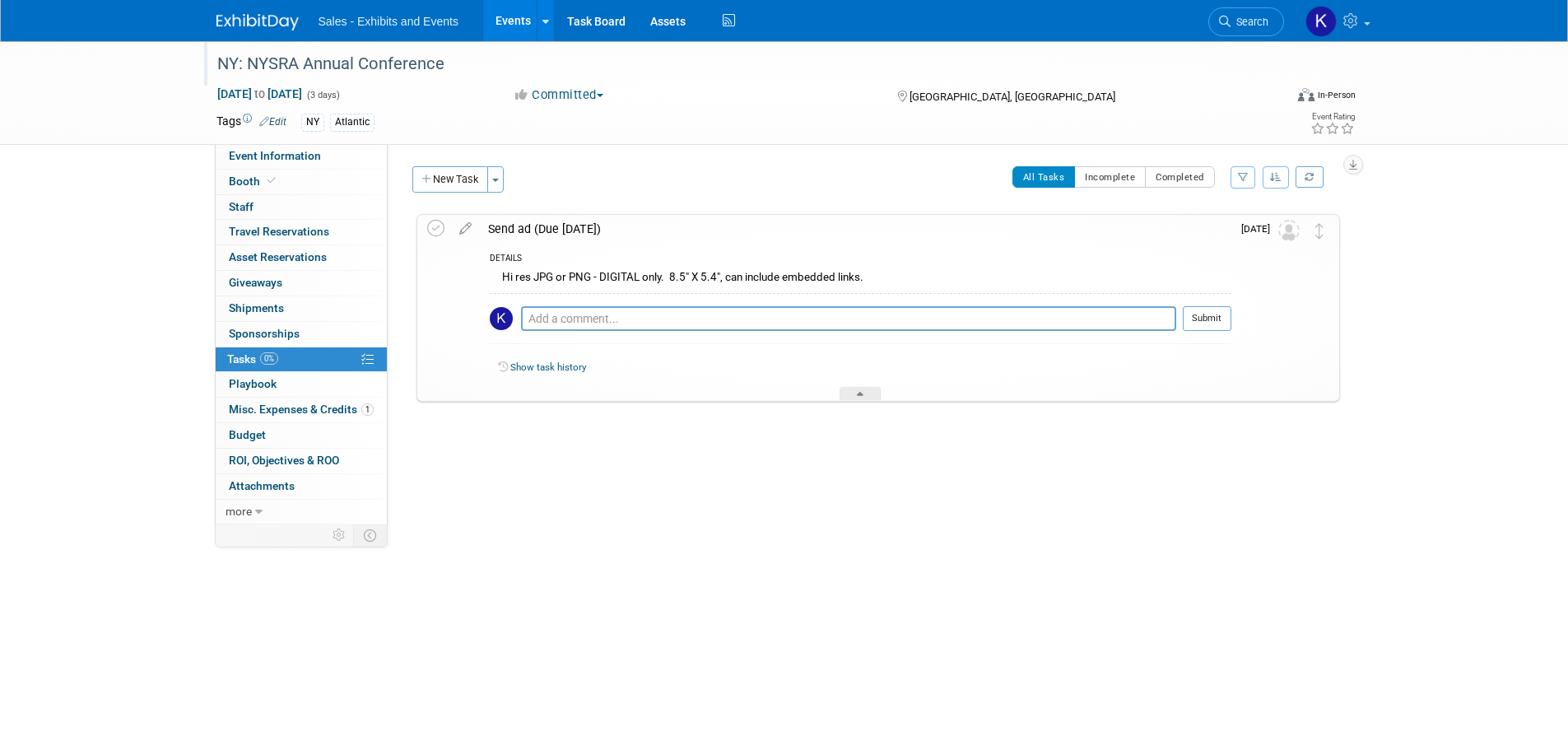
click at [541, 226] on div "Send ad (Due [DATE])" at bounding box center [855, 229] width 751 height 28
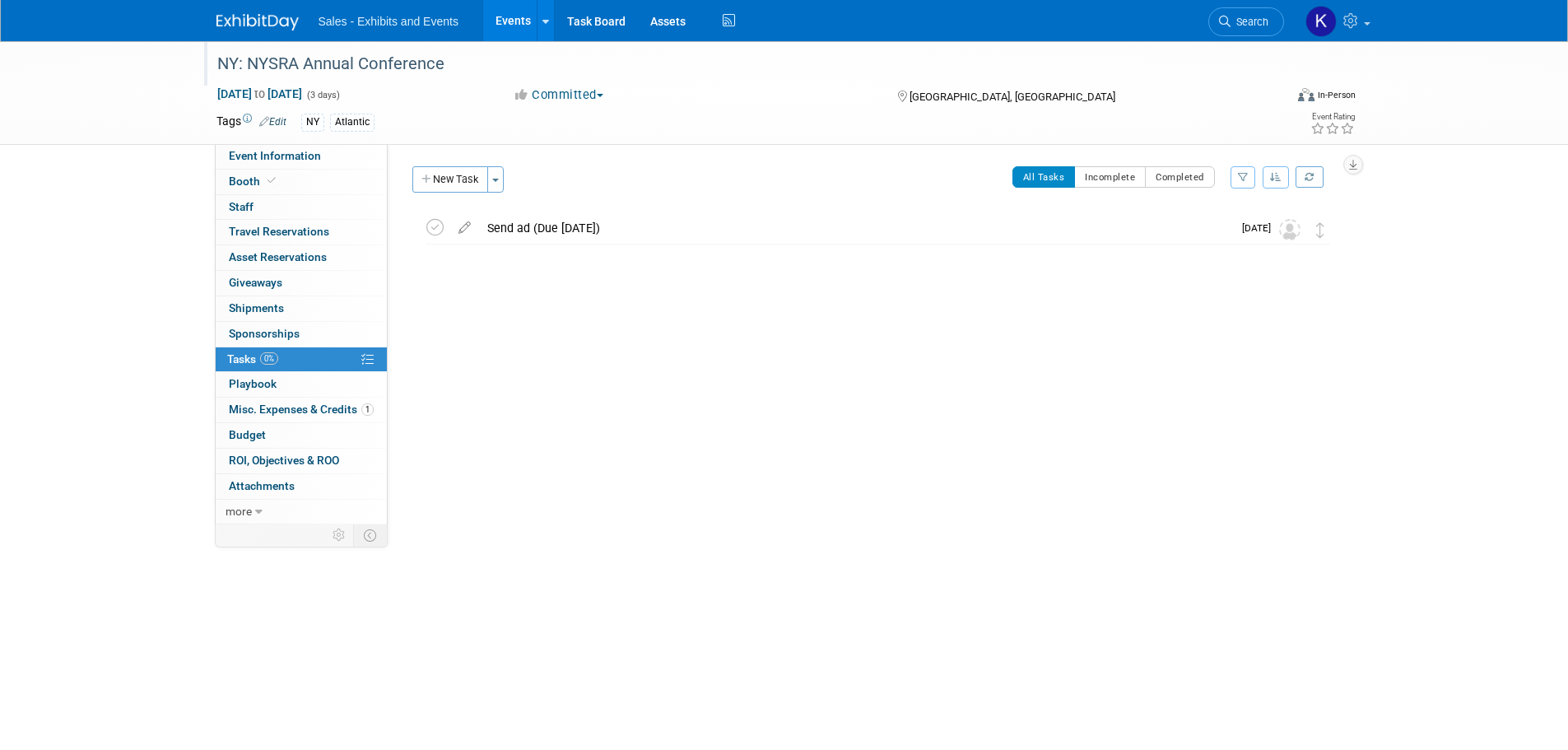
drag, startPoint x: 529, startPoint y: 224, endPoint x: 569, endPoint y: 240, distance: 43.1
click at [529, 225] on div "Send ad (Due [DATE])" at bounding box center [855, 228] width 753 height 28
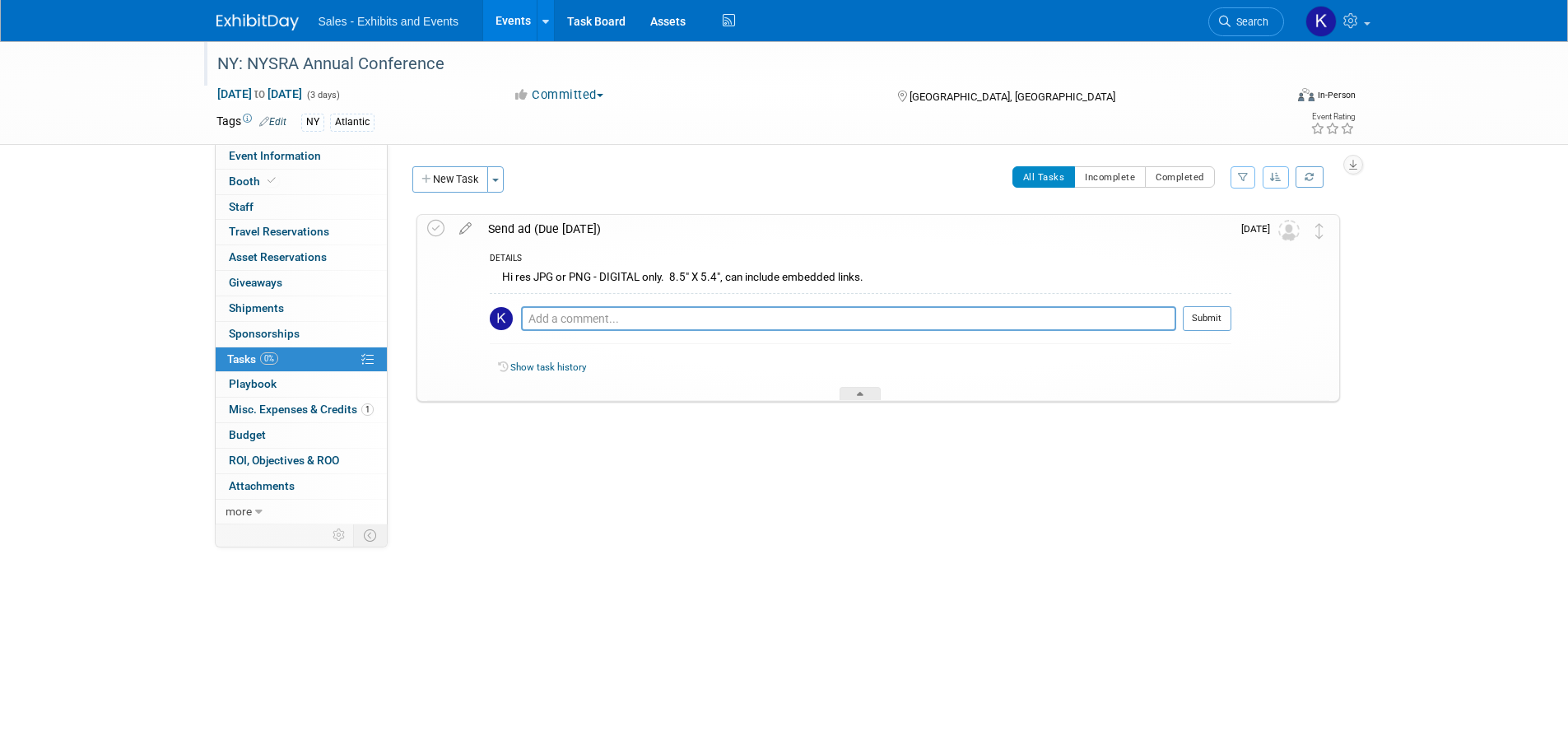
click at [894, 273] on div "Hi res JPG or PNG - DIGITAL only. 8.5" X 5.4", can include embedded links." at bounding box center [860, 279] width 741 height 25
click at [869, 280] on div "Hi res JPG or PNG - DIGITAL only. 8.5" X 5.4", can include embedded links." at bounding box center [860, 279] width 741 height 25
click at [682, 273] on div "Hi res JPG or PNG - DIGITAL only. 8.5" X 5.4", can include embedded links." at bounding box center [860, 279] width 741 height 25
drag, startPoint x: 806, startPoint y: 269, endPoint x: 808, endPoint y: 293, distance: 24.1
click at [806, 270] on div "Hi res JPG or PNG - DIGITAL only. 8.5" X 5.4", can include embedded links." at bounding box center [860, 279] width 741 height 25
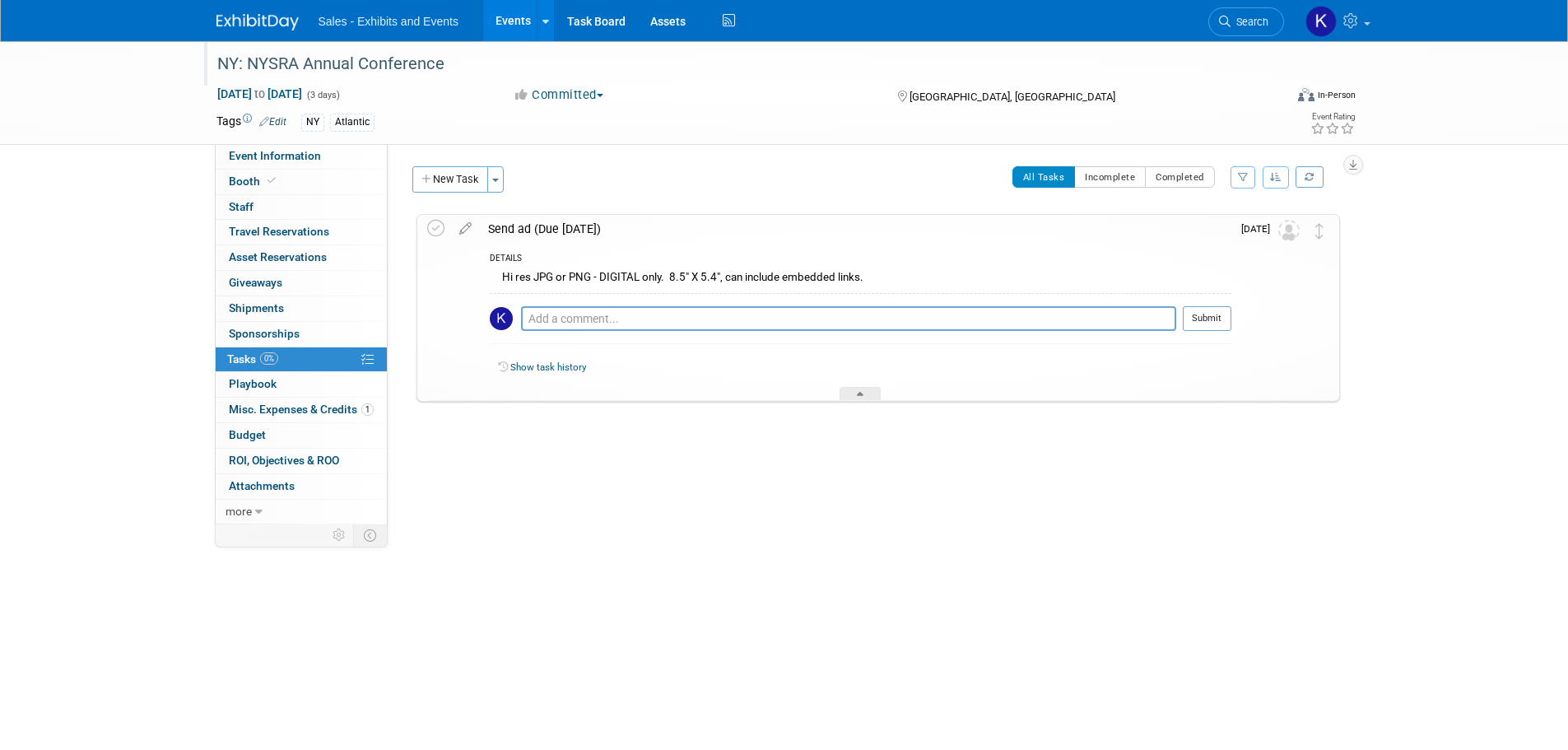
click at [855, 389] on div at bounding box center [860, 393] width 41 height 14
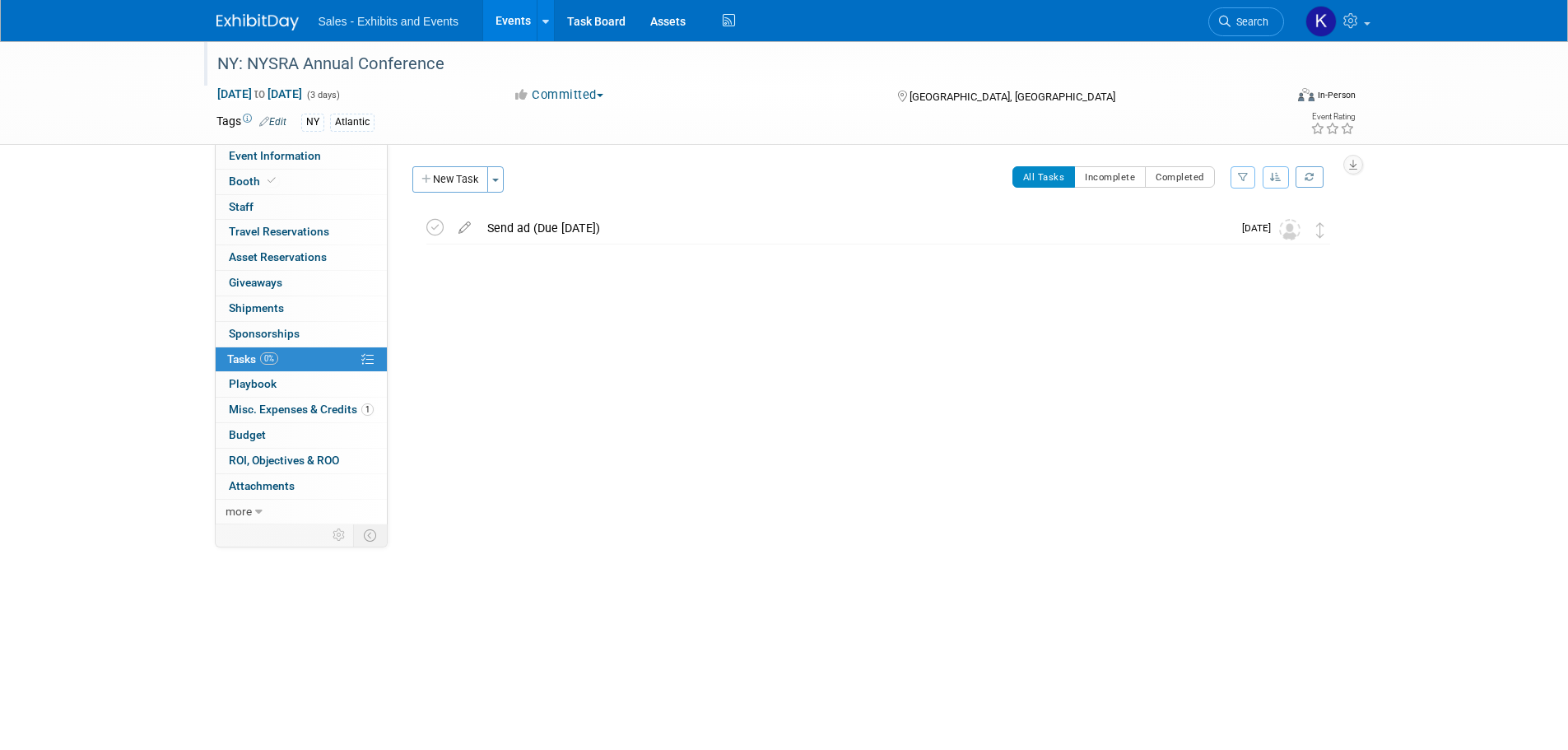
click at [576, 228] on div "Send ad (Due [DATE])" at bounding box center [855, 228] width 753 height 28
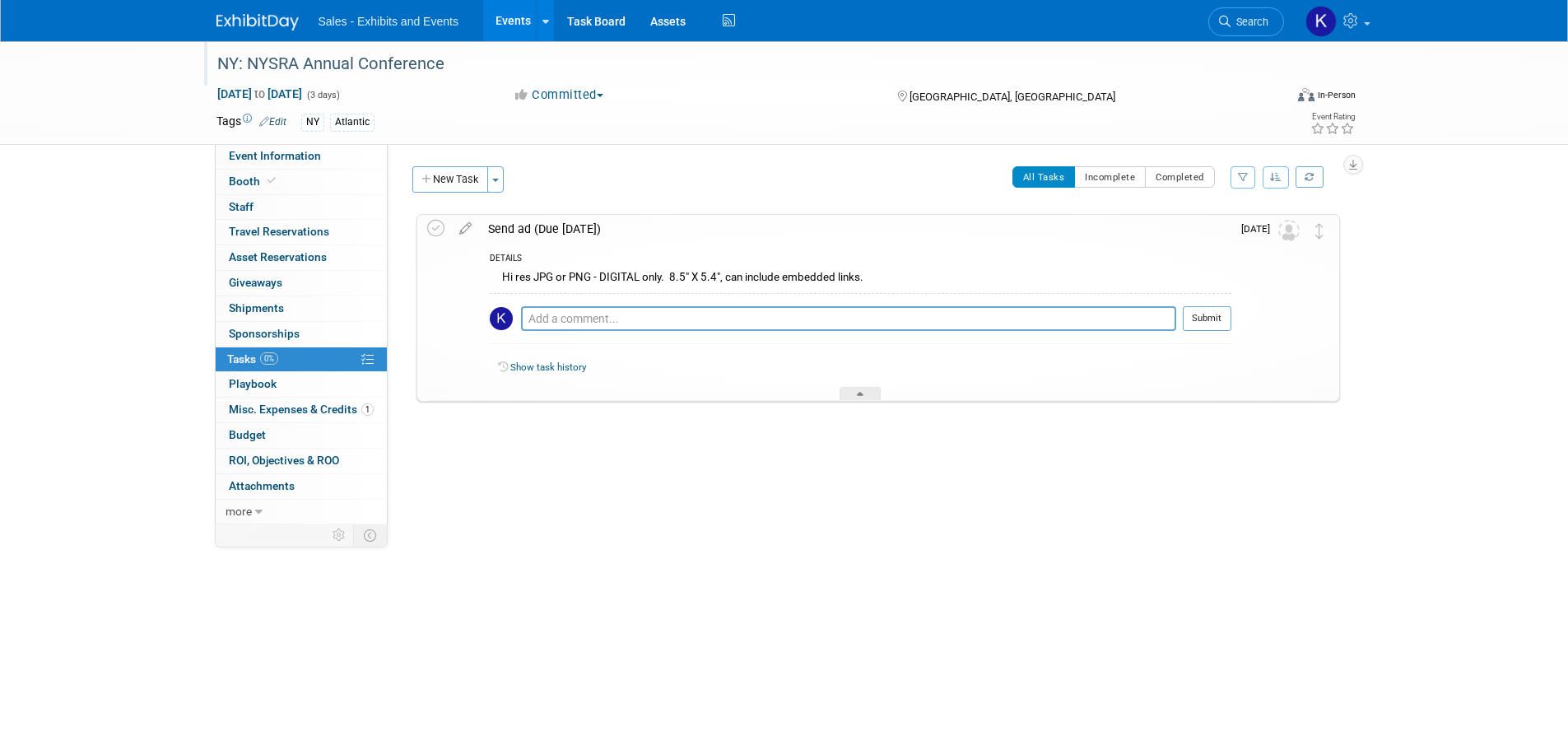
click at [843, 272] on div "Hi res JPG or PNG - DIGITAL only. 8.5" X 5.4", can include embedded links." at bounding box center [860, 279] width 741 height 25
drag, startPoint x: 867, startPoint y: 274, endPoint x: 533, endPoint y: 279, distance: 334.0
click at [500, 278] on div "Hi res JPG or PNG - DIGITAL only. 8.5" X 5.4", can include embedded links." at bounding box center [860, 279] width 741 height 25
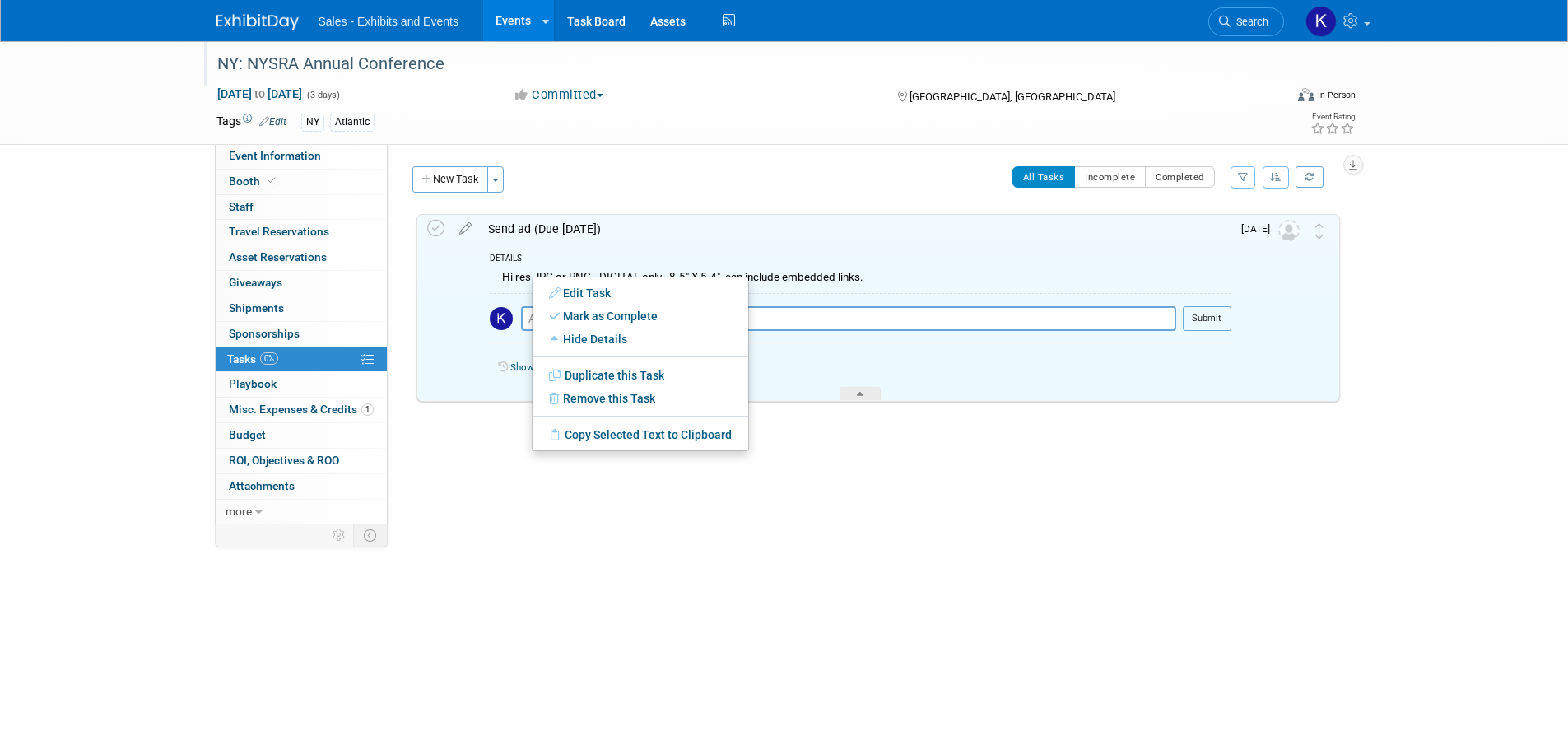
click at [683, 510] on div "Territory Name: Atlantic Southeast Central Southwest Pacific Mountain National …" at bounding box center [870, 334] width 965 height 380
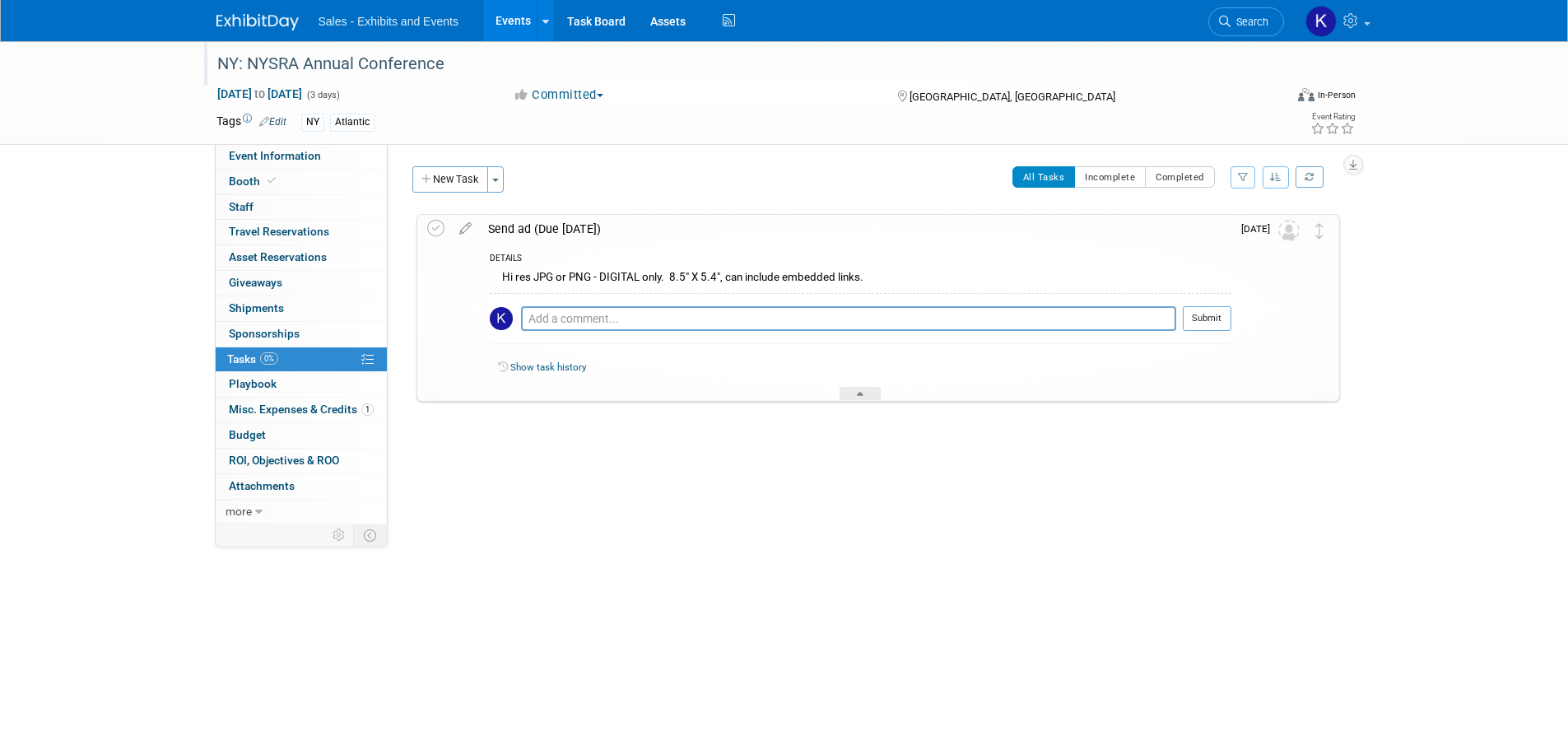
drag, startPoint x: 666, startPoint y: 269, endPoint x: 671, endPoint y: 283, distance: 14.9
click at [666, 270] on div "Hi res JPG or PNG - DIGITAL only. 8.5" X 5.4", can include embedded links." at bounding box center [860, 279] width 741 height 25
click at [656, 441] on div "NY: NYSRA Annual Conference [GEOGRAPHIC_DATA], [GEOGRAPHIC_DATA] [DATE] to [DAT…" at bounding box center [873, 341] width 932 height 255
click at [837, 285] on div "Hi res JPG or PNG - DIGITAL only. 8.5" X 5.4", can include embedded links." at bounding box center [860, 279] width 741 height 25
drag, startPoint x: 779, startPoint y: 273, endPoint x: 698, endPoint y: 289, distance: 82.6
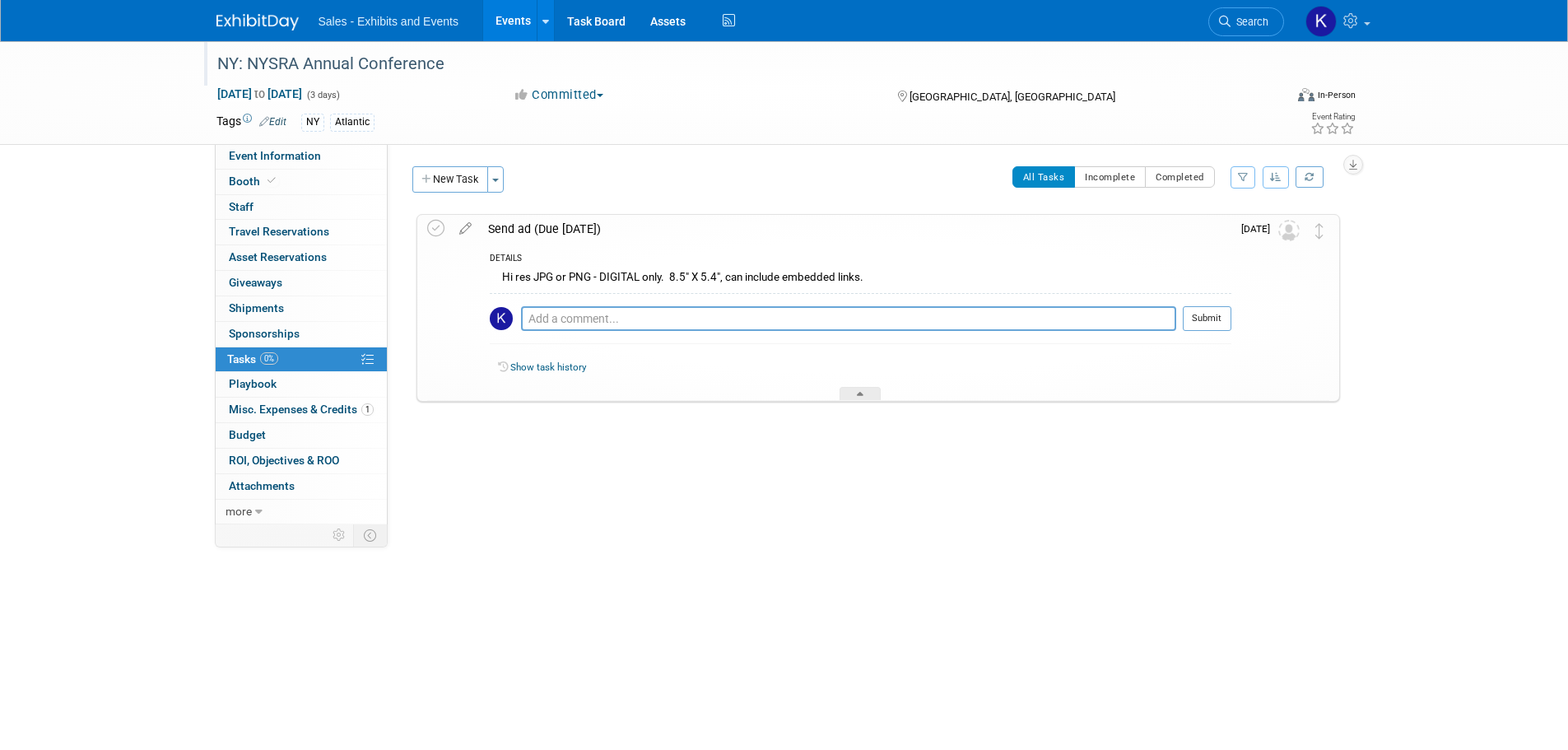
click at [778, 273] on div "Hi res JPG or PNG - DIGITAL only. 8.5" X 5.4", can include embedded links." at bounding box center [860, 279] width 741 height 25
click at [541, 273] on div "Hi res JPG or PNG - DIGITAL only. 8.5" X 5.4", can include embedded links." at bounding box center [860, 279] width 741 height 25
click at [486, 252] on div "DETAILS Hi res JPG or PNG - DIGITAL only. 8.5" X 5.4", can include embedded lin…" at bounding box center [855, 322] width 751 height 158
click at [552, 370] on link "Show task history" at bounding box center [547, 367] width 75 height 11
click at [510, 261] on div "DETAILS" at bounding box center [860, 259] width 741 height 14
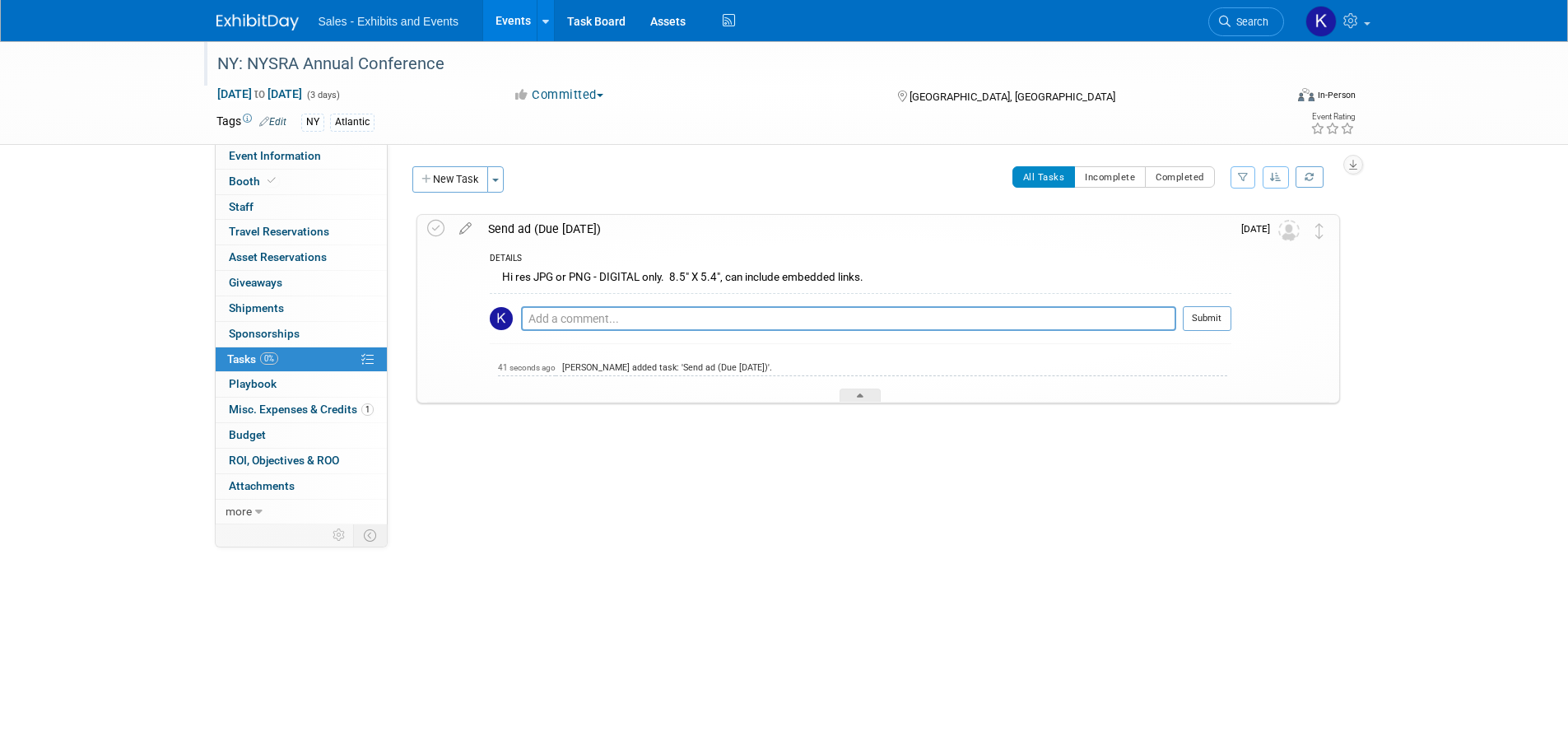
drag, startPoint x: 543, startPoint y: 284, endPoint x: 702, endPoint y: 258, distance: 161.1
click at [543, 284] on div "Hi res JPG or PNG - DIGITAL only. 8.5" X 5.4", can include embedded links." at bounding box center [860, 279] width 741 height 25
click at [588, 233] on div "Send ad (Due [DATE])" at bounding box center [855, 229] width 751 height 28
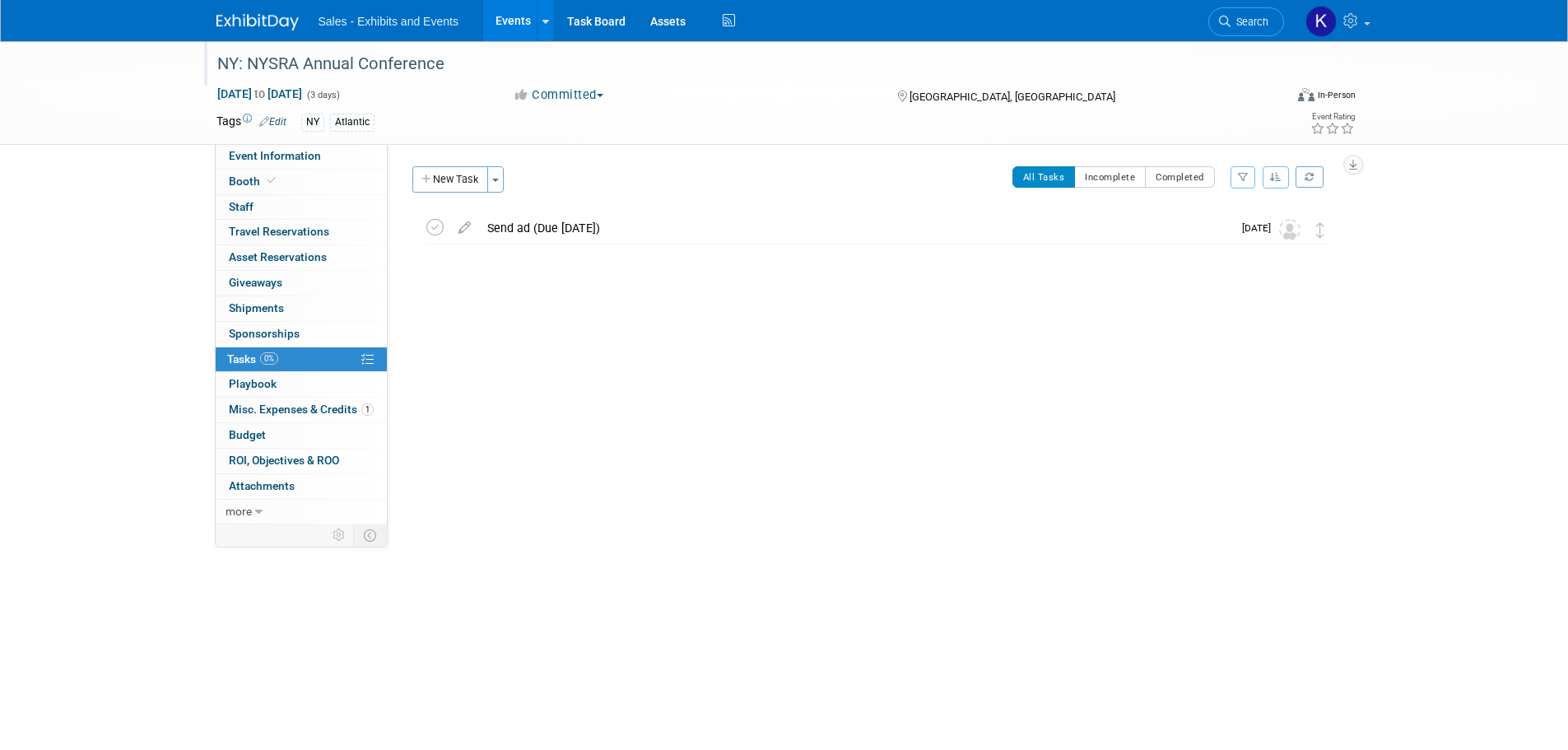
click at [589, 233] on div "Send ad (Due [DATE])" at bounding box center [855, 228] width 753 height 28
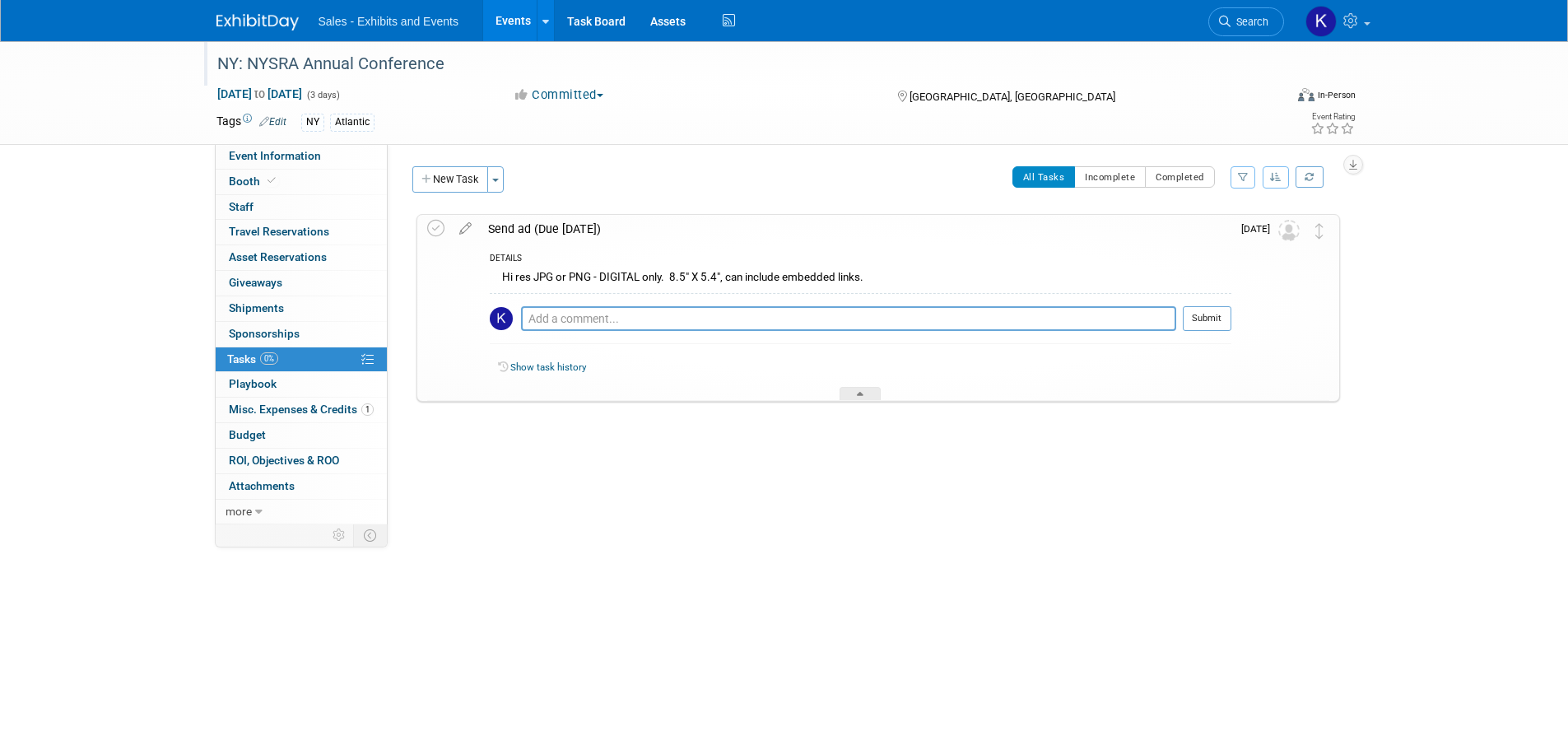
click at [561, 272] on div "Hi res JPG or PNG - DIGITAL only. 8.5" X 5.4", can include embedded links." at bounding box center [860, 279] width 741 height 25
click at [638, 316] on textarea at bounding box center [849, 319] width 656 height 25
click at [863, 394] on icon at bounding box center [859, 397] width 7 height 10
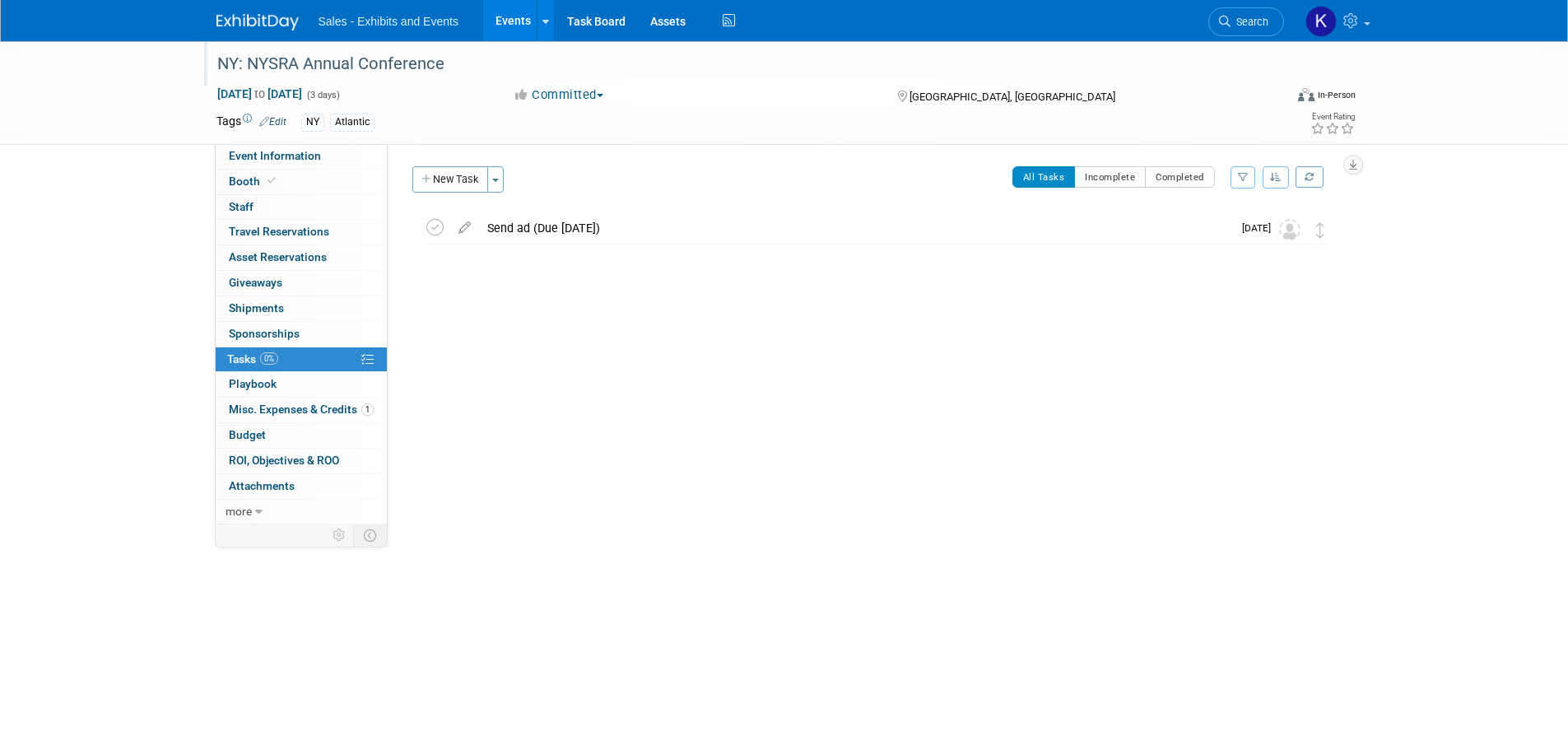
click at [863, 393] on div "Territory Name: Atlantic Southeast Central Southwest Pacific Mountain National …" at bounding box center [870, 334] width 965 height 380
drag, startPoint x: 514, startPoint y: 233, endPoint x: 480, endPoint y: 227, distance: 34.5
click at [514, 233] on div "Send ad (Due [DATE])" at bounding box center [855, 228] width 753 height 28
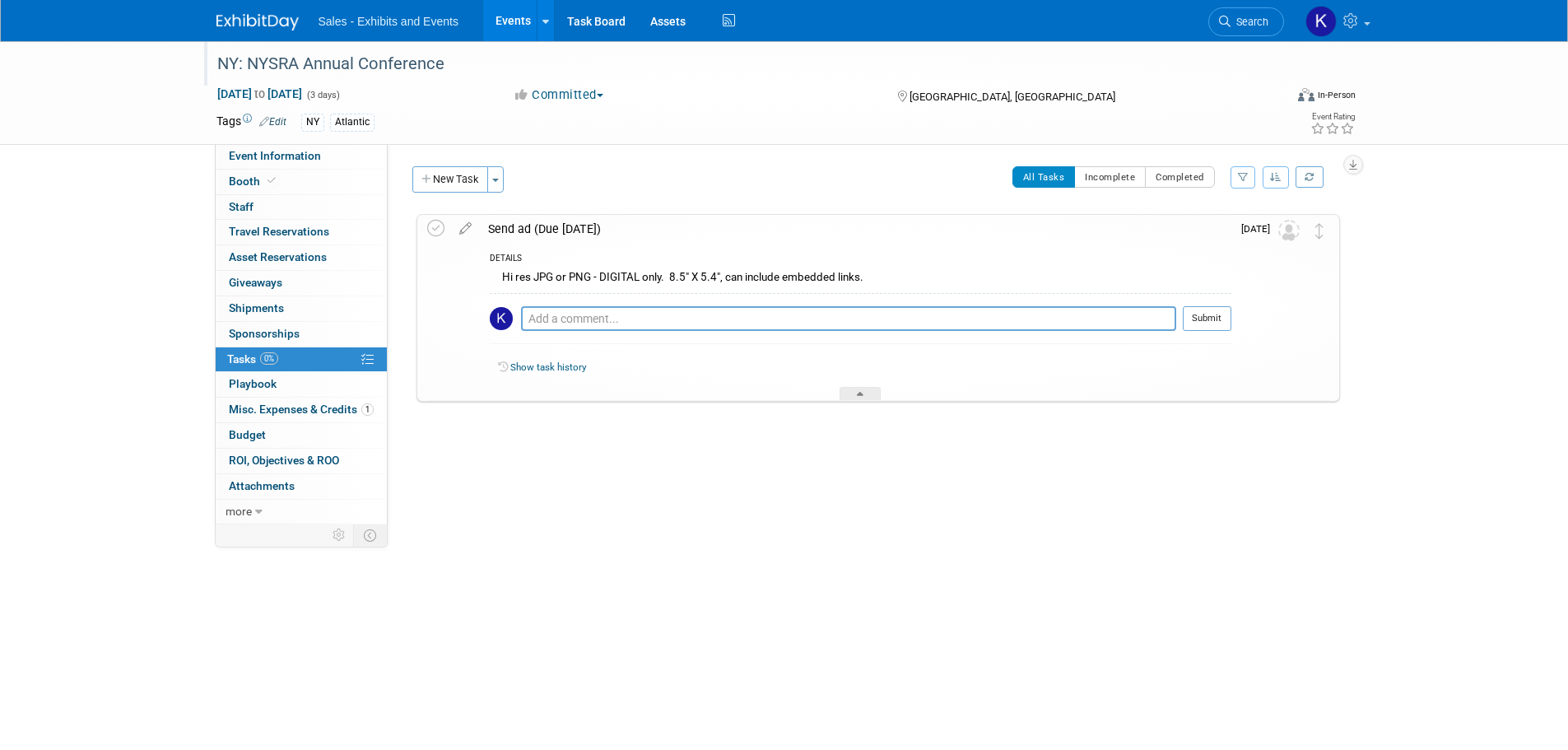
click at [467, 222] on icon at bounding box center [465, 225] width 29 height 20
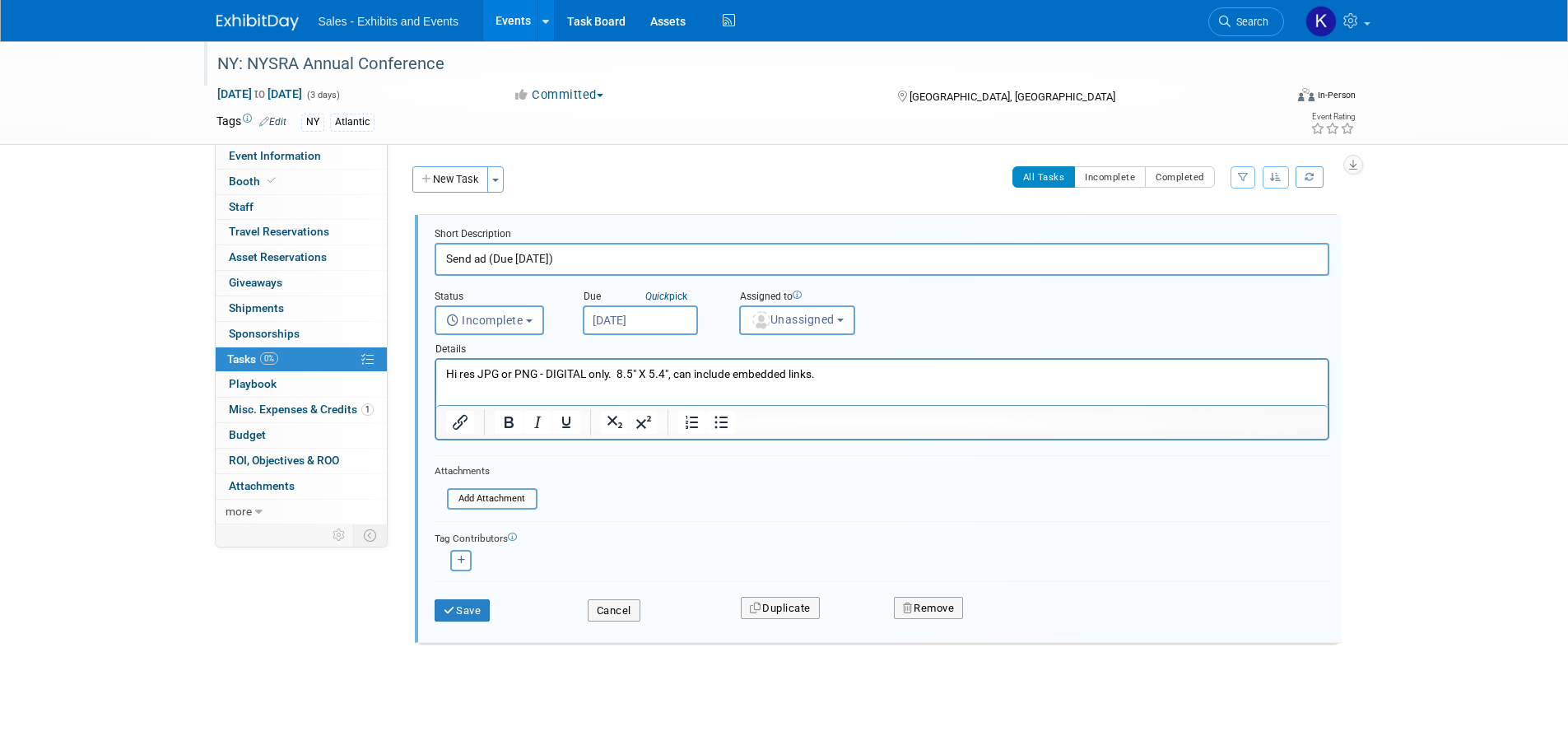
drag, startPoint x: 837, startPoint y: 377, endPoint x: 429, endPoint y: 372, distance: 408.0
click at [436, 372] on html "Hi res JPG or PNG - DIGITAL only. 8.5" X 5.4", can include embedded links." at bounding box center [881, 371] width 891 height 22
copy p "Hi res JPG or PNG - DIGITAL only. 8.5" X 5.4", can include embedded links."
click at [465, 611] on button "Save" at bounding box center [463, 610] width 56 height 23
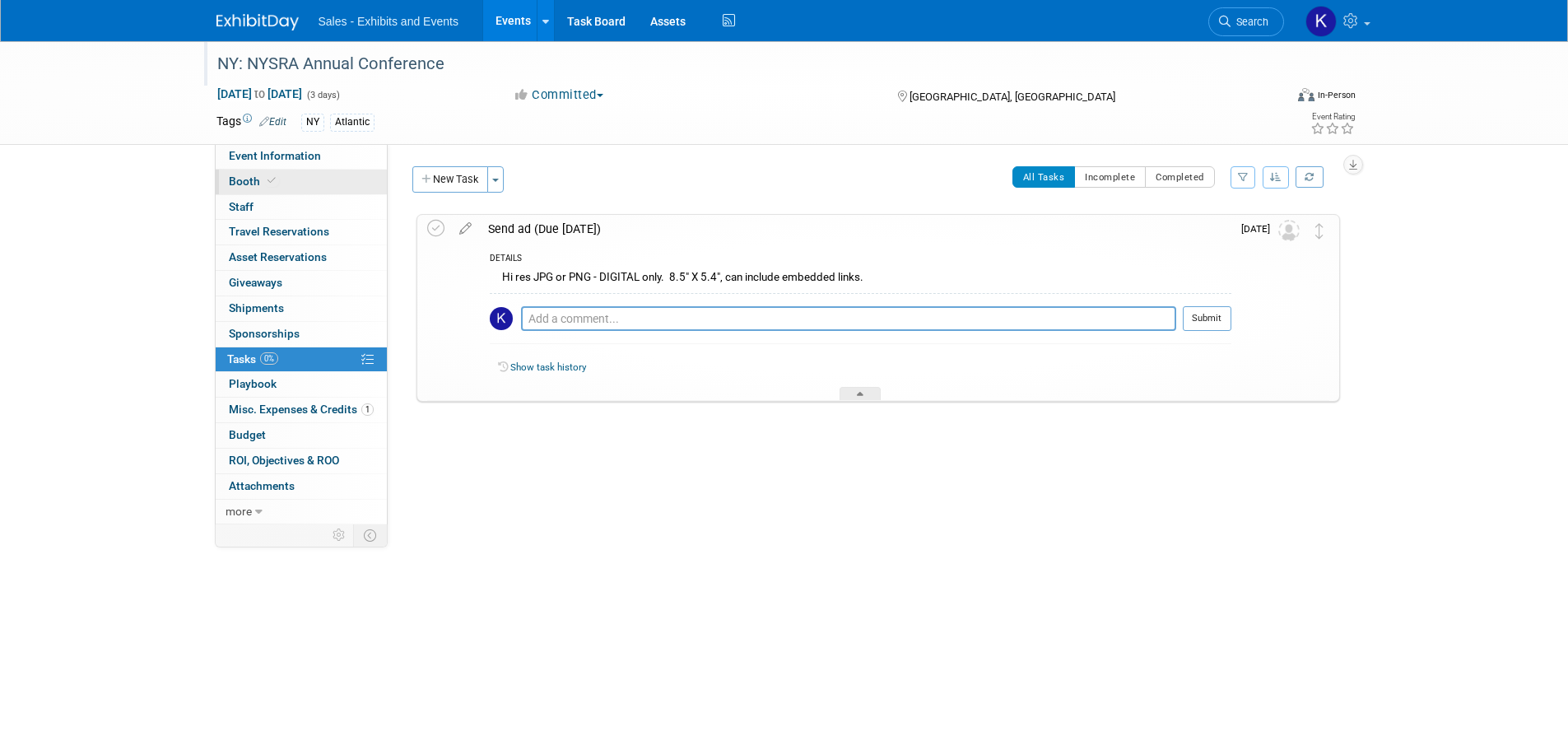
drag, startPoint x: 251, startPoint y: 155, endPoint x: 292, endPoint y: 174, distance: 45.2
click at [251, 155] on span "Event Information" at bounding box center [275, 156] width 92 height 13
select select "Atlantic"
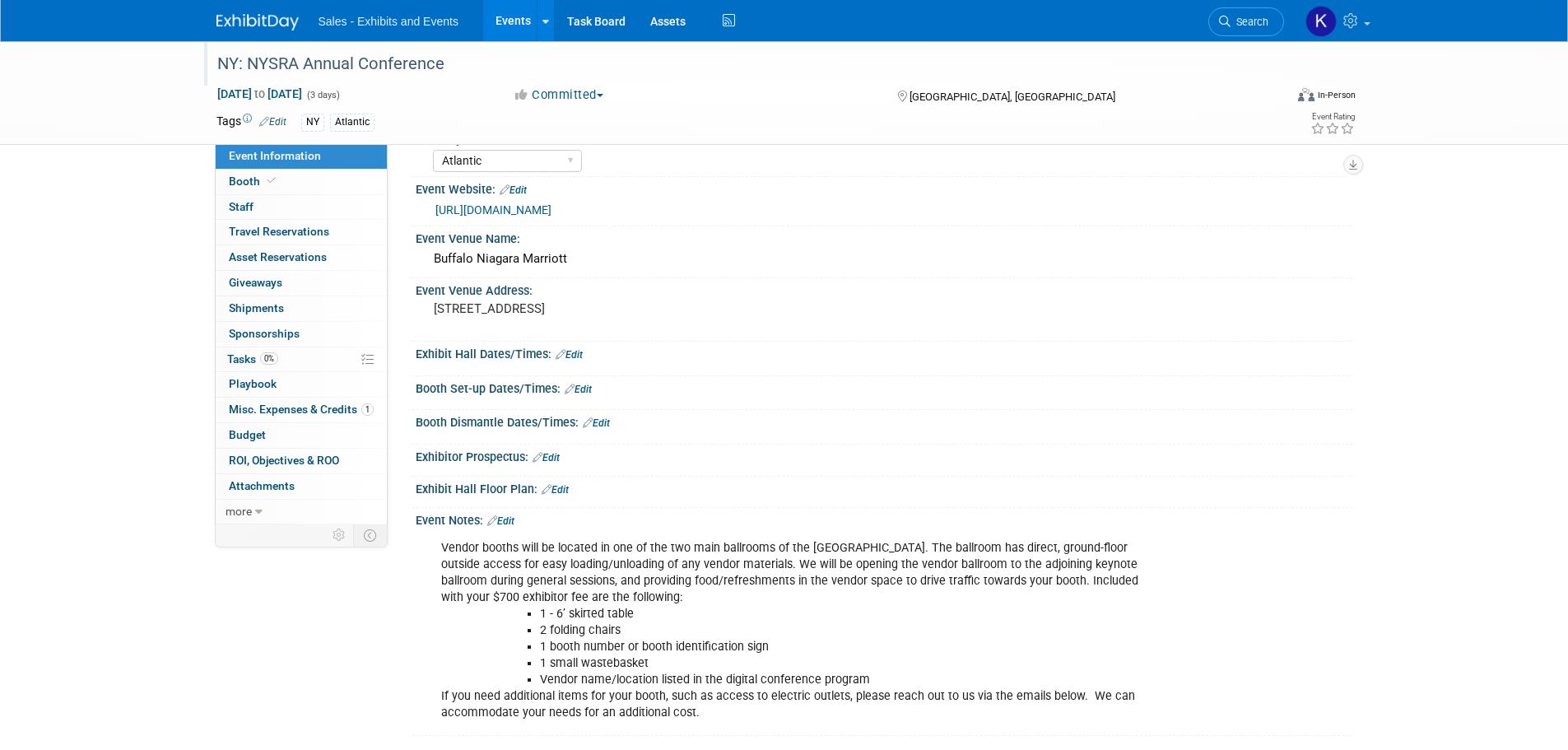
scroll to position [54, 0]
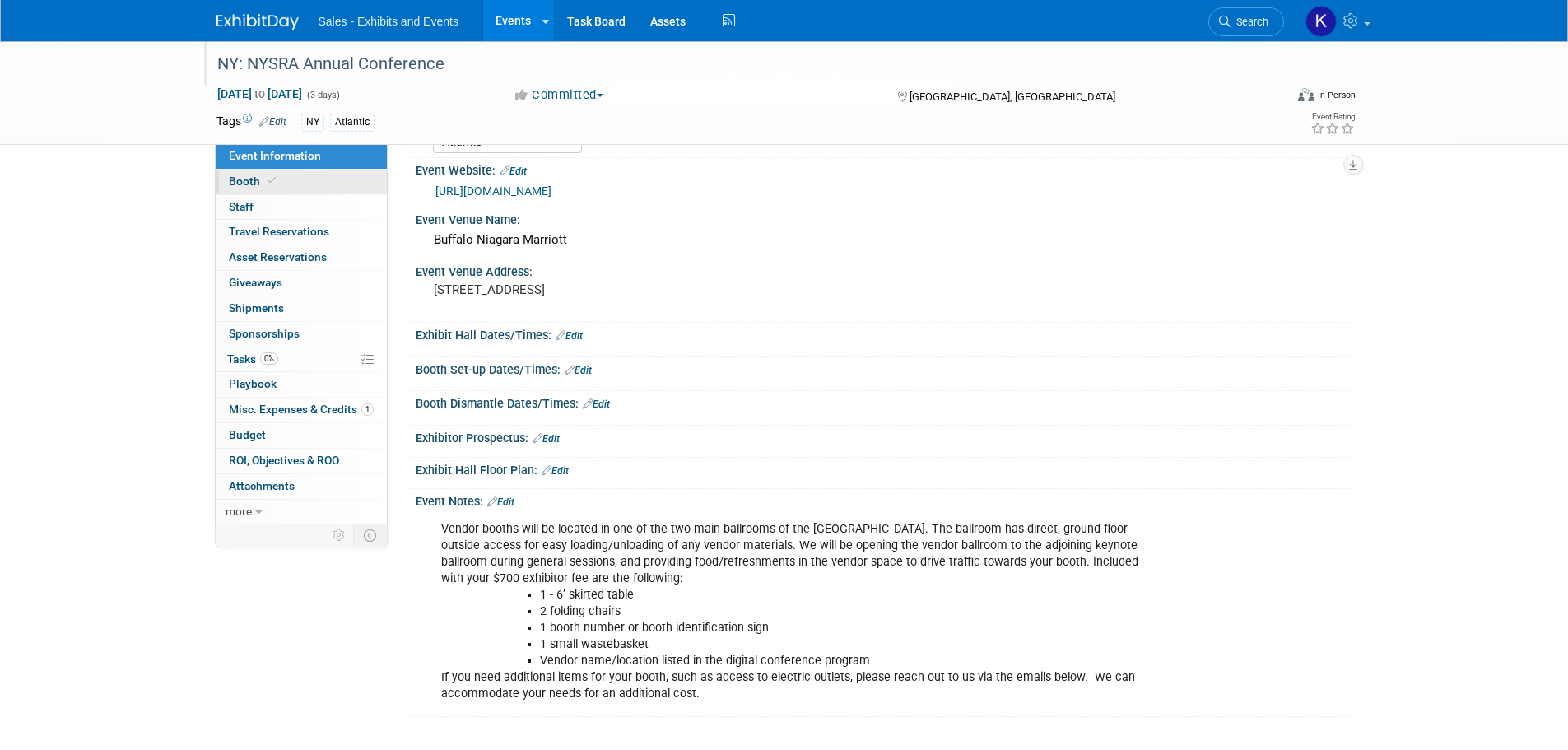
click at [241, 183] on span "Booth" at bounding box center [254, 181] width 50 height 13
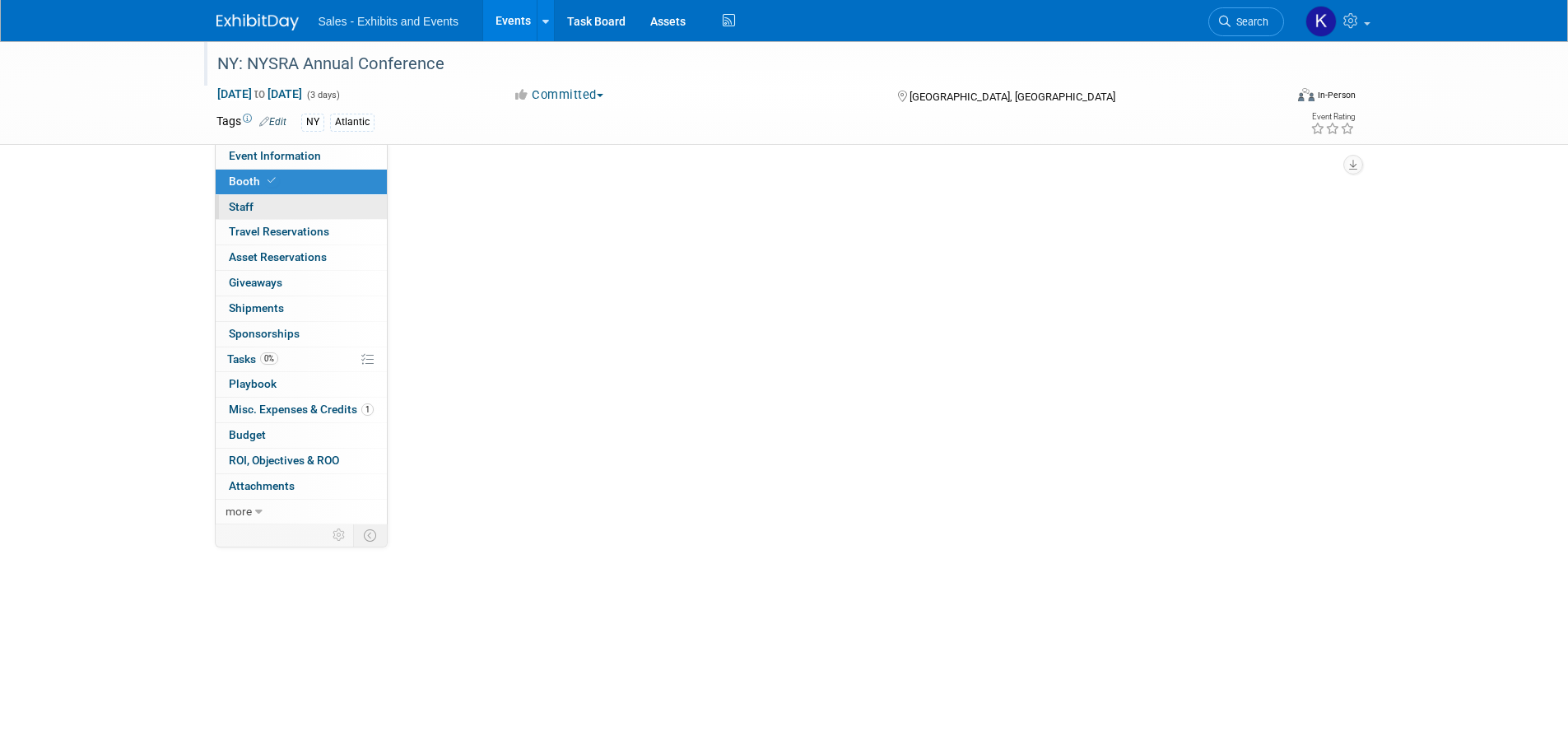
scroll to position [0, 0]
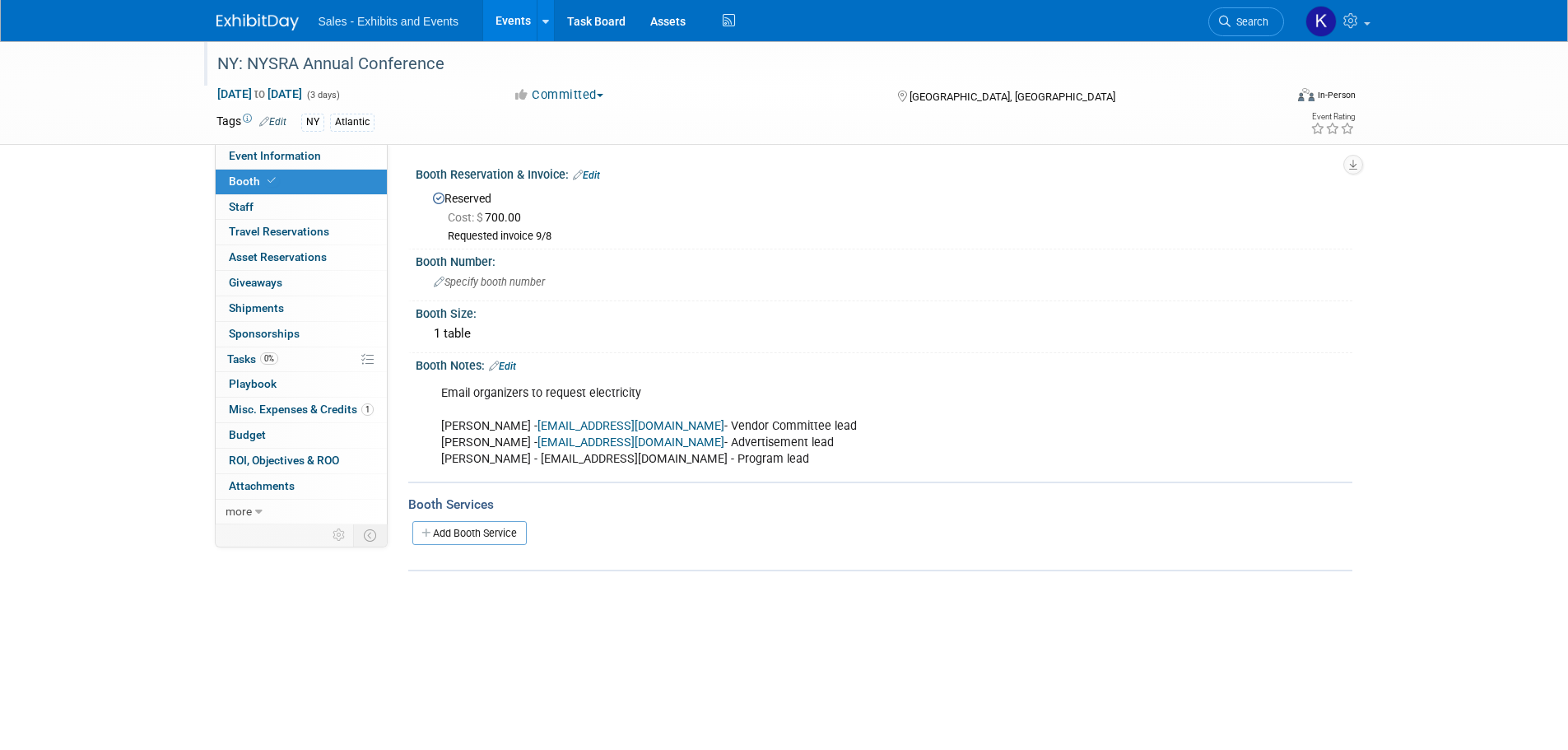
click at [248, 18] on img at bounding box center [257, 22] width 82 height 17
